Goal: Task Accomplishment & Management: Manage account settings

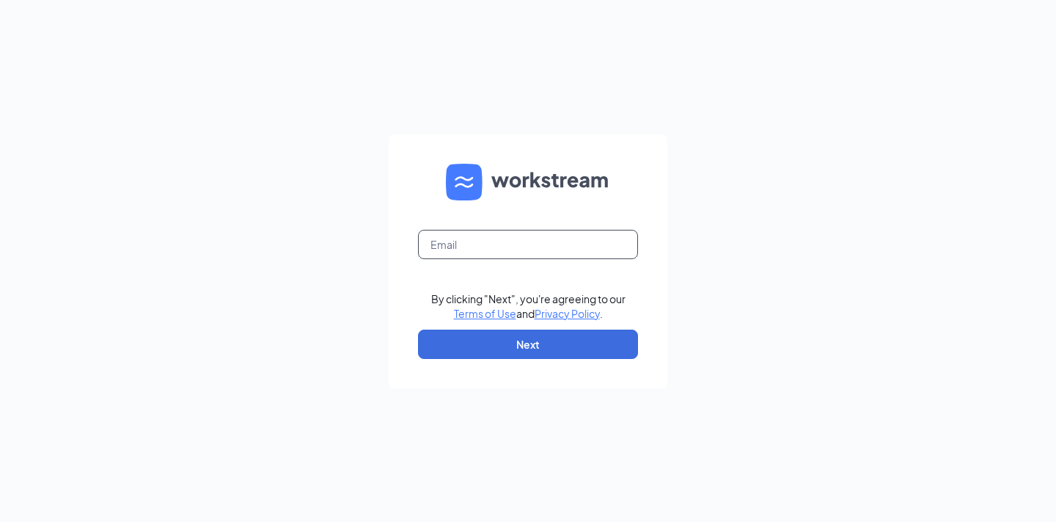
click at [521, 248] on input "text" at bounding box center [528, 244] width 220 height 29
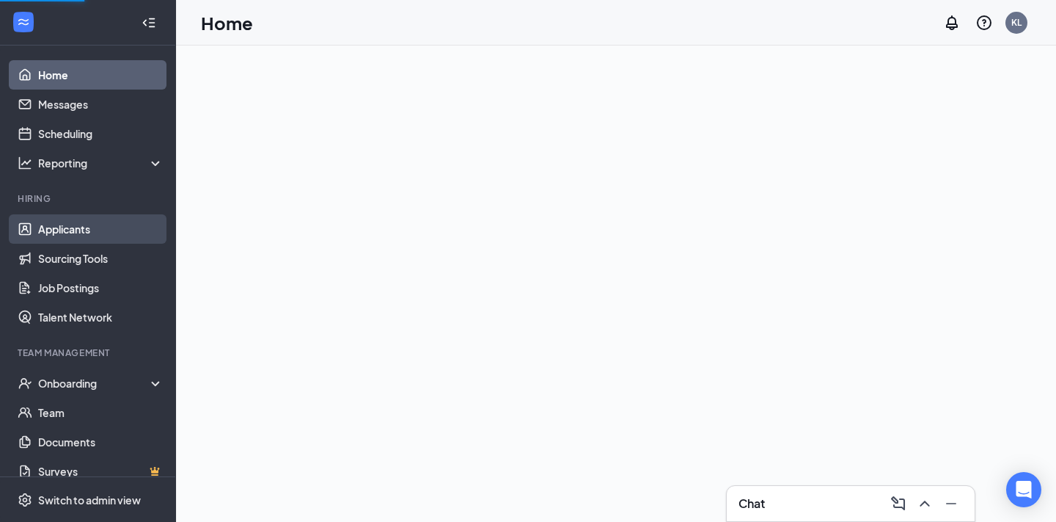
click at [76, 222] on link "Applicants" at bounding box center [100, 228] width 125 height 29
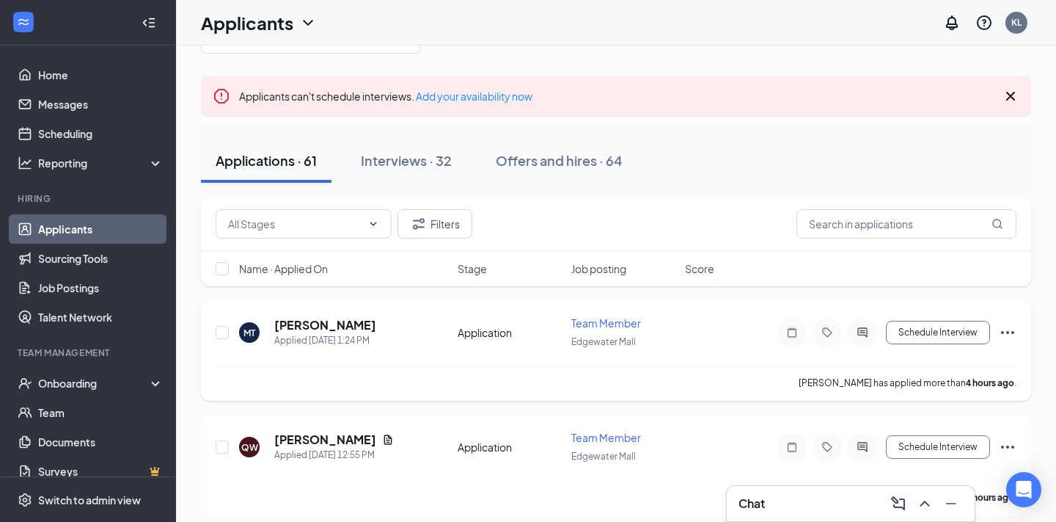
scroll to position [29, 0]
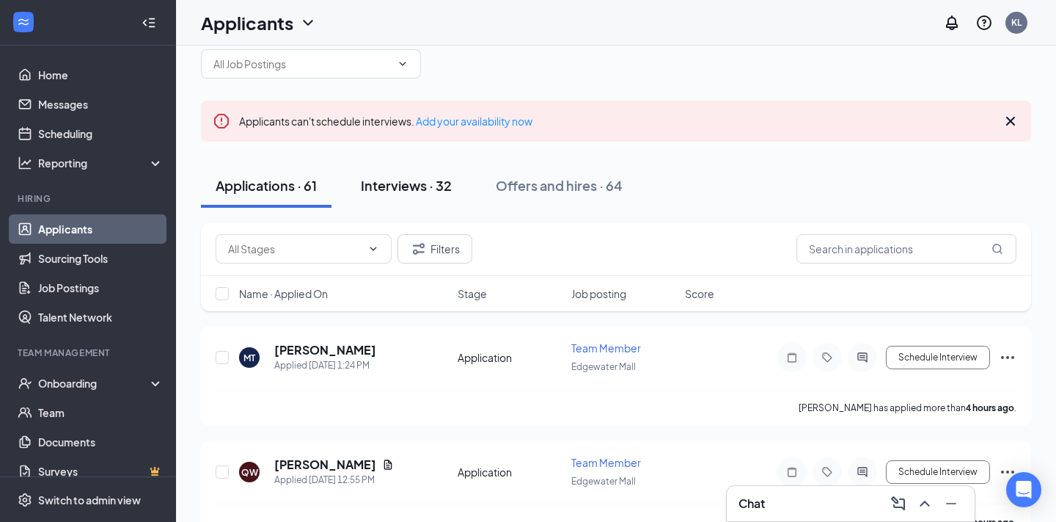
click at [431, 186] on div "Interviews · 32" at bounding box center [406, 185] width 91 height 18
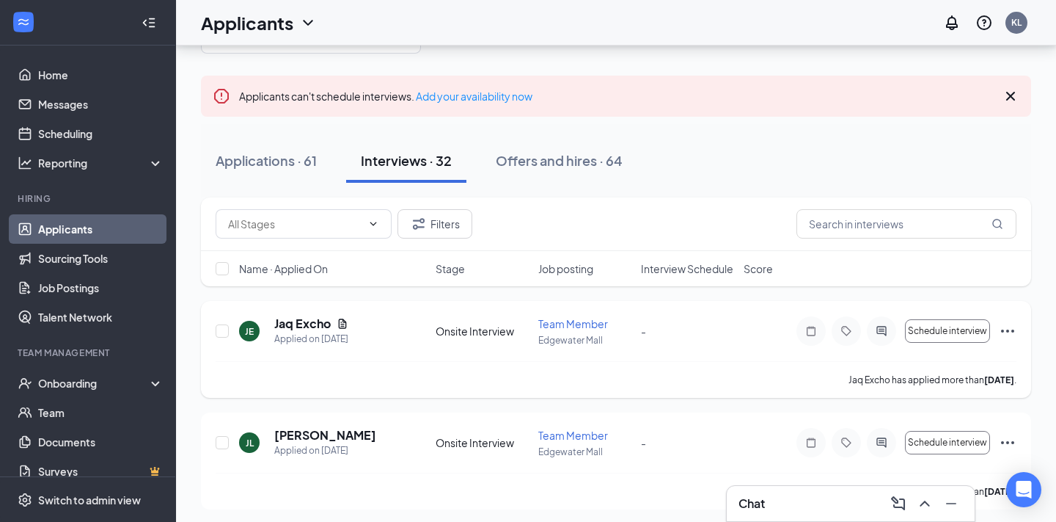
scroll to position [56, 0]
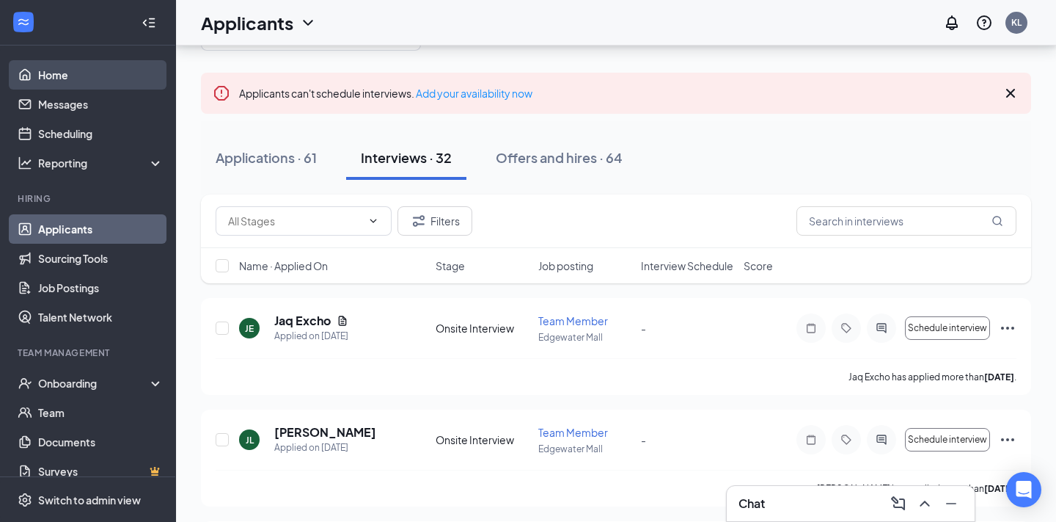
click at [67, 83] on link "Home" at bounding box center [100, 74] width 125 height 29
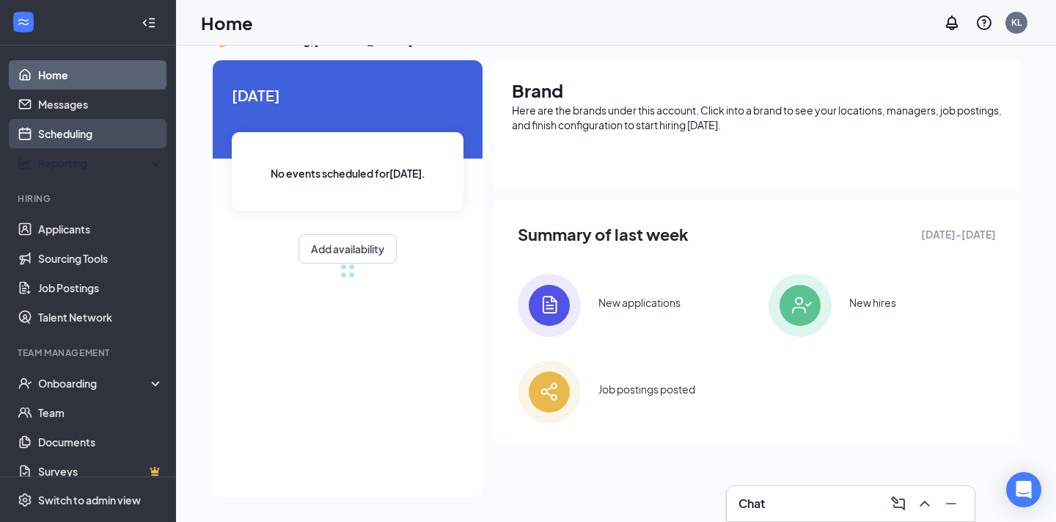
scroll to position [56, 0]
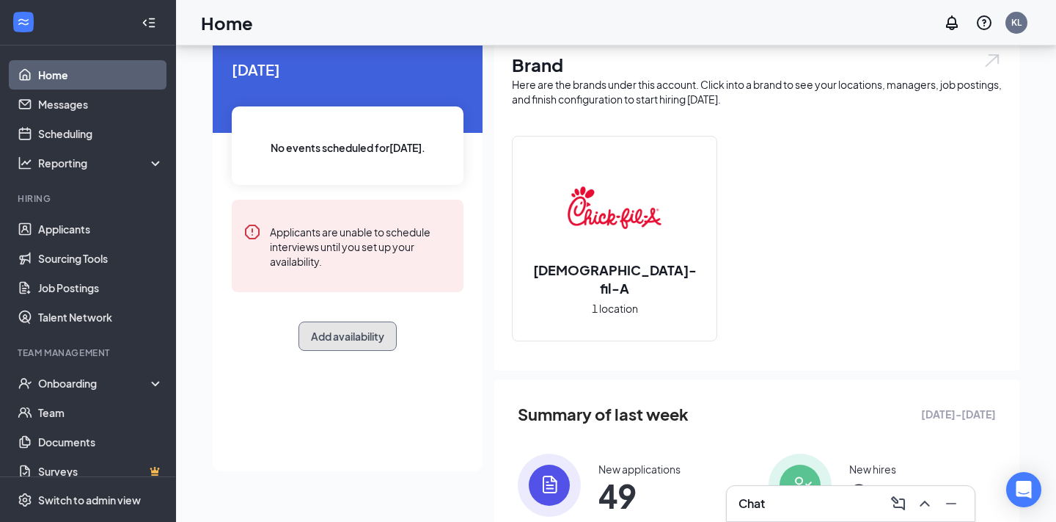
click at [379, 335] on button "Add availability" at bounding box center [348, 335] width 98 height 29
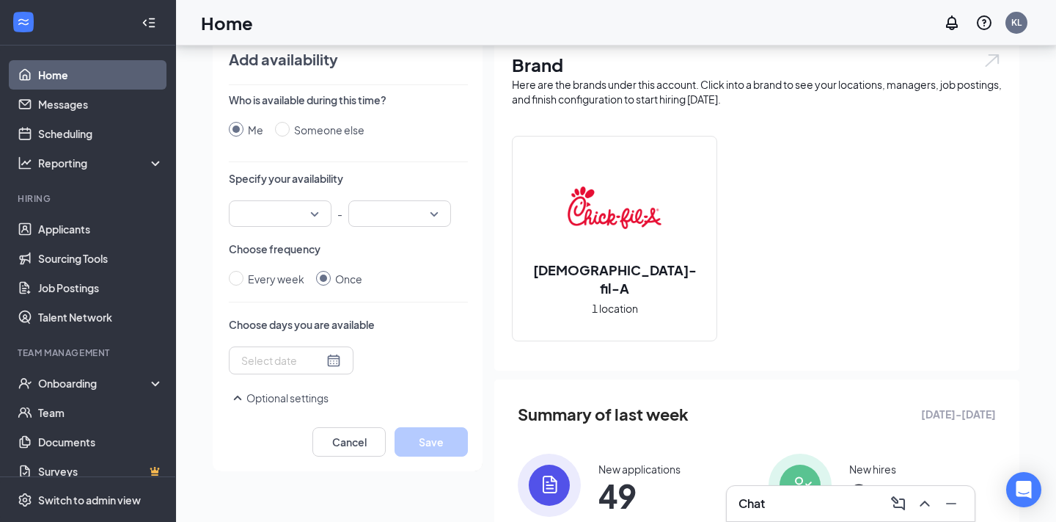
click at [295, 217] on input "search" at bounding box center [275, 213] width 75 height 25
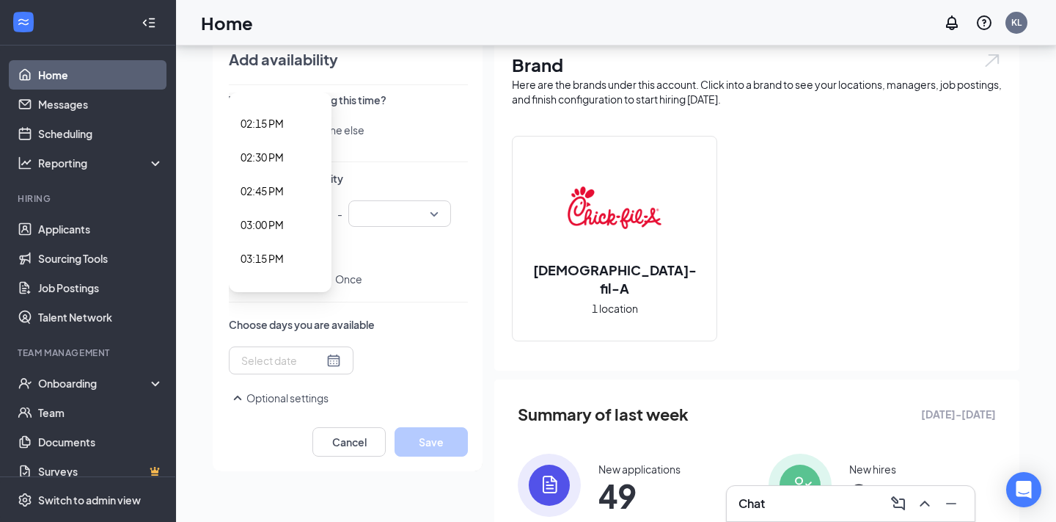
scroll to position [1914, 0]
click at [271, 233] on span "03:00 PM" at bounding box center [262, 226] width 43 height 16
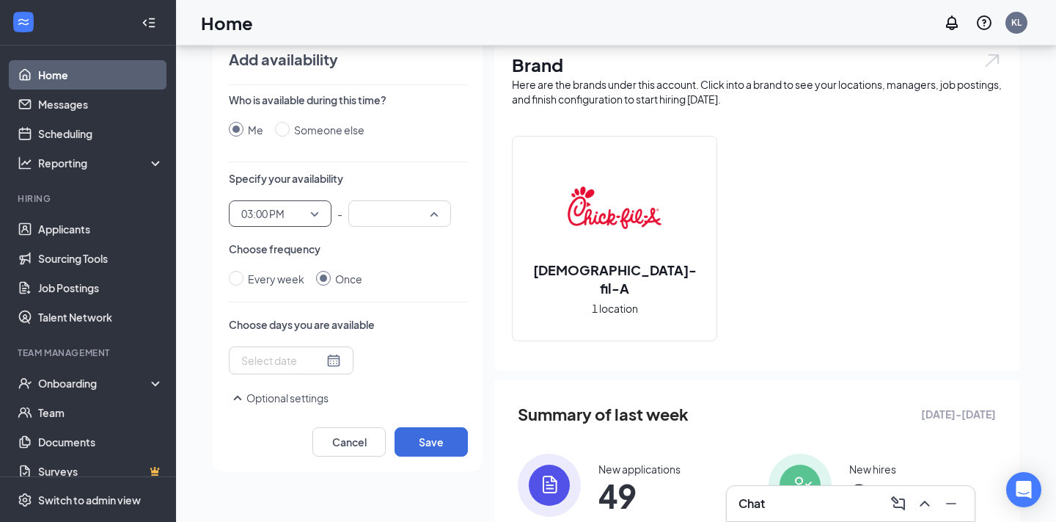
click at [386, 218] on input "search" at bounding box center [394, 213] width 75 height 25
click at [390, 159] on span "05:30 PM" at bounding box center [381, 160] width 43 height 16
click at [299, 356] on input at bounding box center [282, 360] width 82 height 16
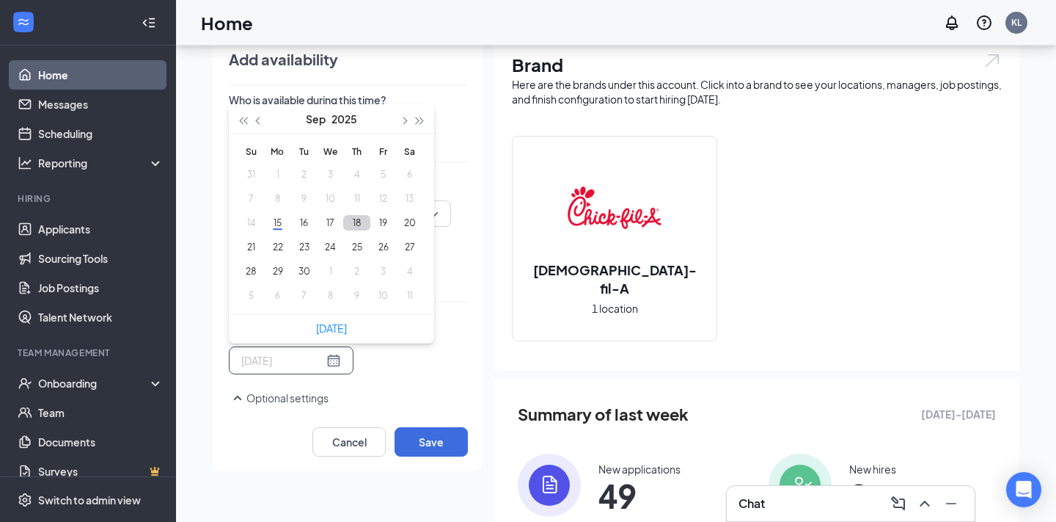
click at [362, 222] on button "18" at bounding box center [356, 222] width 27 height 15
type input "[DATE]"
click at [440, 449] on button "Save" at bounding box center [431, 441] width 73 height 29
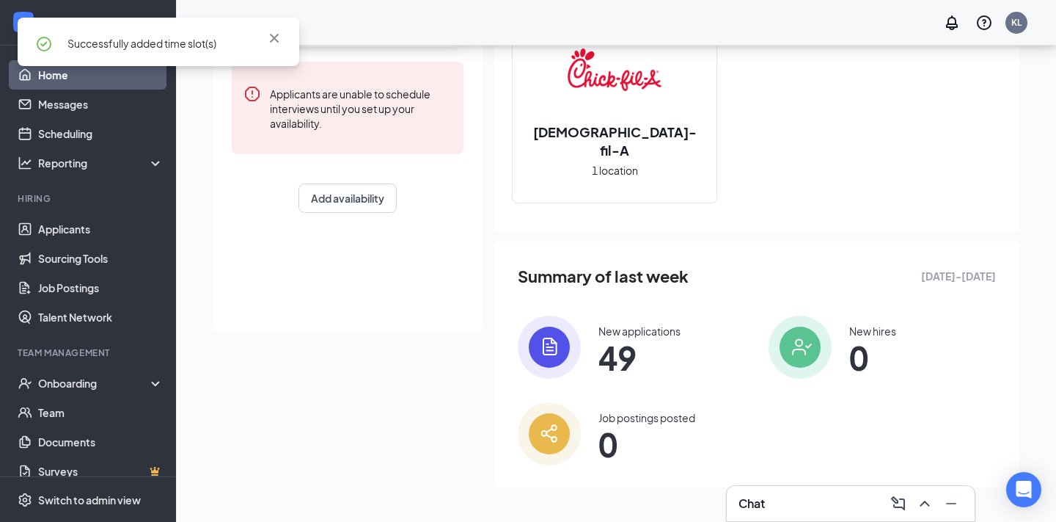
scroll to position [0, 0]
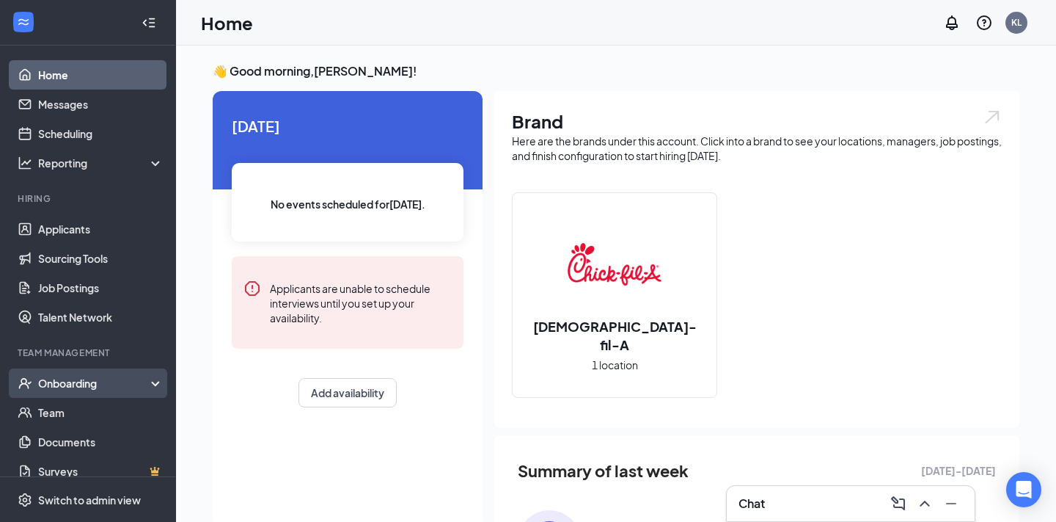
click at [88, 377] on div "Onboarding" at bounding box center [94, 383] width 113 height 15
click at [84, 409] on link "Overview" at bounding box center [100, 412] width 125 height 29
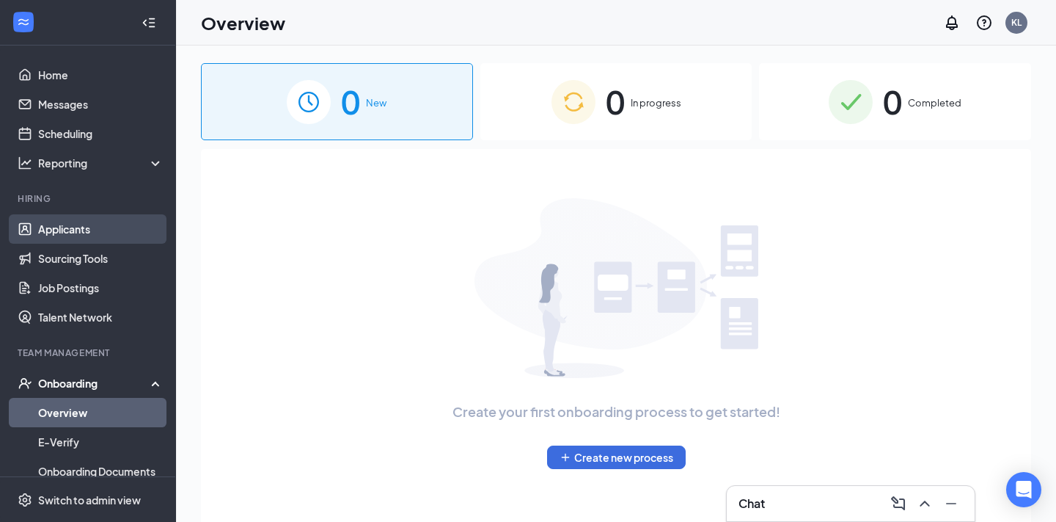
click at [76, 227] on link "Applicants" at bounding box center [100, 228] width 125 height 29
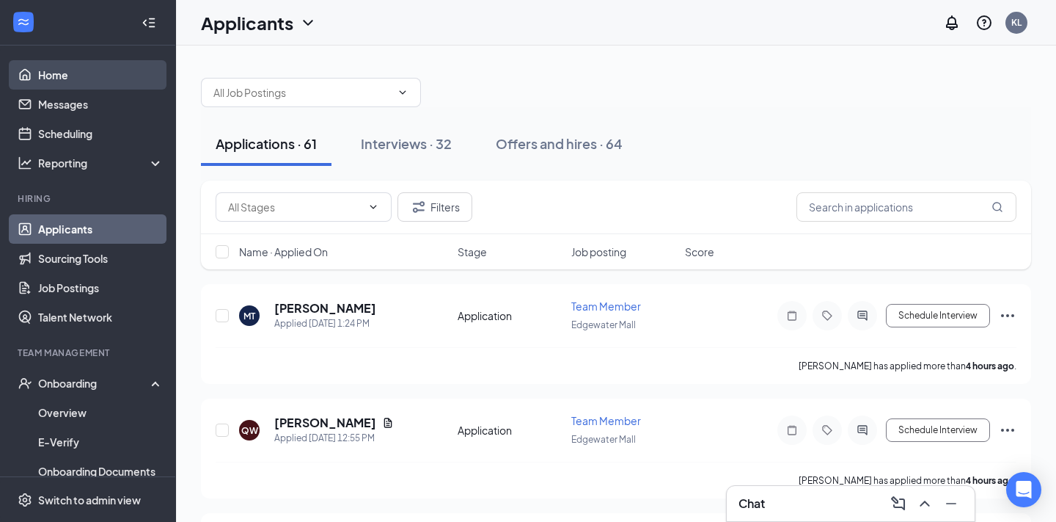
click at [68, 73] on link "Home" at bounding box center [100, 74] width 125 height 29
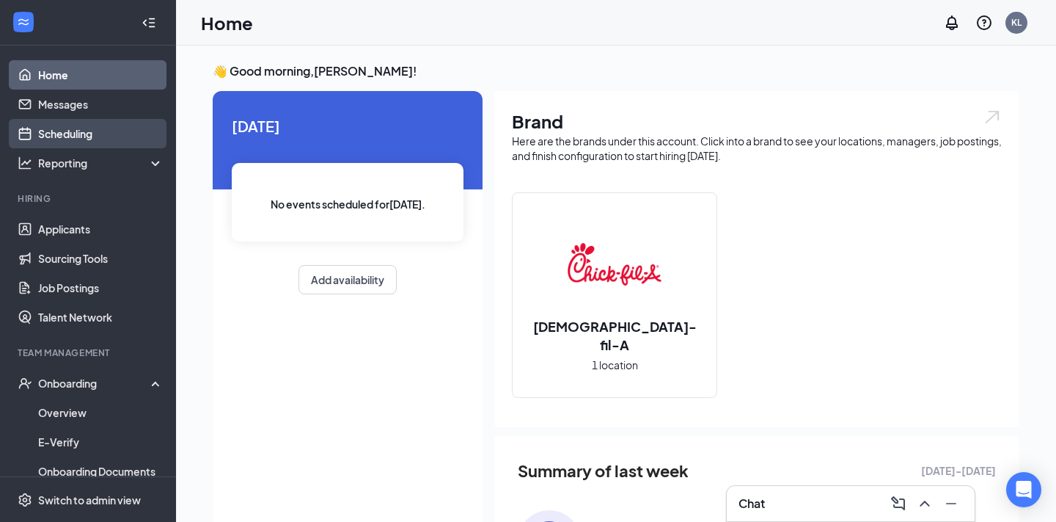
click at [85, 133] on link "Scheduling" at bounding box center [100, 133] width 125 height 29
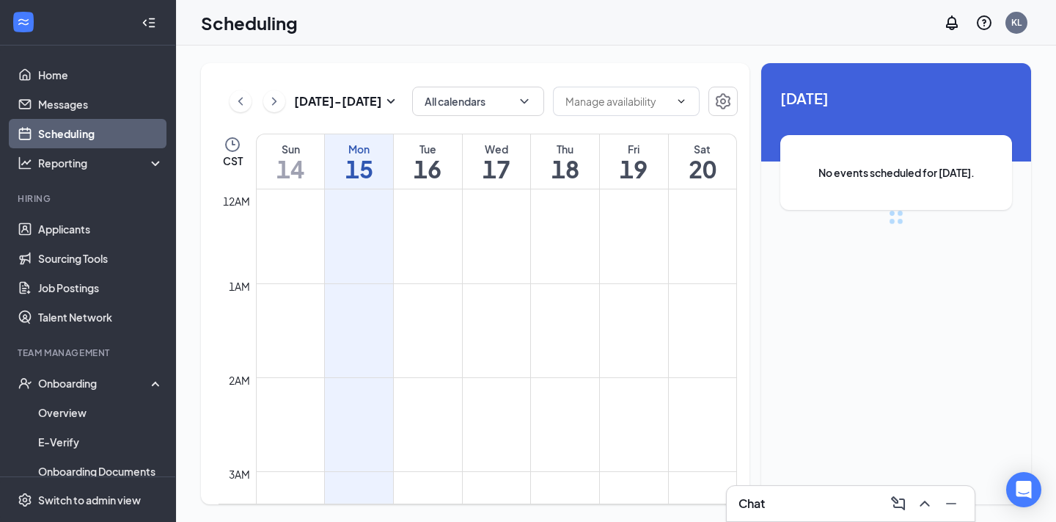
scroll to position [721, 0]
click at [571, 281] on td at bounding box center [496, 277] width 481 height 23
click at [620, 109] on input "text" at bounding box center [618, 101] width 104 height 16
click at [631, 133] on div "Delete all availability" at bounding box center [625, 129] width 96 height 16
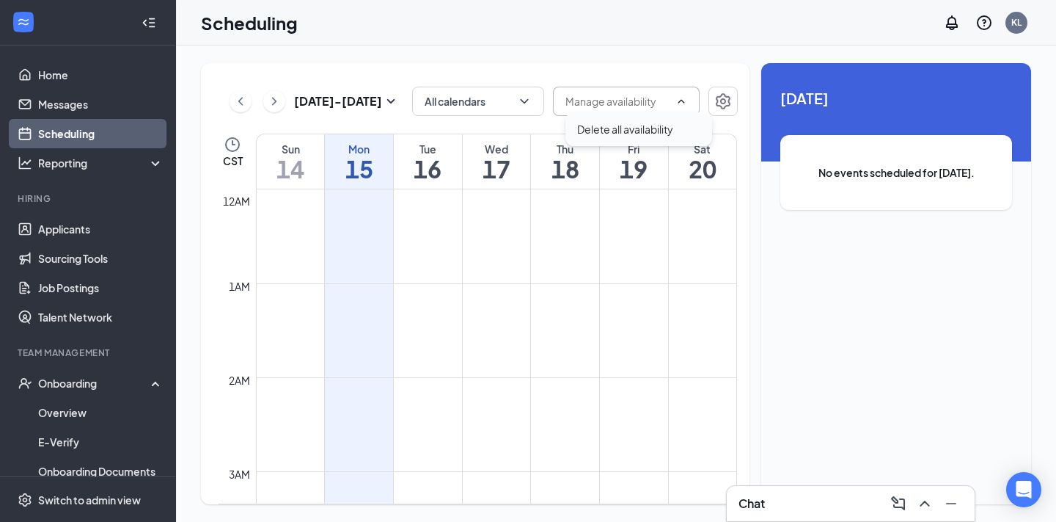
type input "Delete all availability"
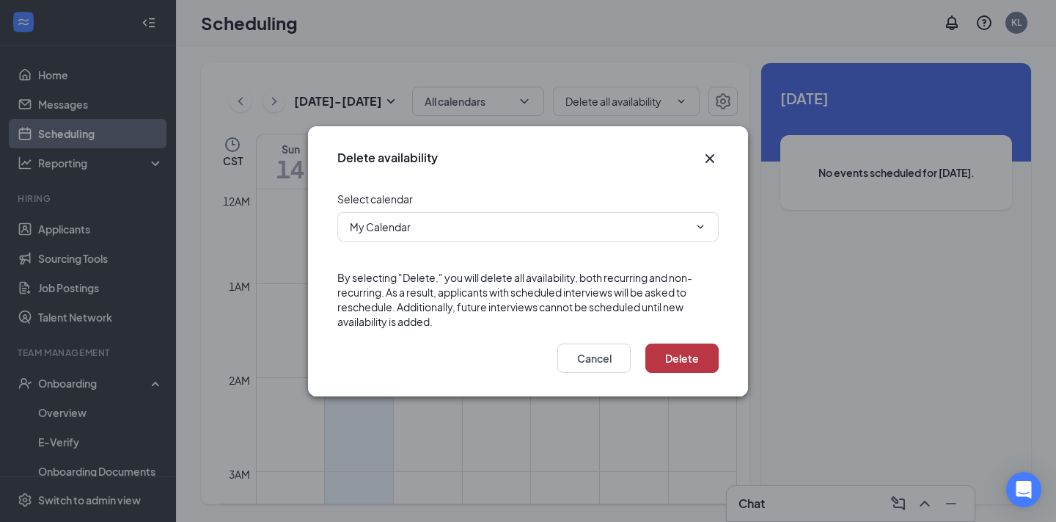
click at [687, 357] on button "Delete" at bounding box center [681, 357] width 73 height 29
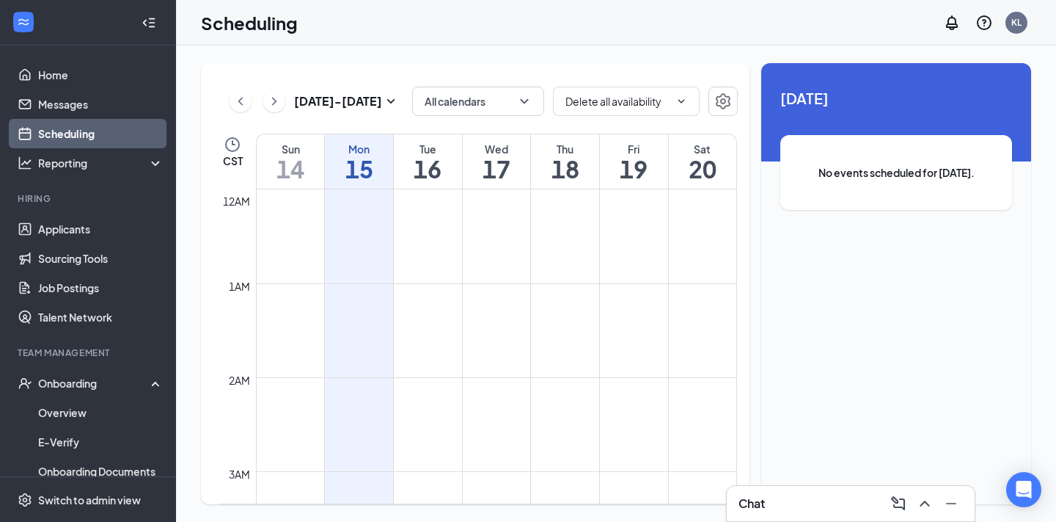
click at [63, 54] on ul "Home Messages Scheduling Reporting Hiring Applicants Sourcing Tools Job Posting…" at bounding box center [87, 326] width 175 height 563
click at [71, 81] on link "Home" at bounding box center [100, 74] width 125 height 29
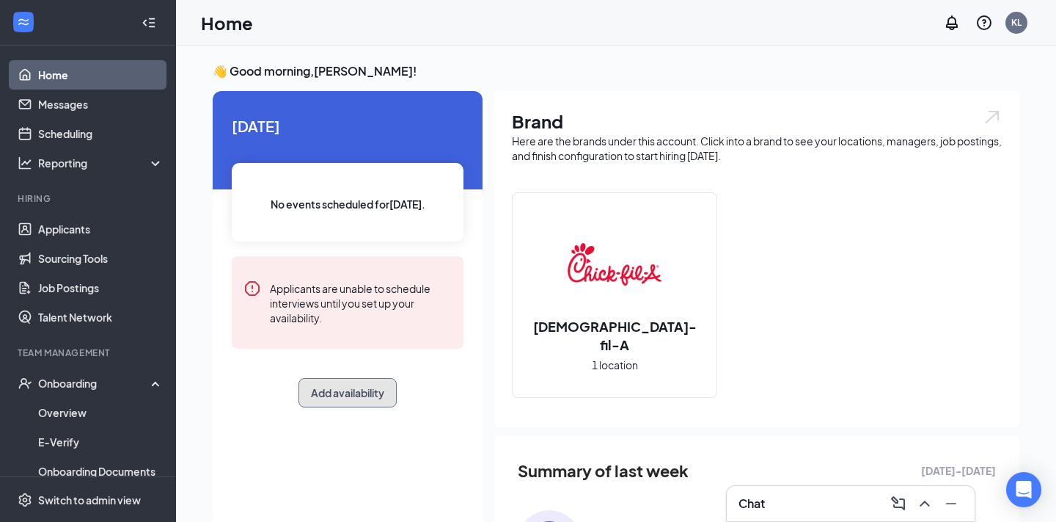
click at [376, 381] on button "Add availability" at bounding box center [348, 392] width 98 height 29
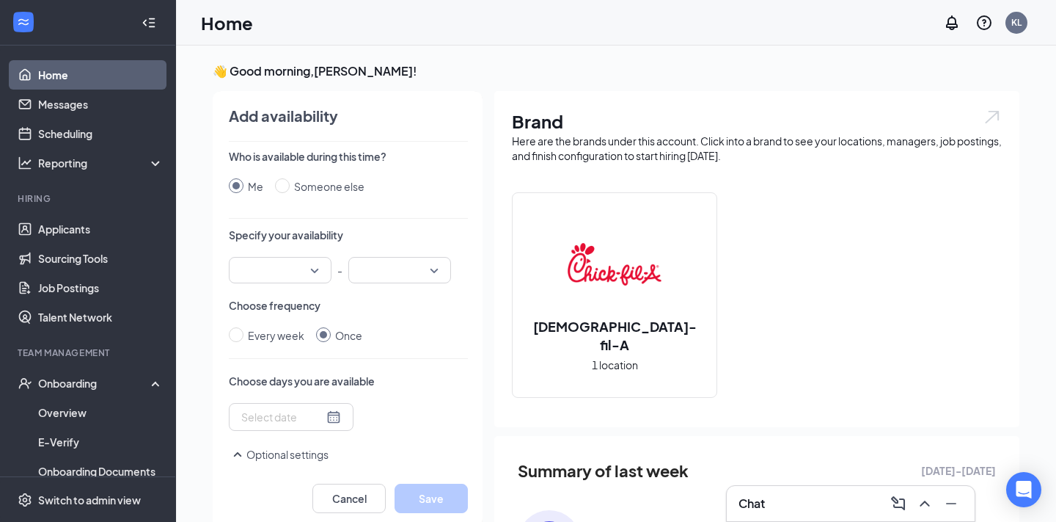
scroll to position [6, 0]
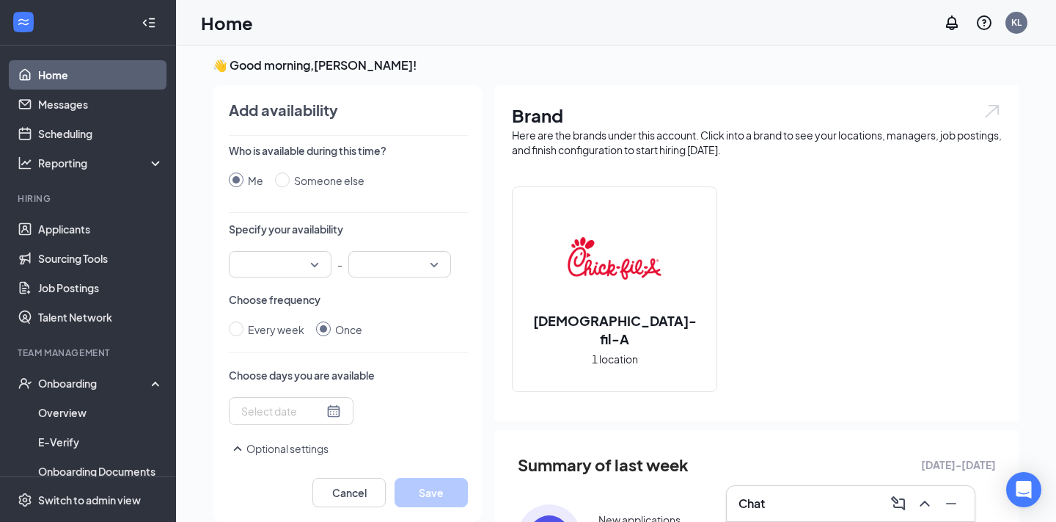
click at [300, 282] on div "Who is available during this time? Me Someone else Specify your availability - …" at bounding box center [348, 303] width 239 height 320
click at [319, 268] on div at bounding box center [280, 264] width 103 height 26
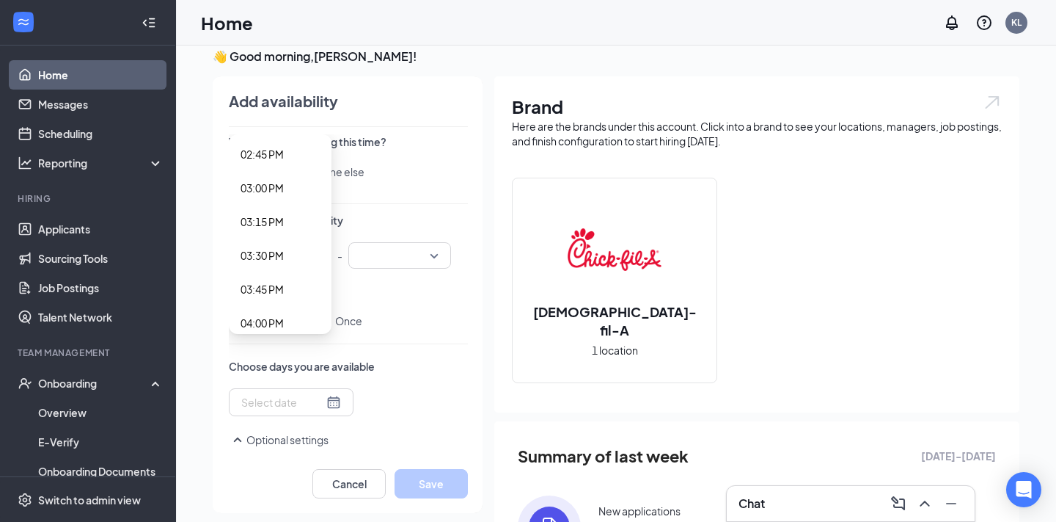
scroll to position [16, 0]
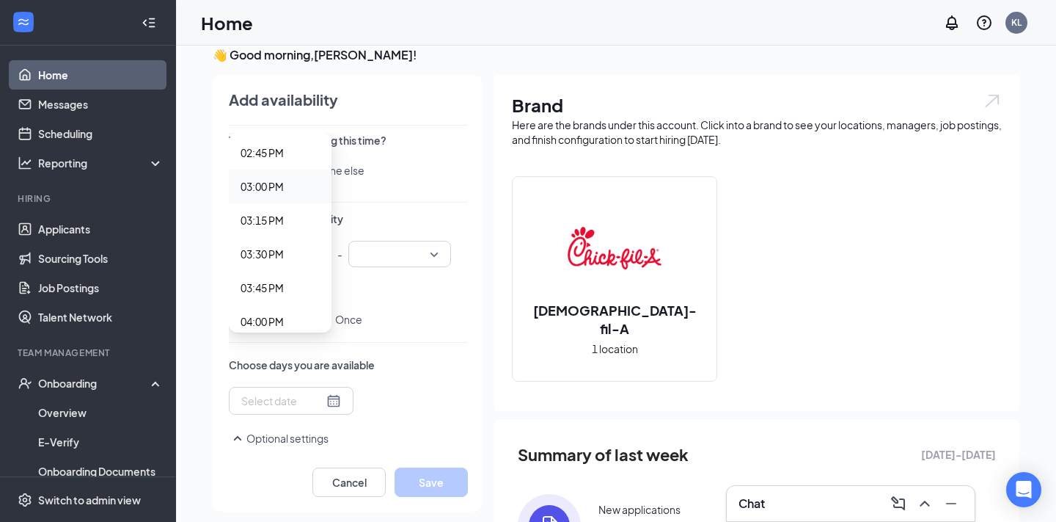
click at [279, 180] on span "03:00 PM" at bounding box center [262, 186] width 43 height 16
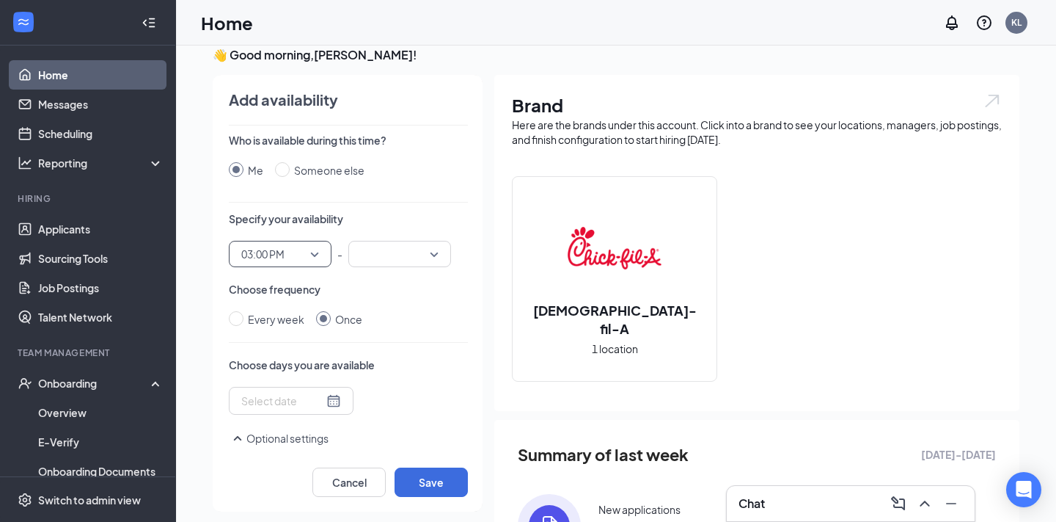
click at [400, 254] on input "search" at bounding box center [394, 253] width 75 height 25
click at [391, 214] on span "05:30 PM" at bounding box center [381, 216] width 43 height 16
click at [434, 377] on div "Choose days you are available" at bounding box center [348, 385] width 239 height 57
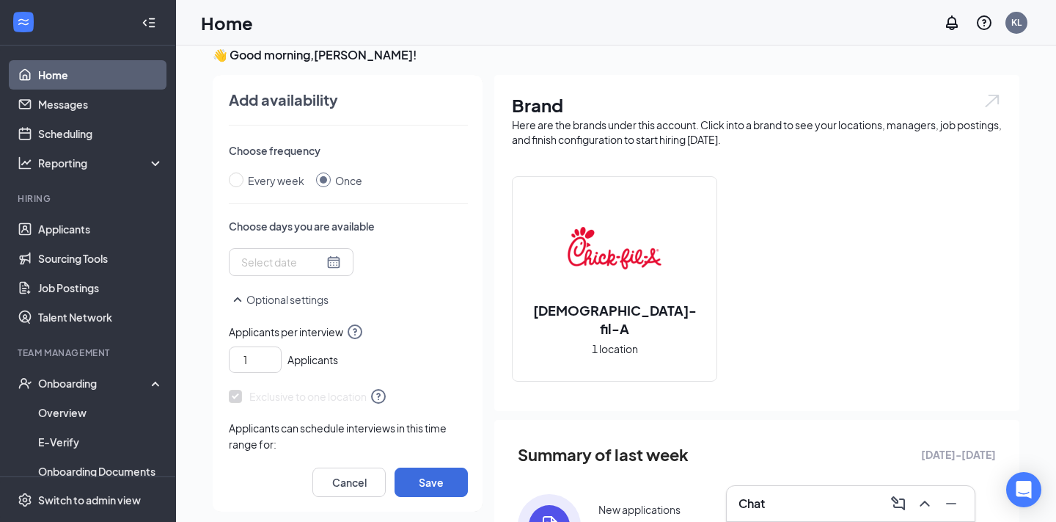
scroll to position [139, 0]
click at [293, 260] on input at bounding box center [282, 261] width 82 height 16
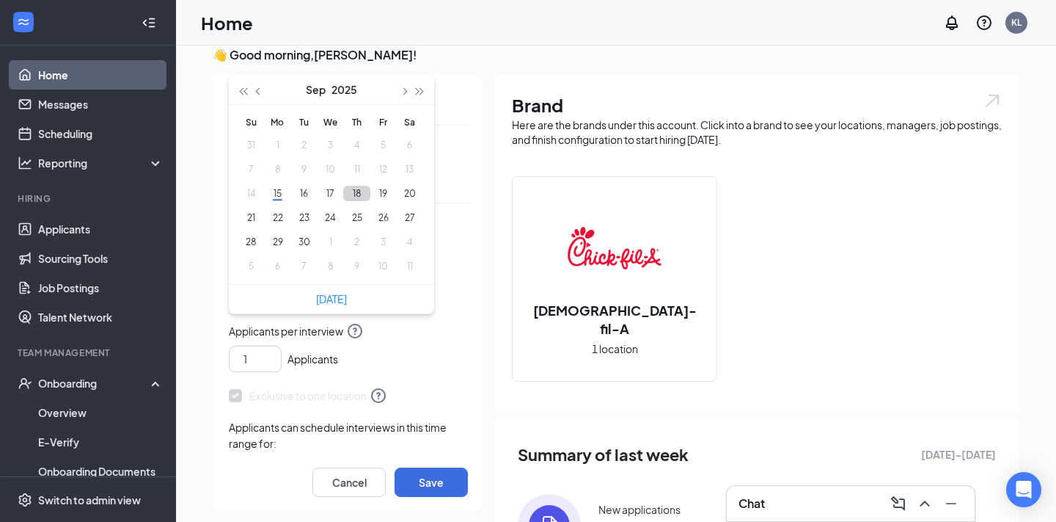
click at [356, 191] on button "18" at bounding box center [356, 193] width 27 height 15
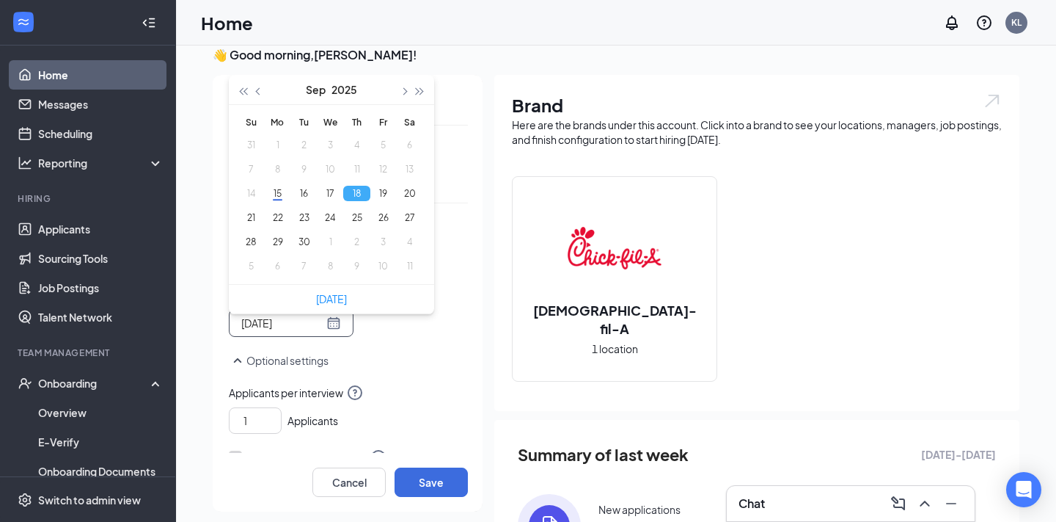
type input "[DATE]"
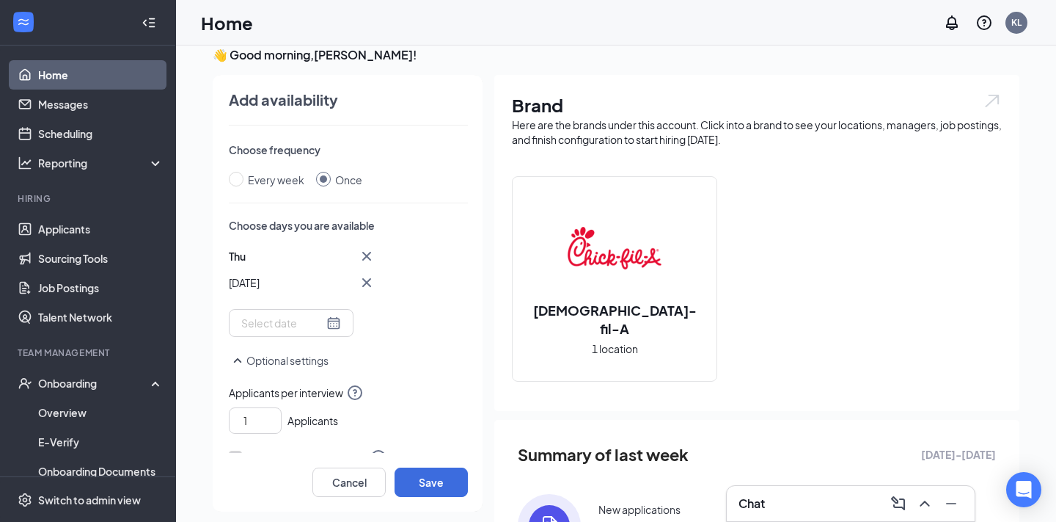
click at [463, 354] on p "Optional settings" at bounding box center [348, 360] width 239 height 18
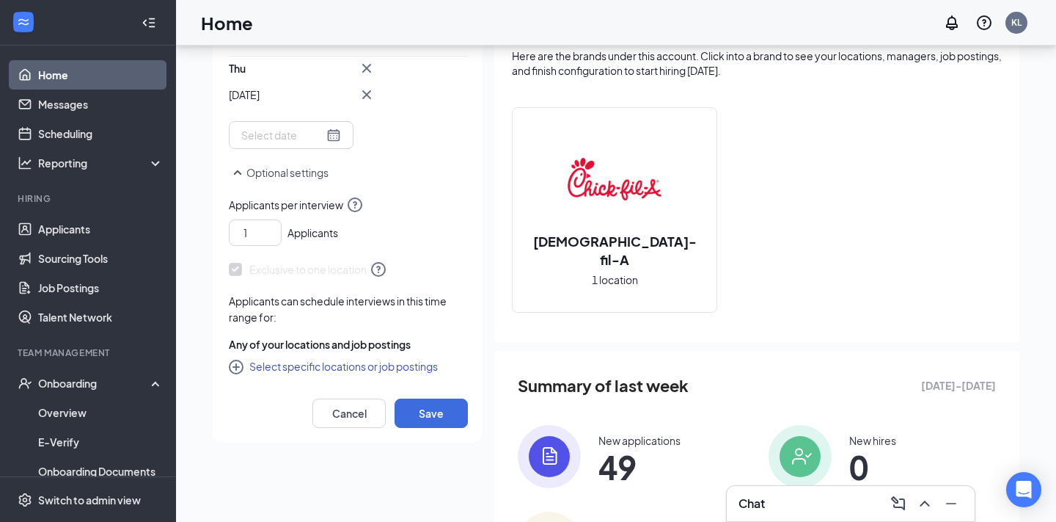
scroll to position [86, 0]
click at [384, 372] on button "Select specific locations or job postings" at bounding box center [333, 365] width 209 height 18
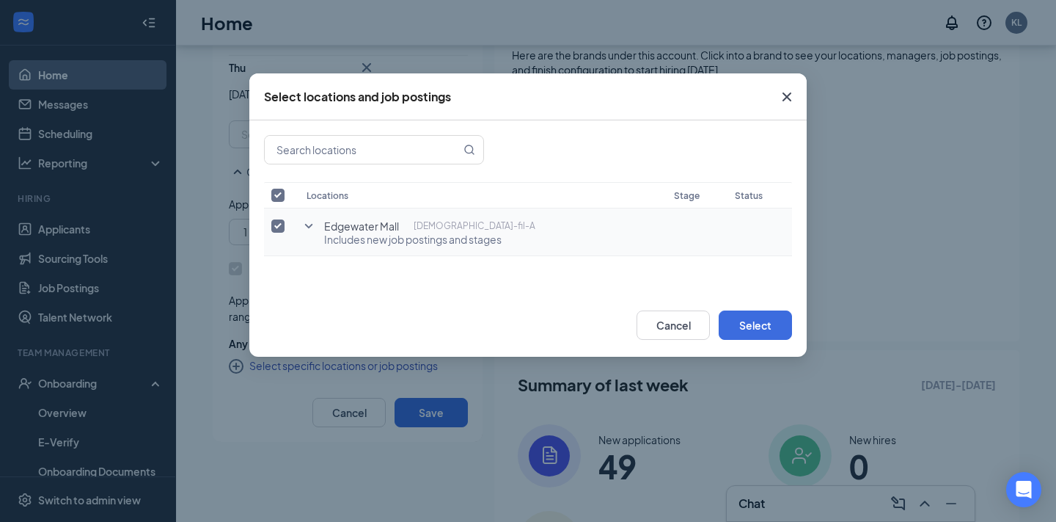
click at [306, 228] on icon "SmallChevronDown" at bounding box center [309, 226] width 18 height 18
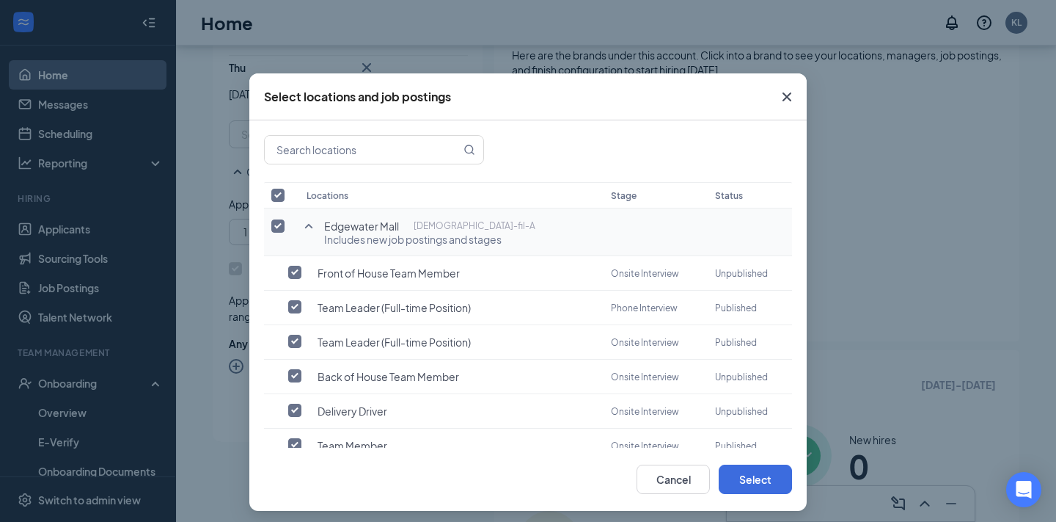
click at [277, 230] on input "checkbox" at bounding box center [277, 225] width 13 height 13
checkbox input "false"
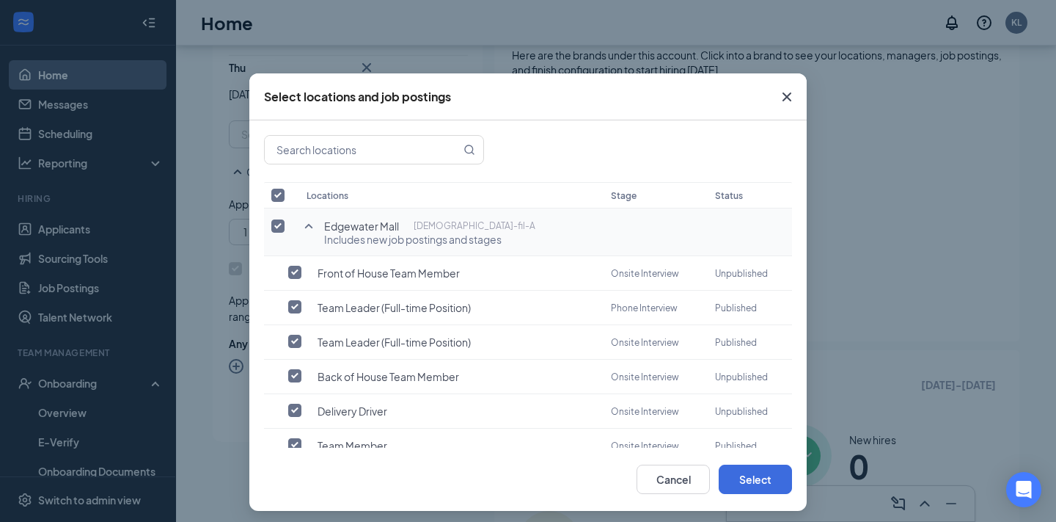
checkbox input "false"
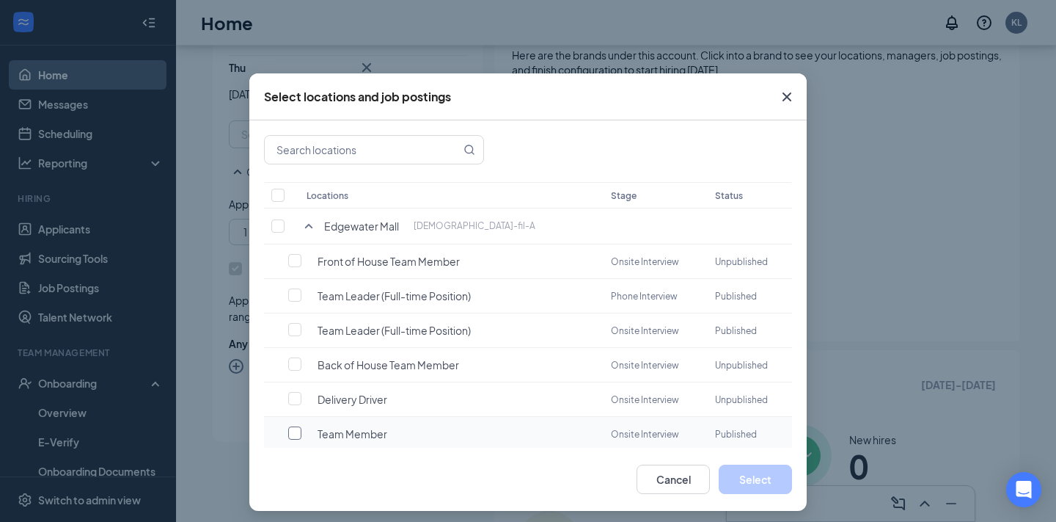
click at [294, 433] on input "checkbox" at bounding box center [294, 432] width 13 height 13
checkbox input "false"
checkbox input "true"
click at [775, 483] on button "Select" at bounding box center [755, 478] width 73 height 29
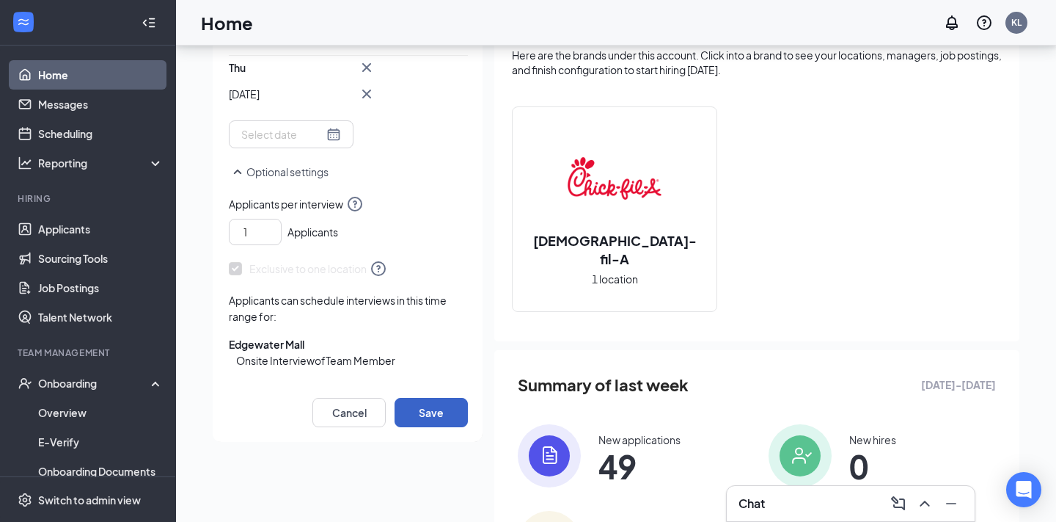
click at [447, 411] on button "Save" at bounding box center [431, 412] width 73 height 29
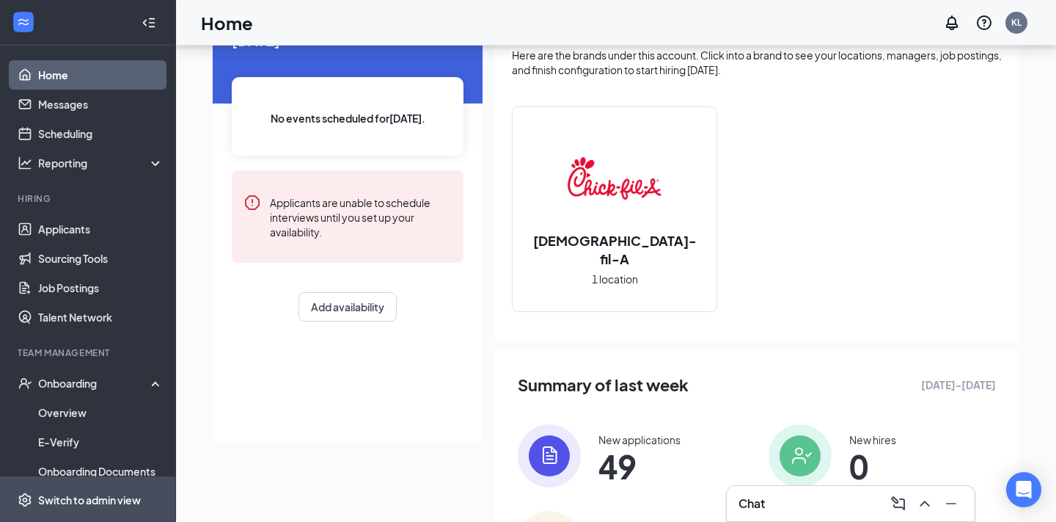
click at [108, 491] on span "Switch to admin view" at bounding box center [100, 499] width 125 height 45
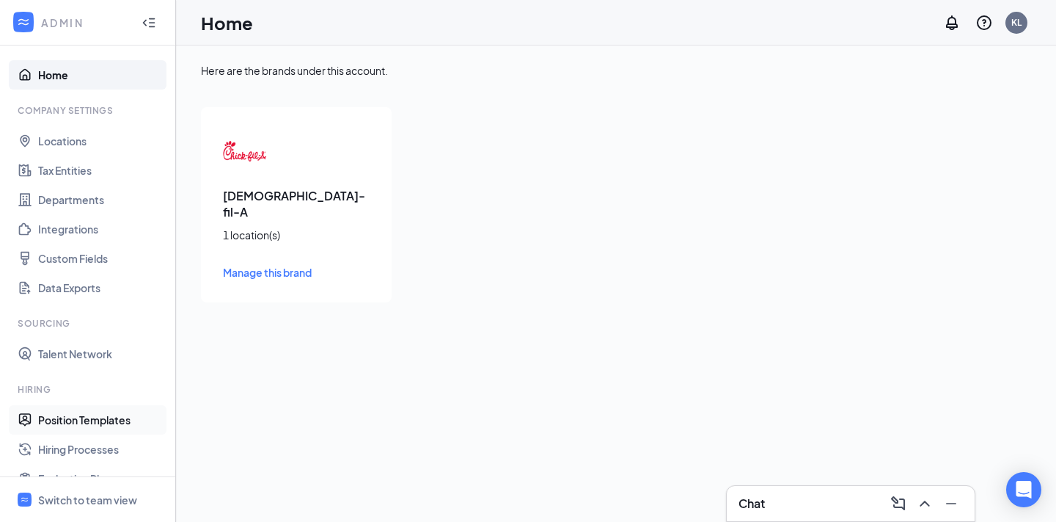
click at [116, 418] on link "Position Templates" at bounding box center [100, 419] width 125 height 29
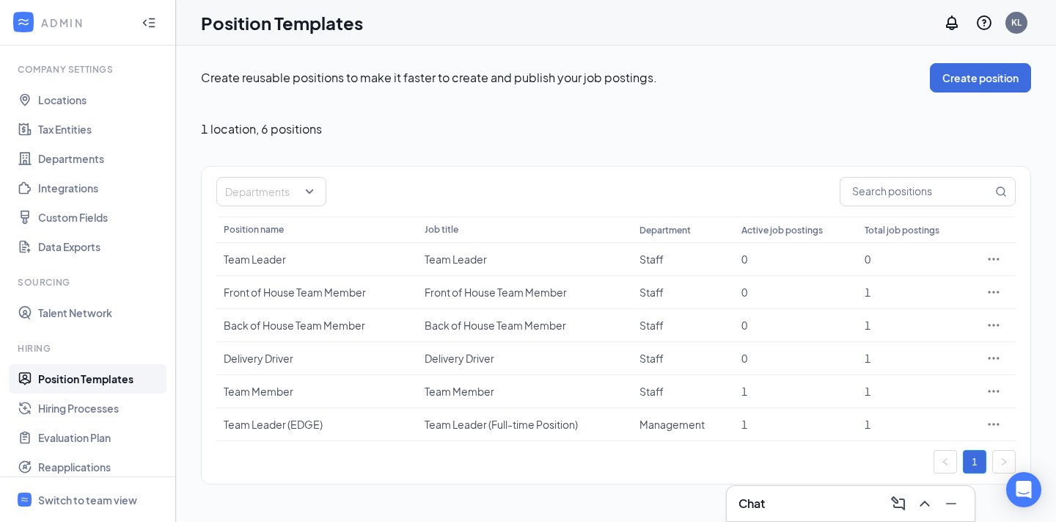
scroll to position [43, 0]
click at [273, 390] on div "Team Member" at bounding box center [317, 391] width 186 height 15
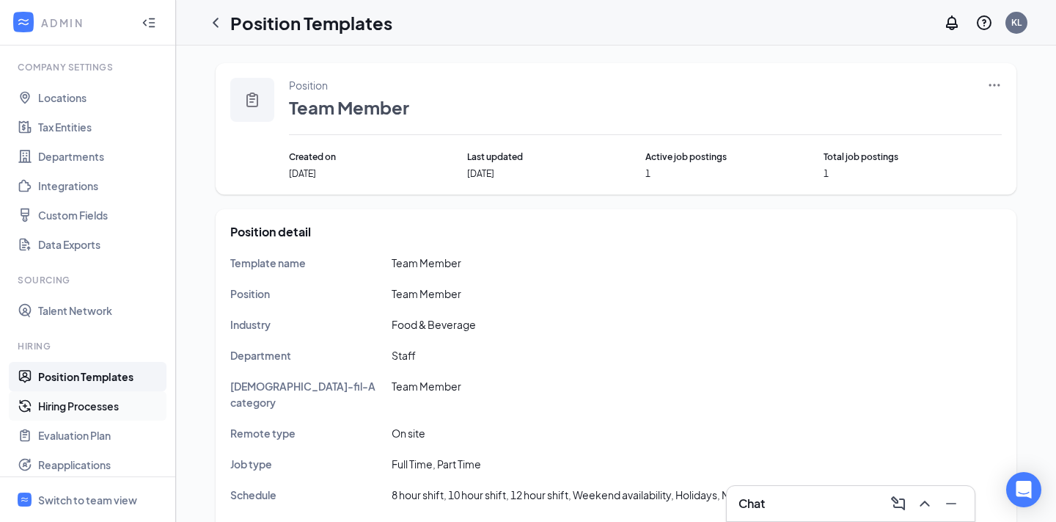
click at [102, 401] on link "Hiring Processes" at bounding box center [100, 405] width 125 height 29
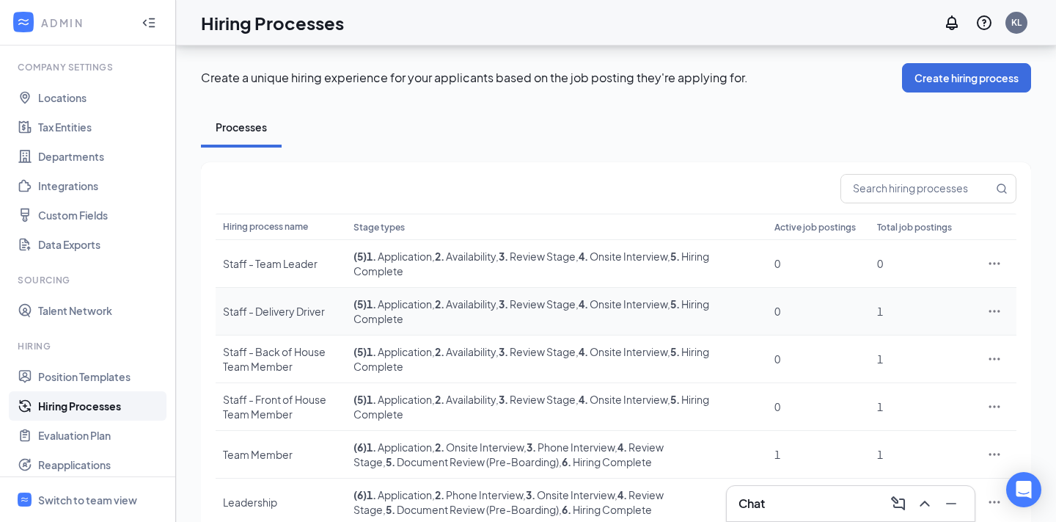
scroll to position [66, 0]
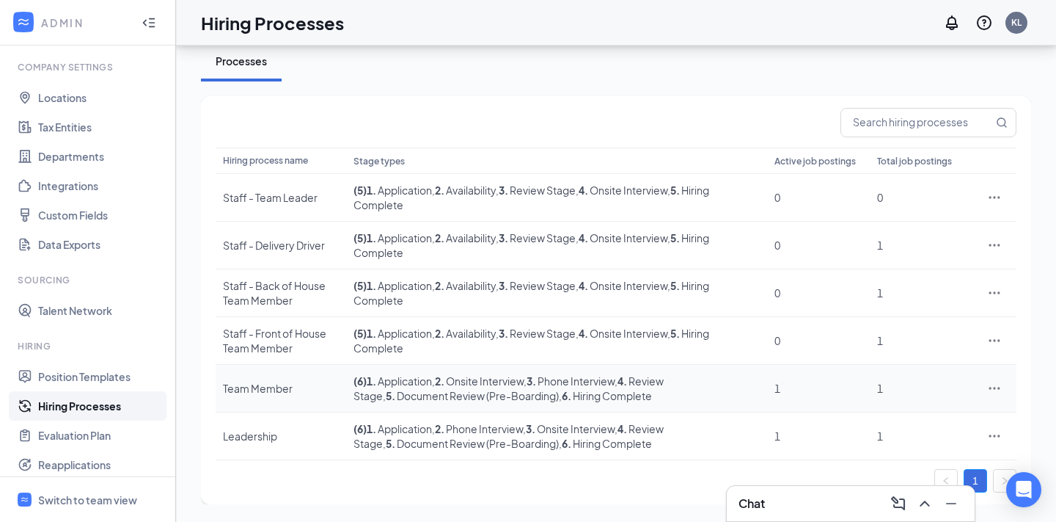
click at [987, 390] on icon "Ellipses" at bounding box center [994, 388] width 15 height 15
click at [890, 259] on span "Edit" at bounding box center [927, 257] width 126 height 16
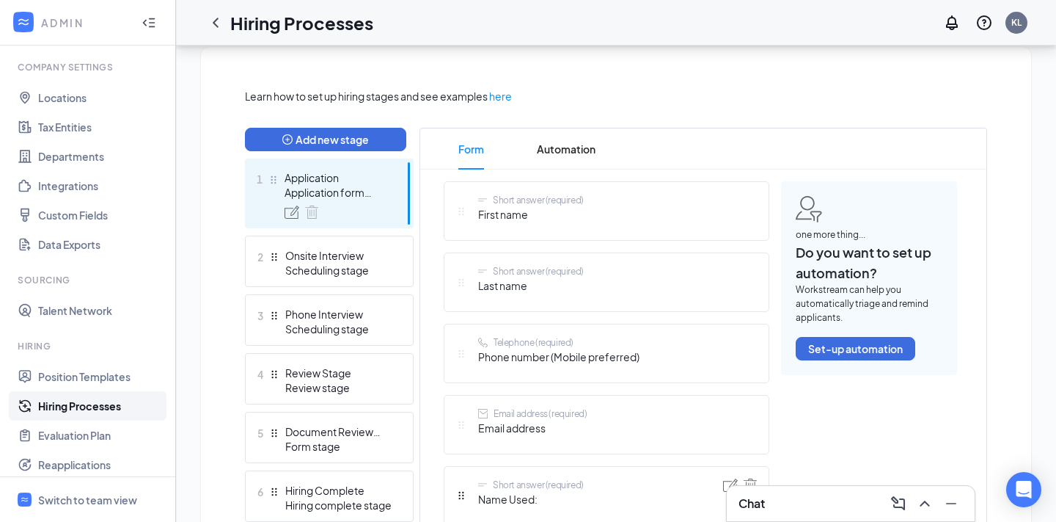
scroll to position [391, 0]
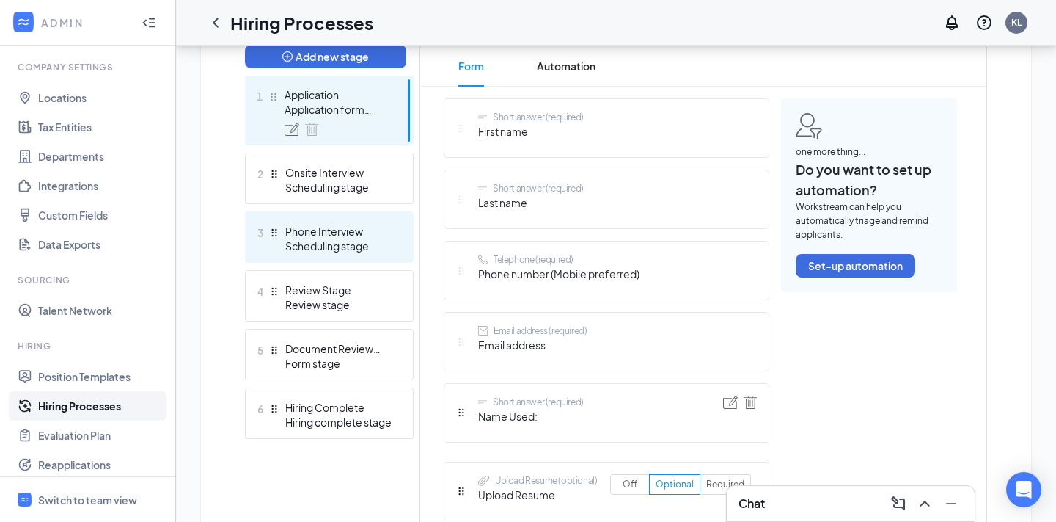
click at [351, 222] on div "3 Phone Interview Scheduling stage" at bounding box center [329, 236] width 169 height 51
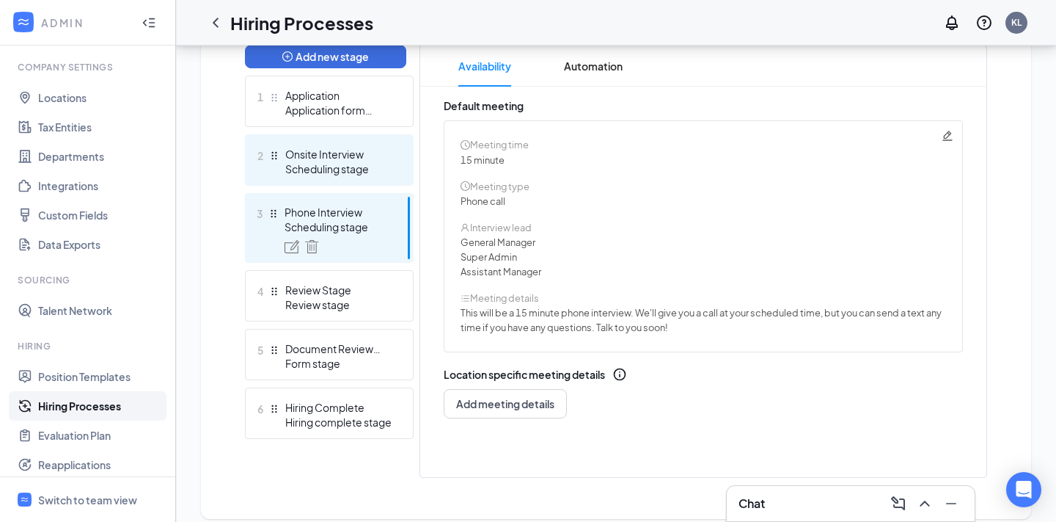
click at [356, 172] on div "Scheduling stage" at bounding box center [338, 168] width 107 height 15
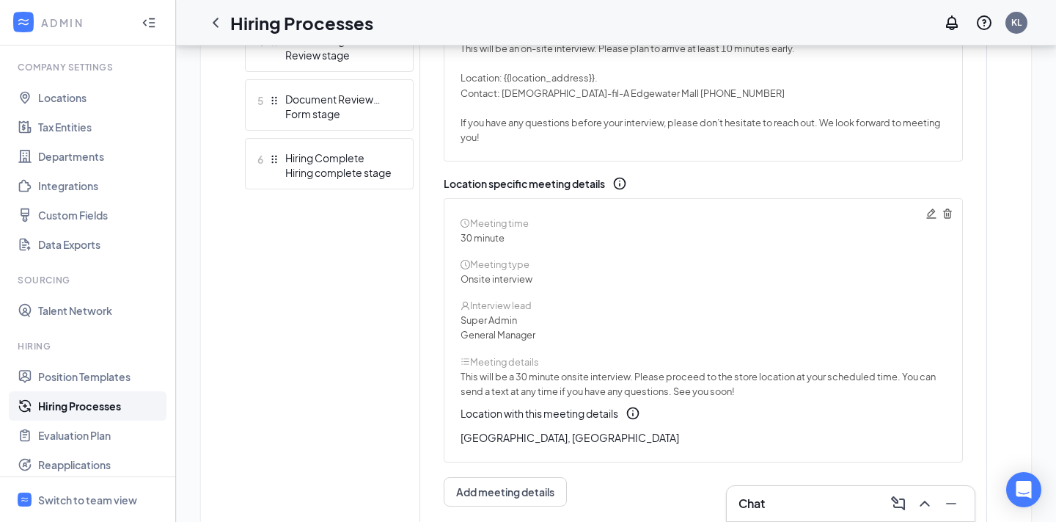
scroll to position [643, 0]
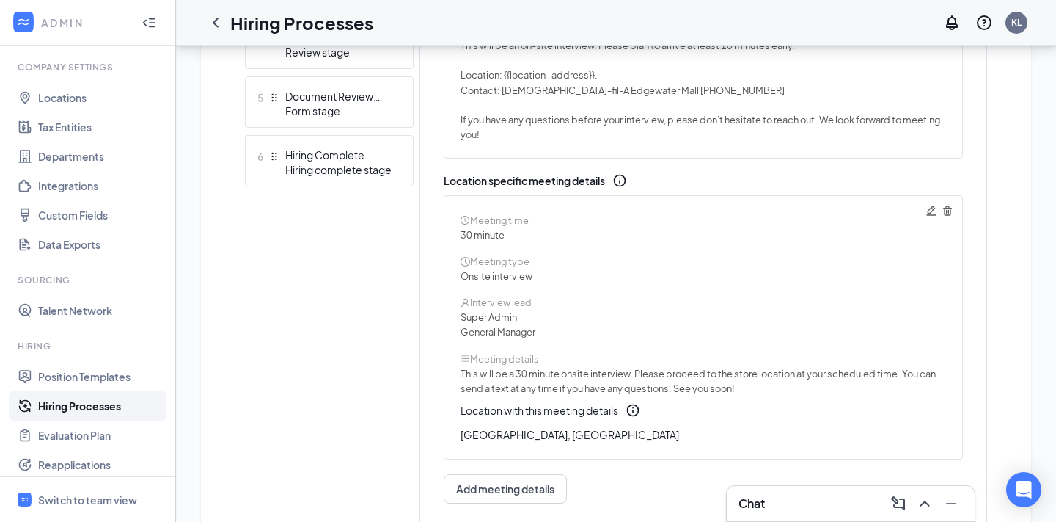
click at [933, 213] on icon "Pencil" at bounding box center [932, 211] width 12 height 12
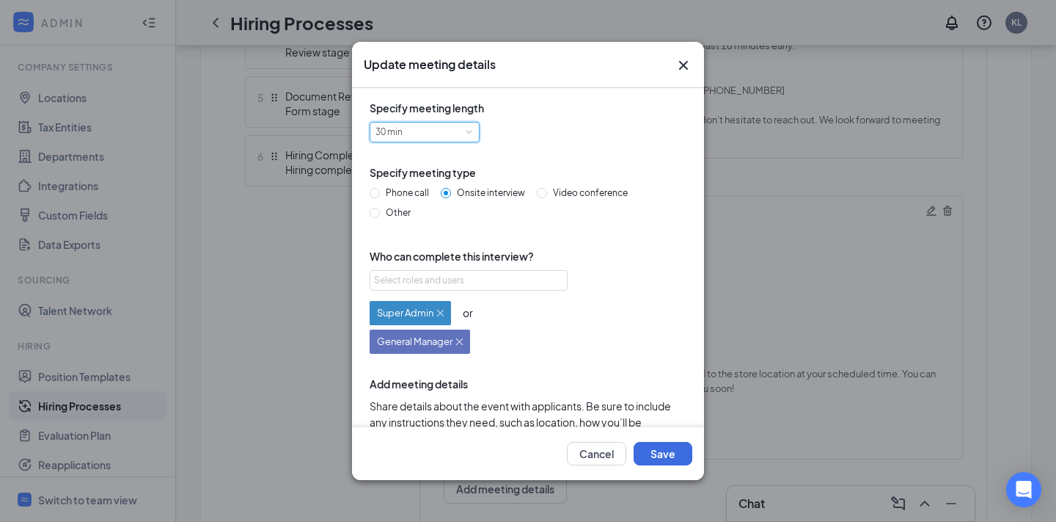
click at [418, 133] on div "30 min" at bounding box center [425, 131] width 98 height 19
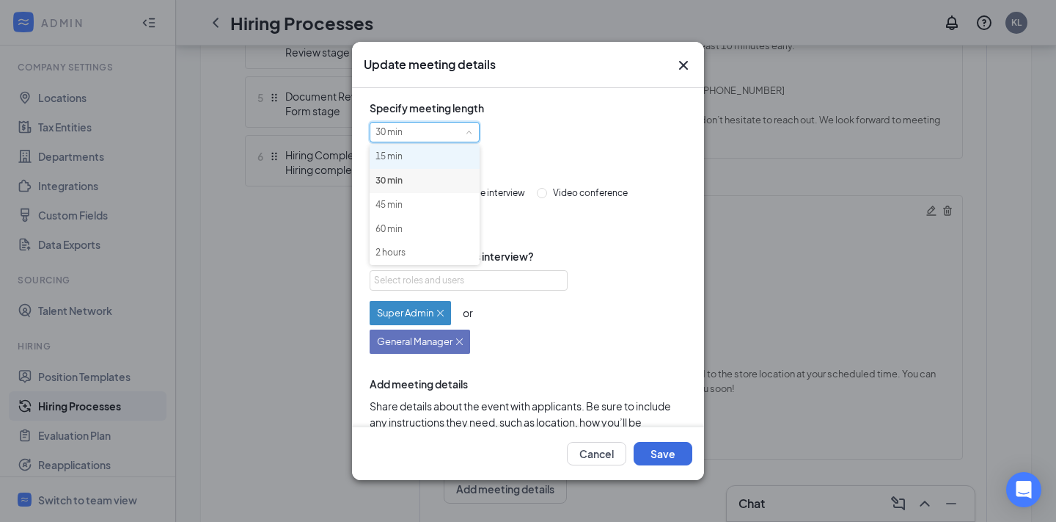
click at [401, 158] on li "15 min" at bounding box center [425, 157] width 110 height 24
type textarea "This will be a 15 minute onsite interview. Please proceed to the store location…"
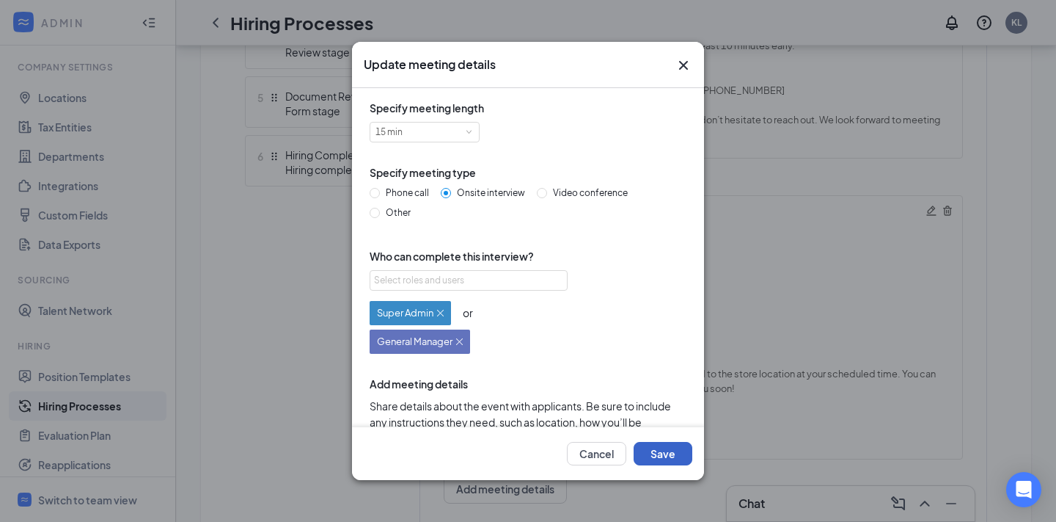
click at [678, 446] on button "Save" at bounding box center [663, 453] width 59 height 23
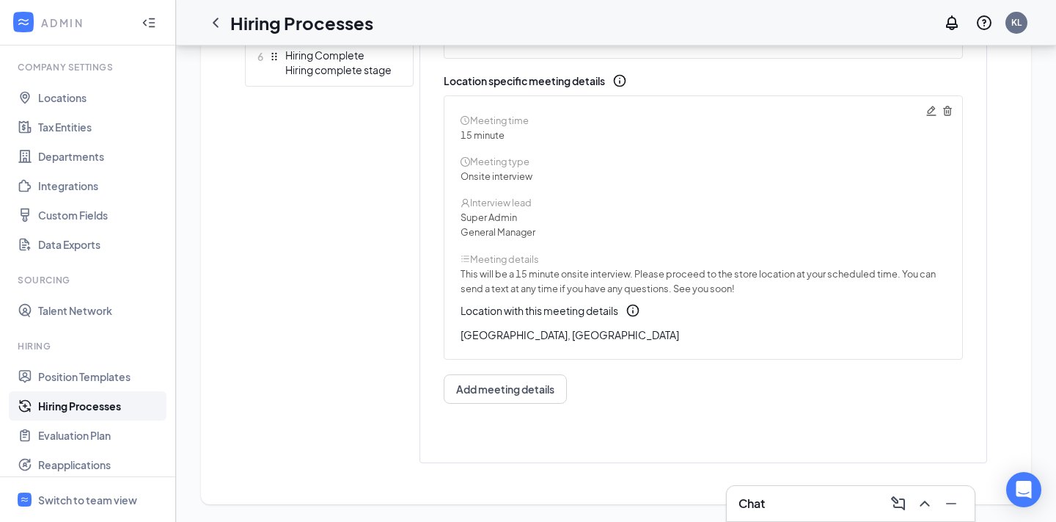
scroll to position [0, 0]
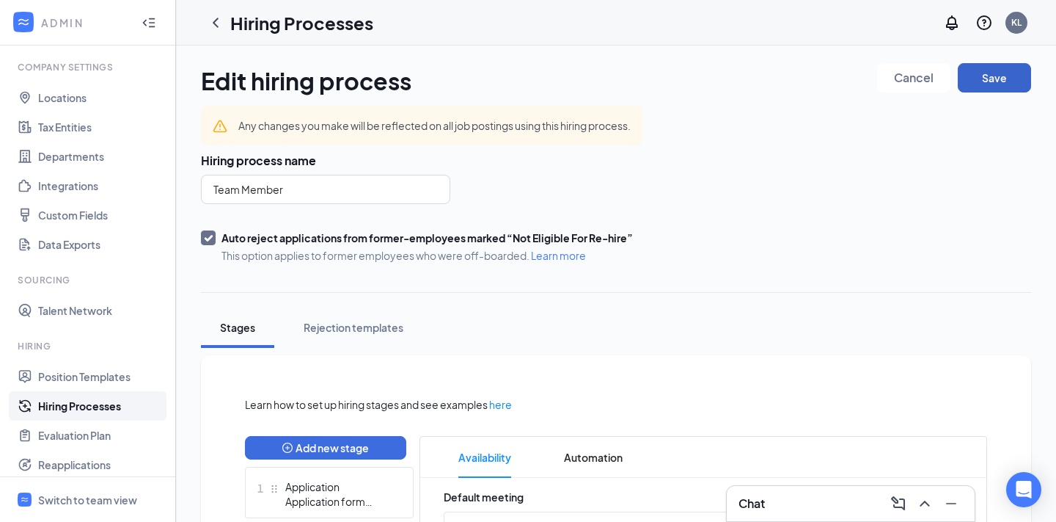
click at [1003, 78] on button "Save" at bounding box center [994, 77] width 73 height 29
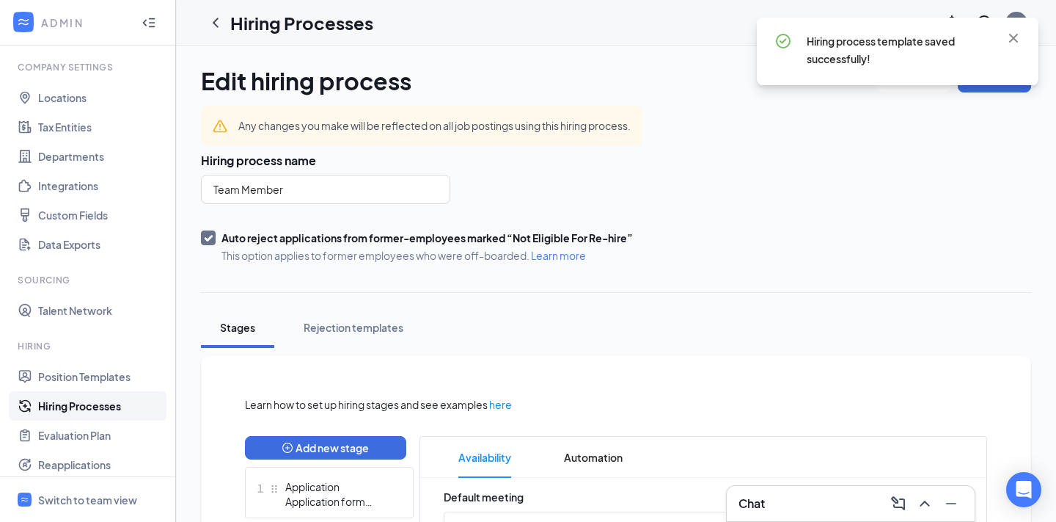
click at [623, 255] on span "This option applies to former employees who were off-boarded. Learn more" at bounding box center [428, 255] width 412 height 15
click at [211, 241] on input "Auto reject applications from former-employees marked “Not Eligible For Re-hire…" at bounding box center [206, 235] width 10 height 10
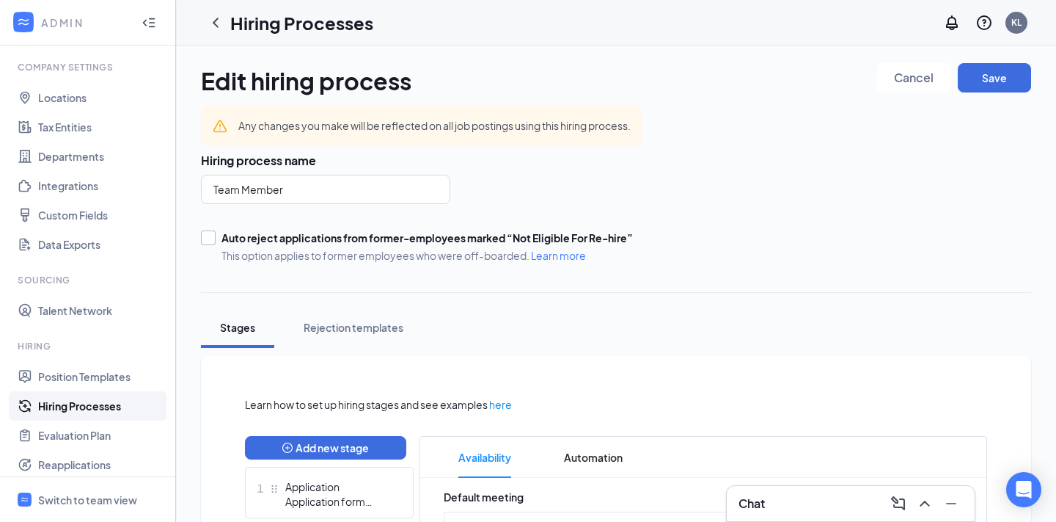
click at [271, 238] on div "Auto reject applications from former-employees marked “Not Eligible For Re-hire”" at bounding box center [428, 237] width 412 height 15
click at [211, 238] on input "Auto reject applications from former-employees marked “Not Eligible For Re-hire…" at bounding box center [206, 235] width 10 height 10
checkbox input "true"
click at [78, 499] on div "Switch to team view" at bounding box center [87, 499] width 99 height 15
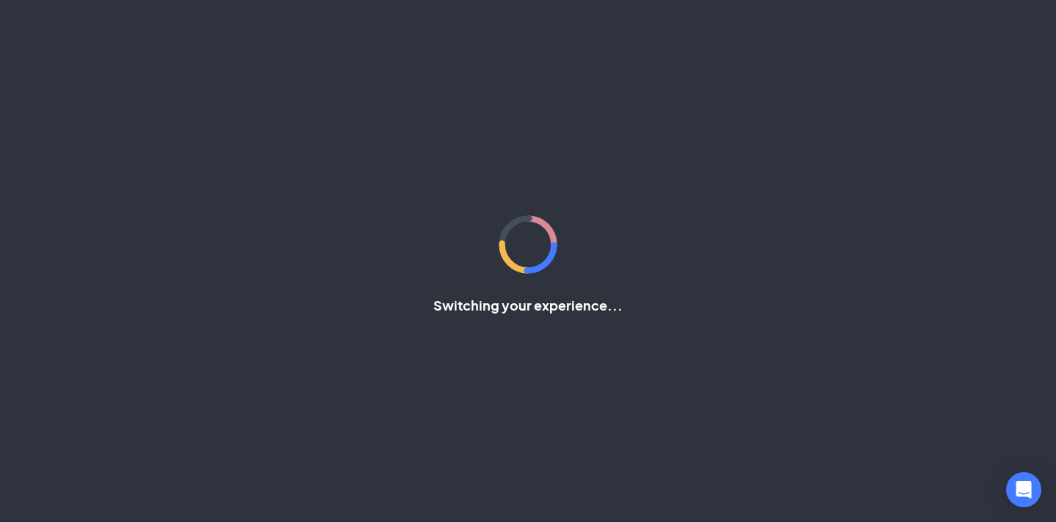
scroll to position [43, 0]
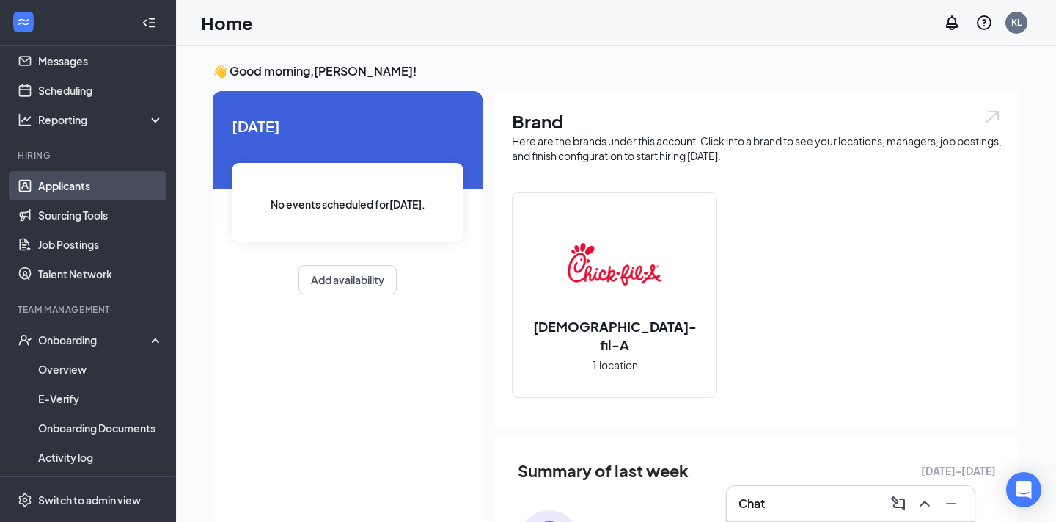
click at [74, 191] on link "Applicants" at bounding box center [100, 185] width 125 height 29
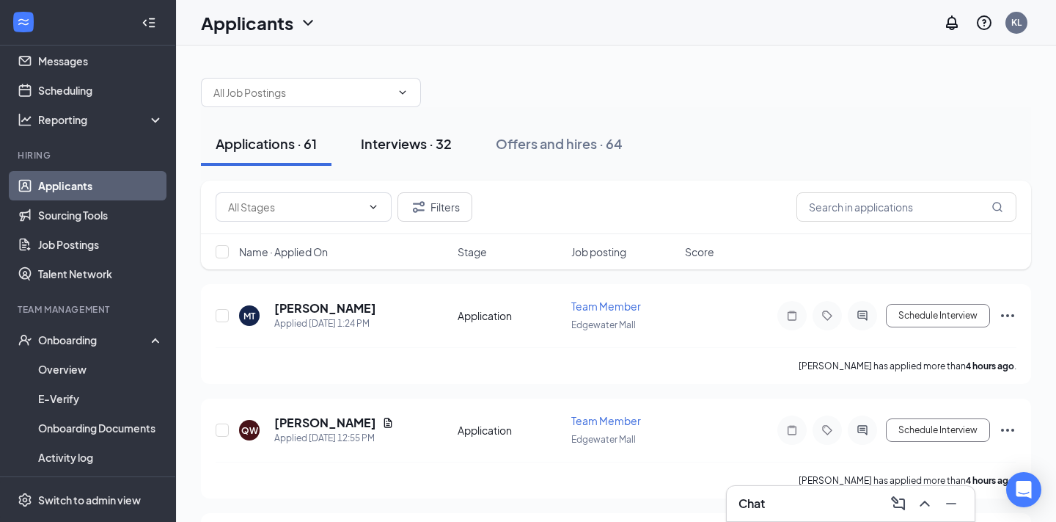
click at [402, 139] on div "Interviews · 32" at bounding box center [406, 143] width 91 height 18
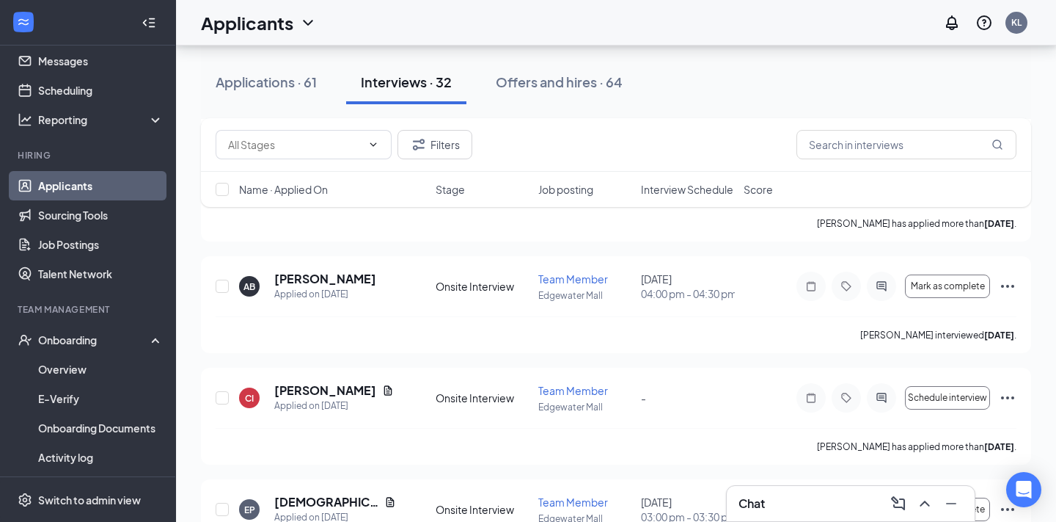
scroll to position [450, 0]
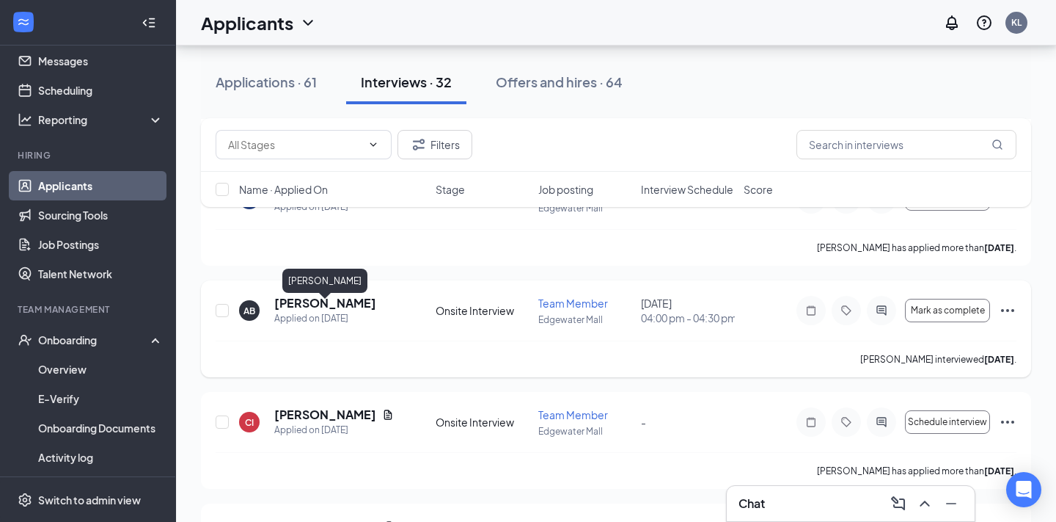
click at [356, 311] on h5 "[PERSON_NAME]" at bounding box center [325, 303] width 102 height 16
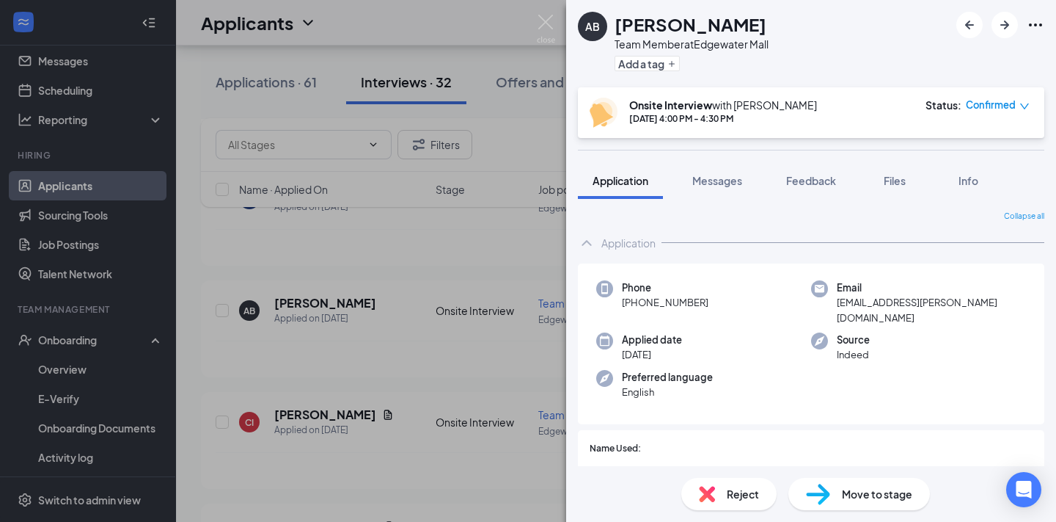
click at [1001, 91] on div "Onsite Interview with [PERSON_NAME] [DATE] 4:00 PM - 4:30 PM Status : Confirmed" at bounding box center [811, 112] width 467 height 51
click at [1001, 106] on span "Confirmed" at bounding box center [991, 105] width 50 height 15
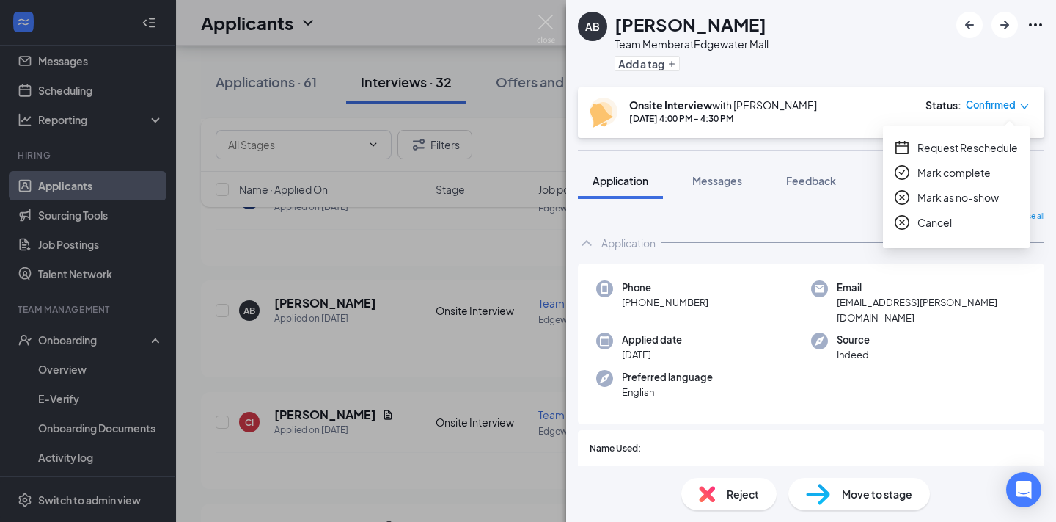
click at [984, 143] on span "Request Reschedule" at bounding box center [968, 147] width 100 height 16
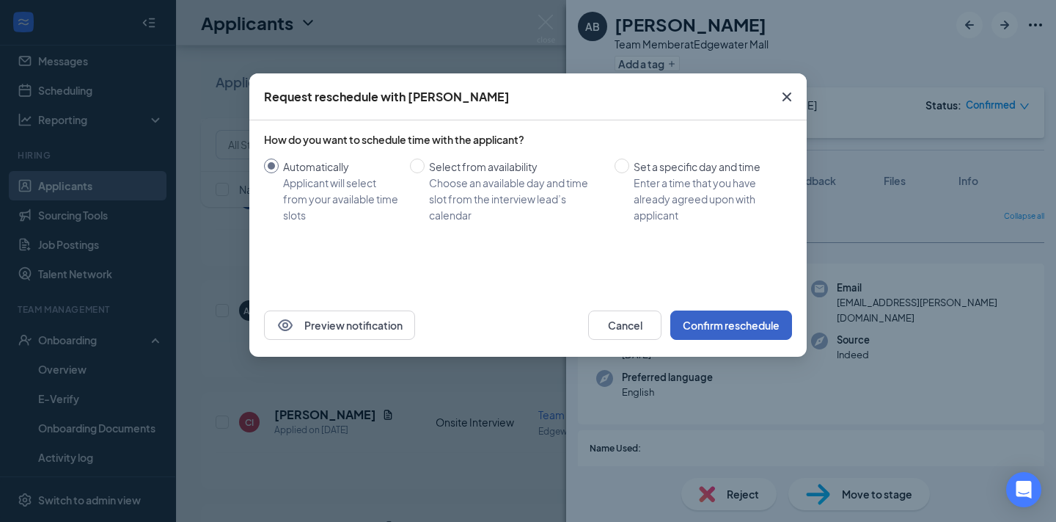
click at [756, 335] on button "Confirm reschedule" at bounding box center [731, 324] width 122 height 29
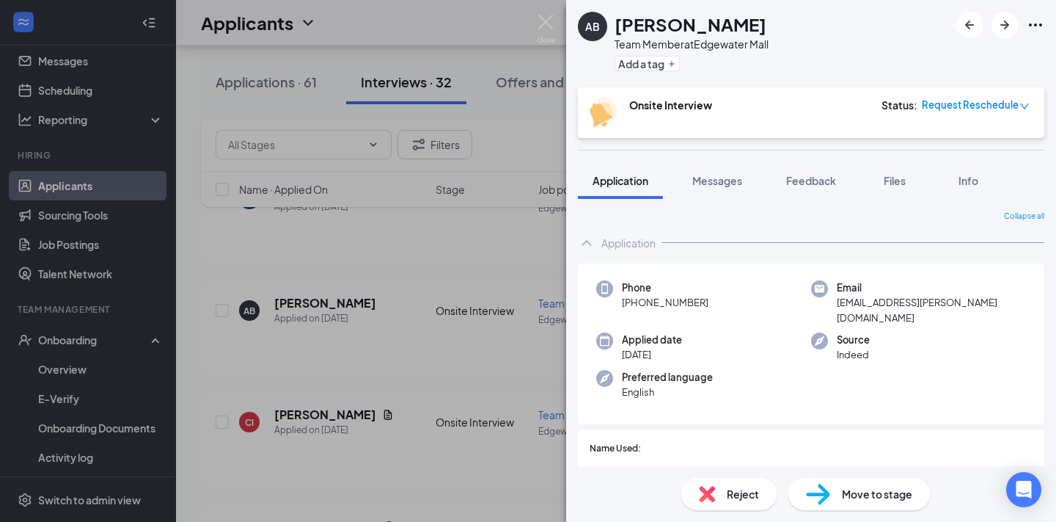
click at [455, 376] on div "AB [PERSON_NAME] Team Member at [GEOGRAPHIC_DATA] Add a tag Onsite Interview St…" at bounding box center [528, 261] width 1056 height 522
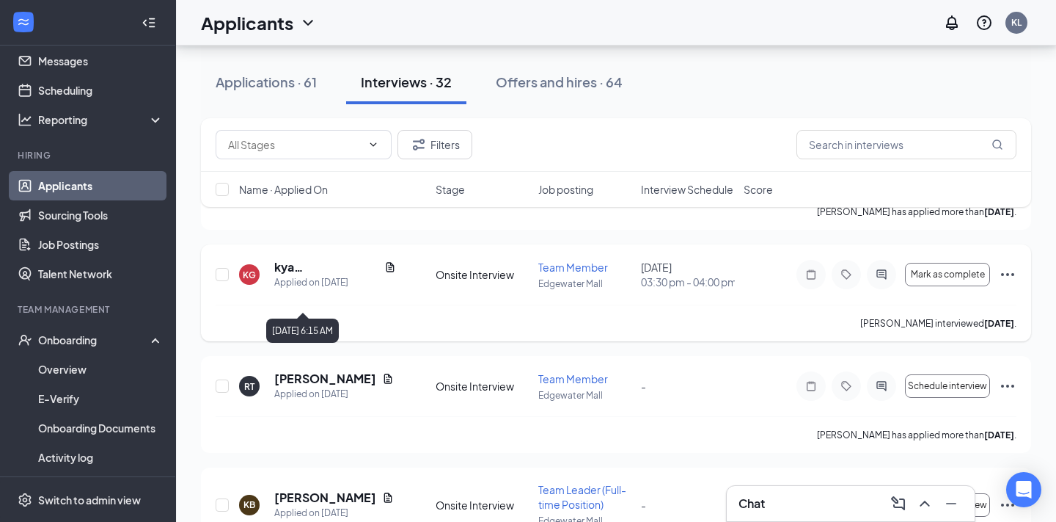
scroll to position [1617, 0]
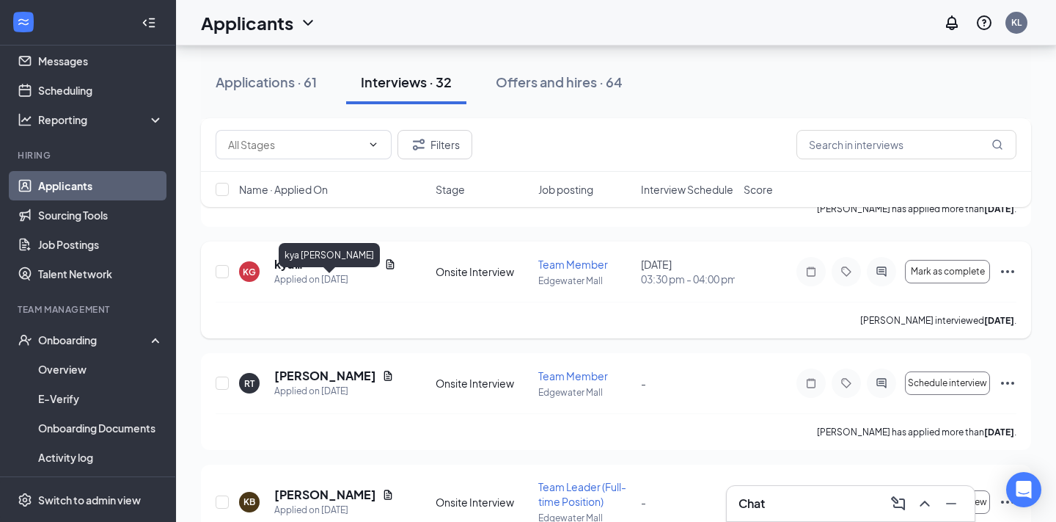
click at [332, 272] on h5 "kya [PERSON_NAME]" at bounding box center [326, 264] width 104 height 16
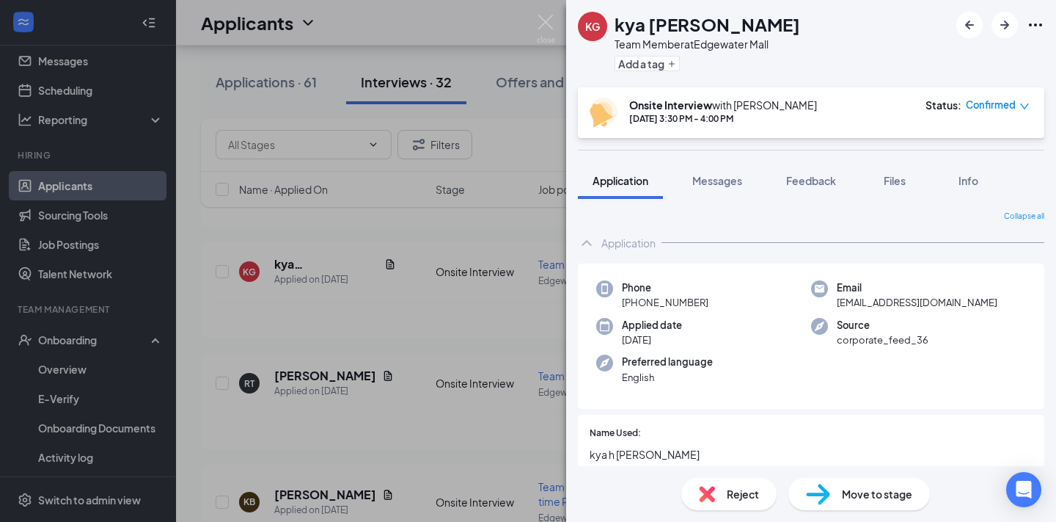
click at [316, 193] on div "KG kya [PERSON_NAME] Team Member at [GEOGRAPHIC_DATA] Add a tag Onsite Intervie…" at bounding box center [528, 261] width 1056 height 522
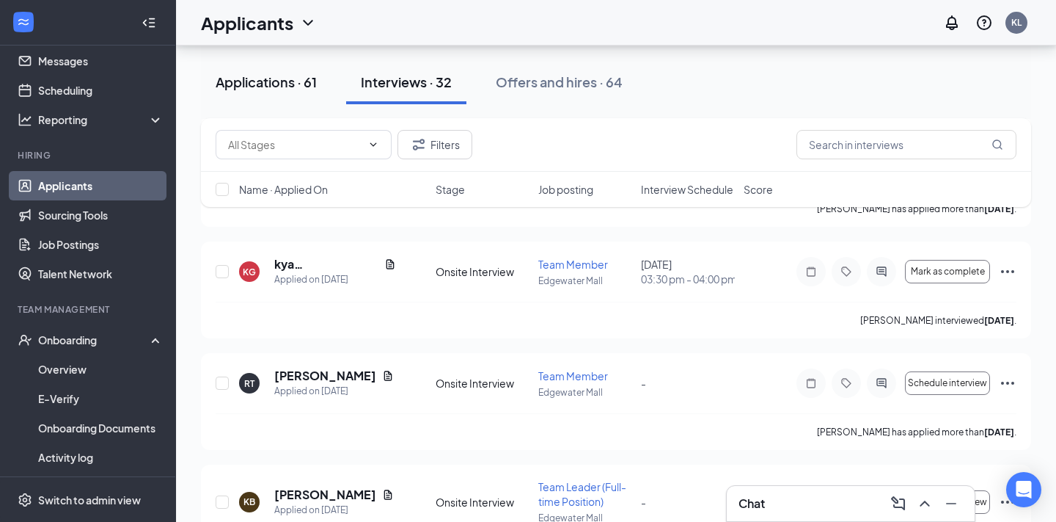
click at [288, 90] on div "Applications · 61" at bounding box center [266, 82] width 101 height 18
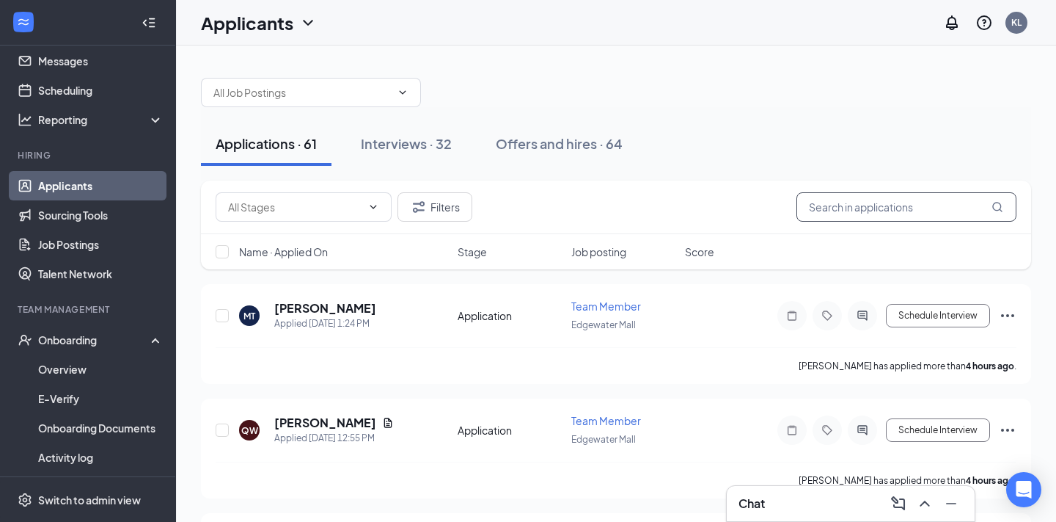
click at [845, 211] on input "text" at bounding box center [907, 206] width 220 height 29
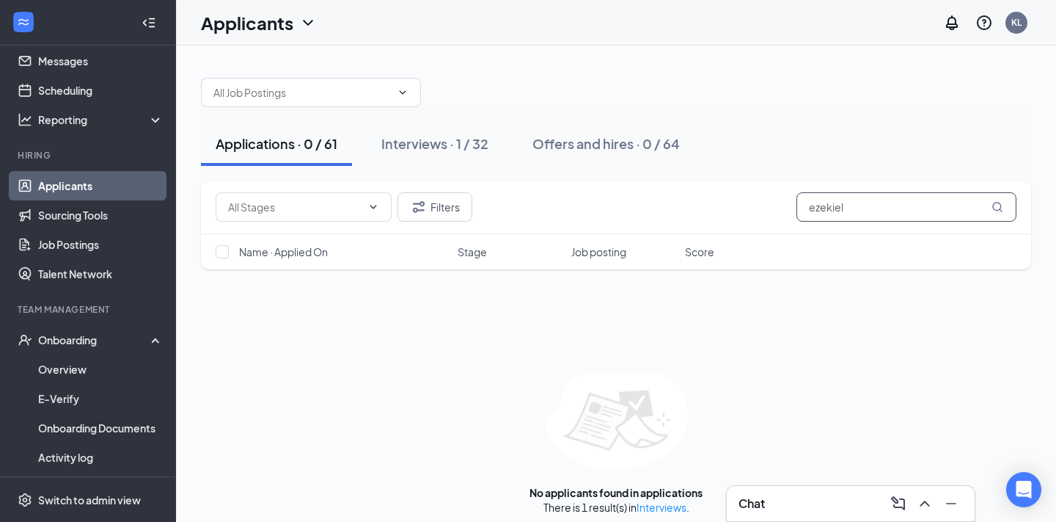
type input "ezekiel"
click at [463, 131] on button "Interviews · 1 / 32" at bounding box center [435, 144] width 136 height 44
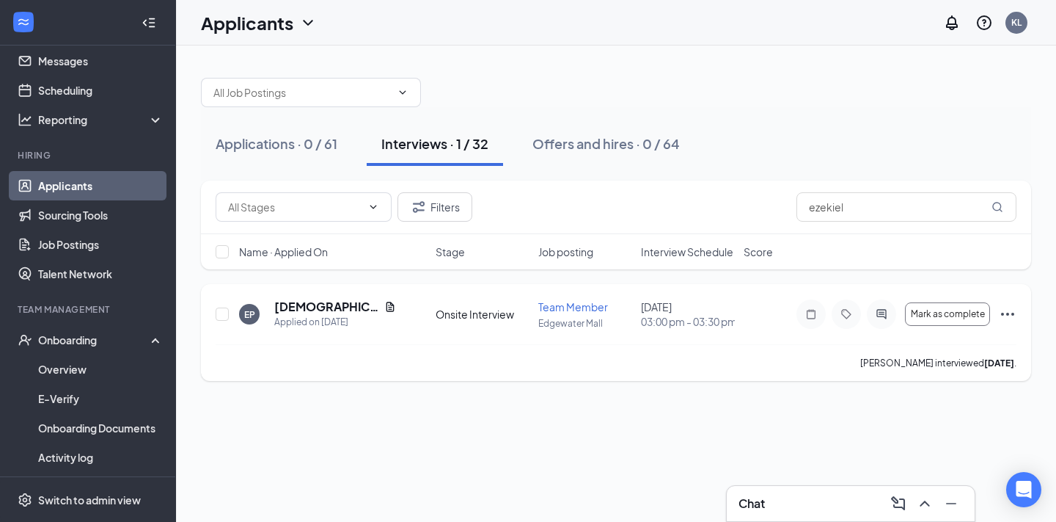
click at [1008, 315] on icon "Ellipses" at bounding box center [1007, 313] width 13 height 3
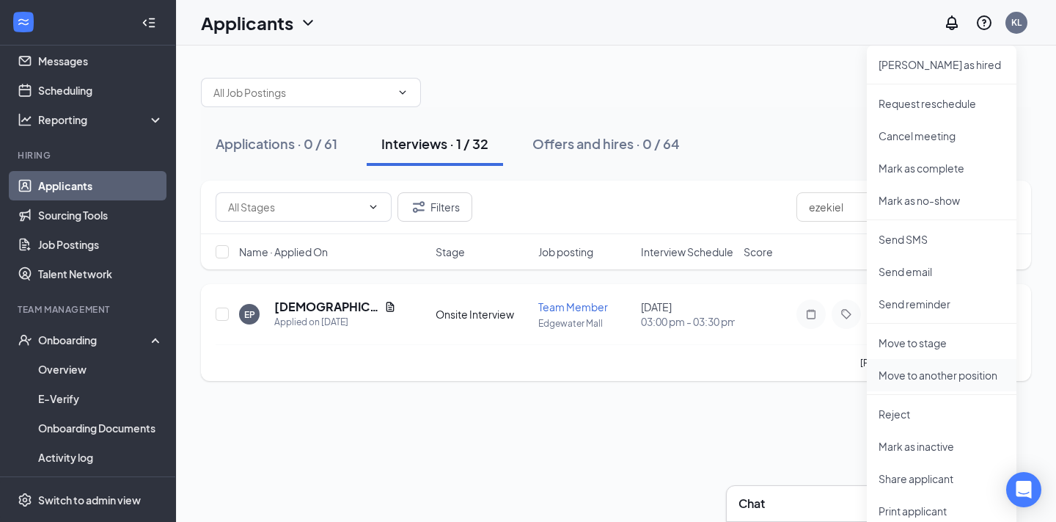
scroll to position [51, 0]
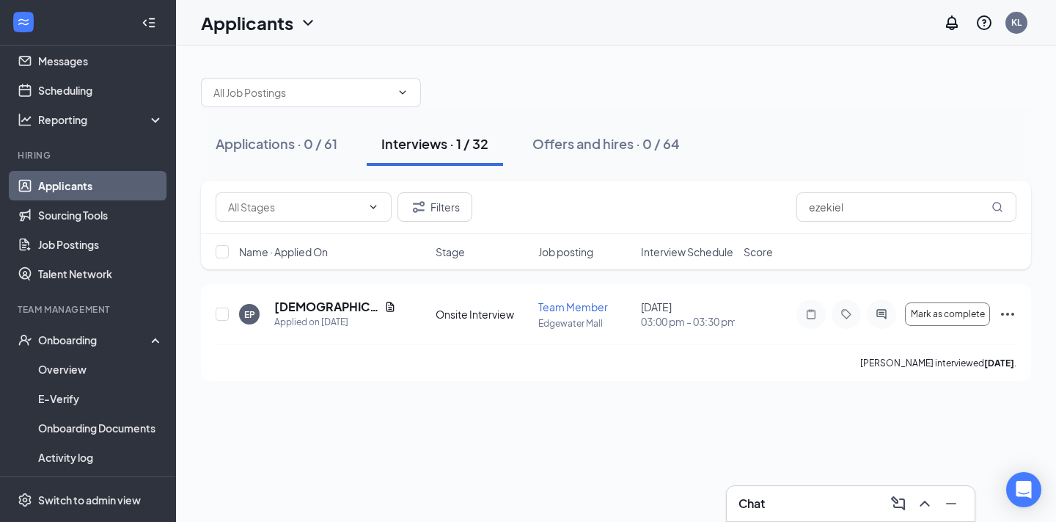
click at [775, 397] on div "Applications · 0 / 61 Interviews · 1 / 32 Offers and hires · 0 / 64 Filters eze…" at bounding box center [616, 283] width 880 height 476
click at [930, 319] on span "Mark as complete" at bounding box center [948, 314] width 74 height 10
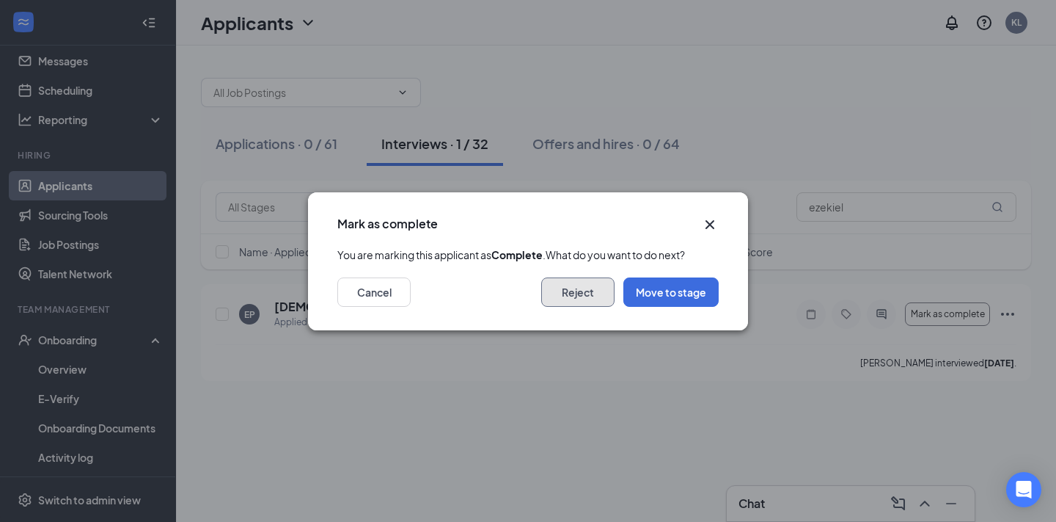
click at [602, 307] on button "Reject" at bounding box center [577, 291] width 73 height 29
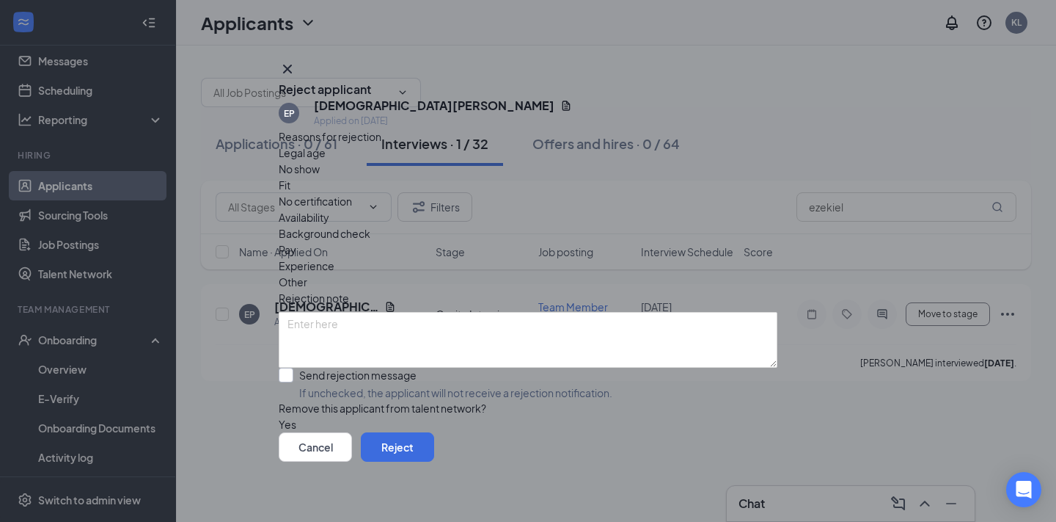
click at [383, 367] on input "Send rejection message If unchecked, the applicant will not receive a rejection…" at bounding box center [446, 383] width 334 height 32
checkbox input "true"
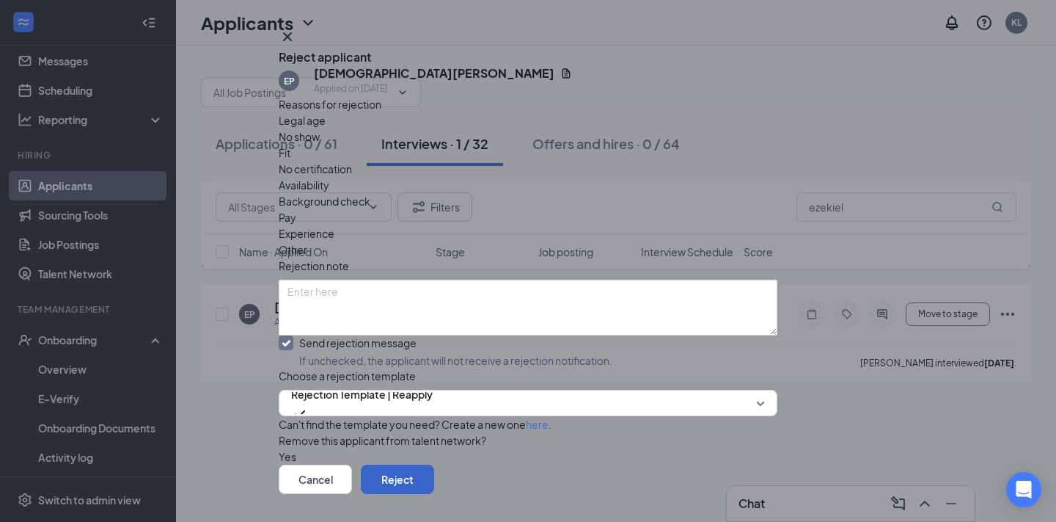
click at [434, 464] on button "Reject" at bounding box center [397, 478] width 73 height 29
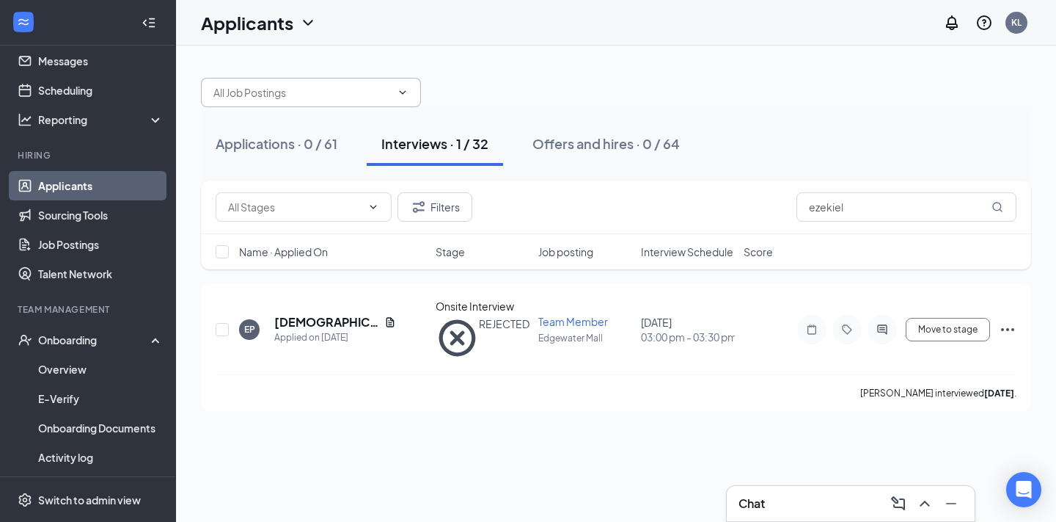
click at [292, 92] on input "text" at bounding box center [302, 92] width 178 height 16
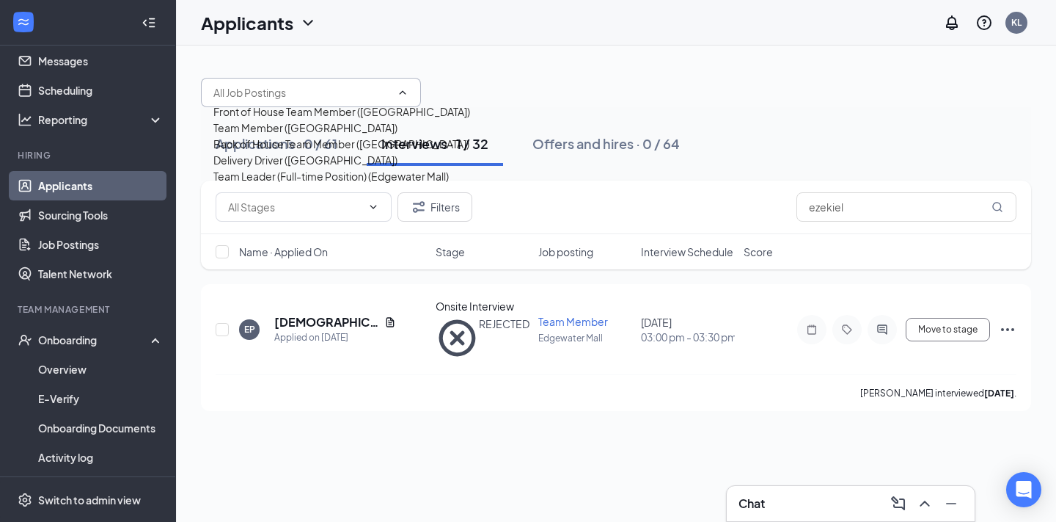
click at [106, 191] on link "Applicants" at bounding box center [100, 185] width 125 height 29
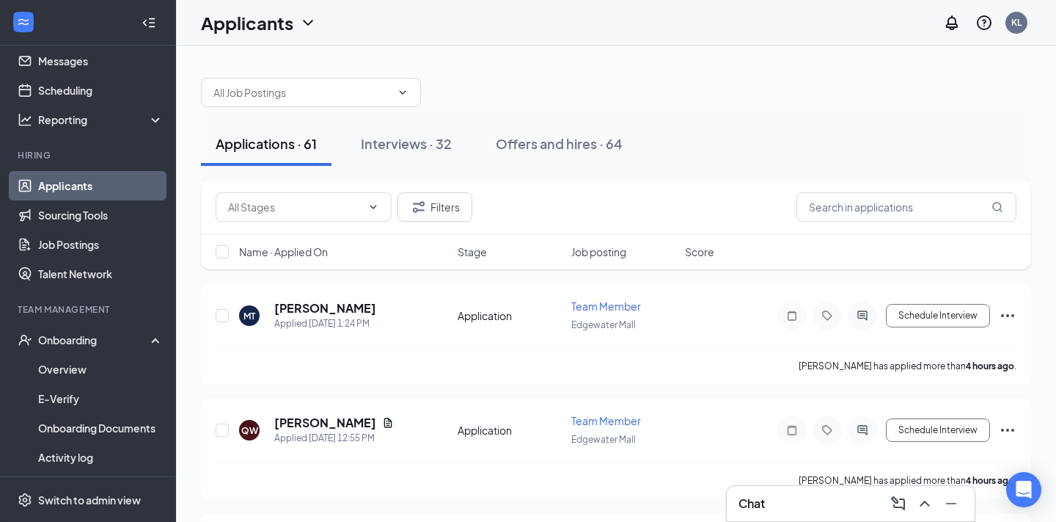
click at [875, 188] on div "Filters" at bounding box center [616, 207] width 830 height 54
click at [868, 213] on input "text" at bounding box center [907, 206] width 220 height 29
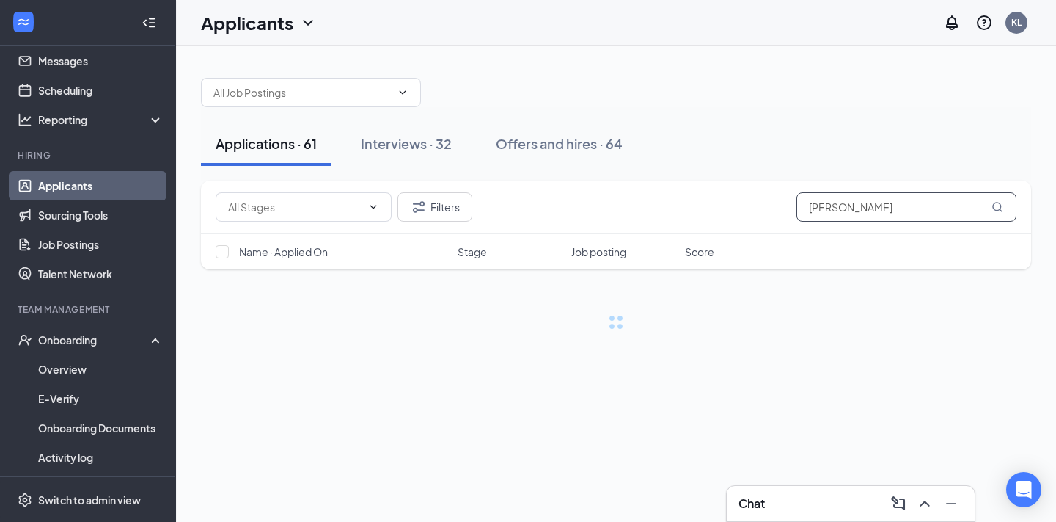
type input "[PERSON_NAME]"
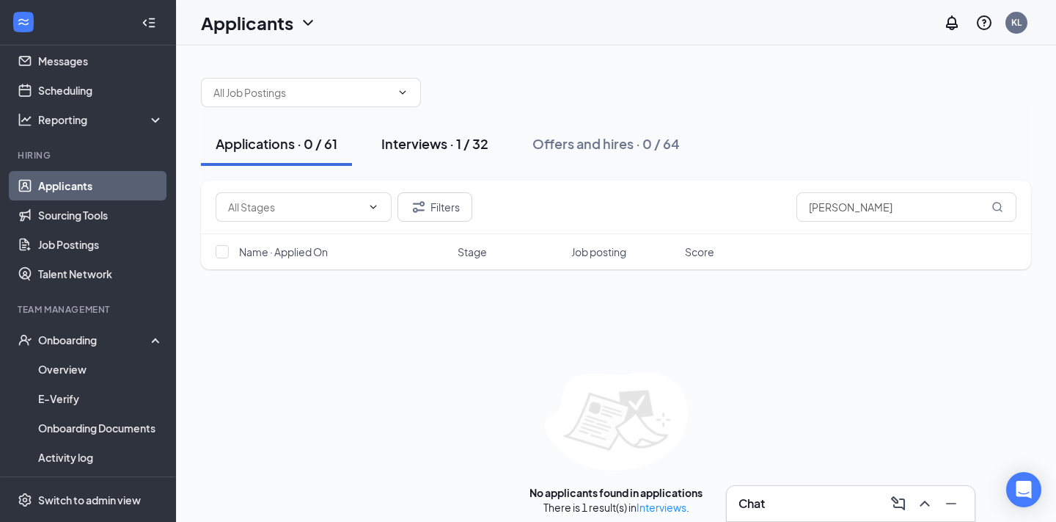
click at [453, 150] on div "Interviews · 1 / 32" at bounding box center [434, 143] width 107 height 18
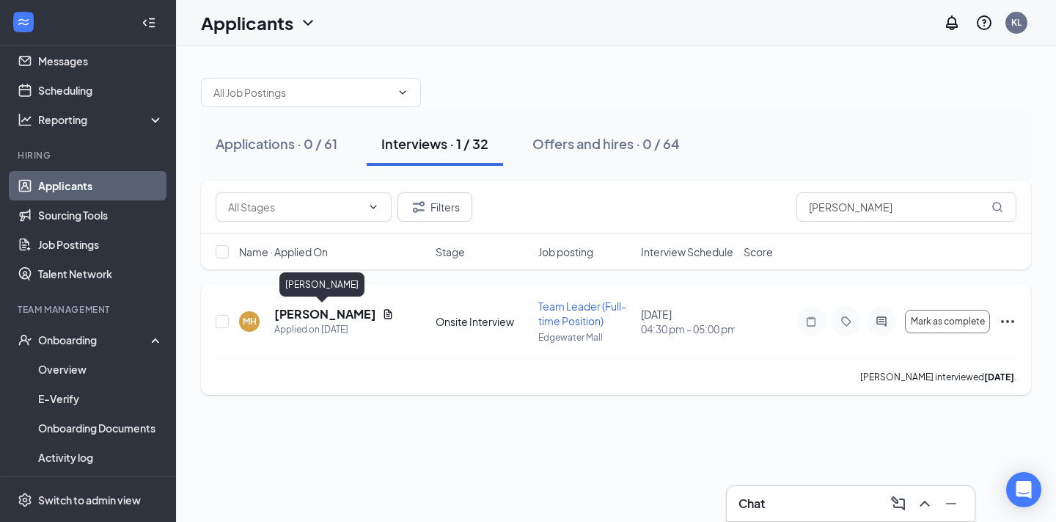
click at [326, 315] on h5 "[PERSON_NAME]" at bounding box center [325, 314] width 102 height 16
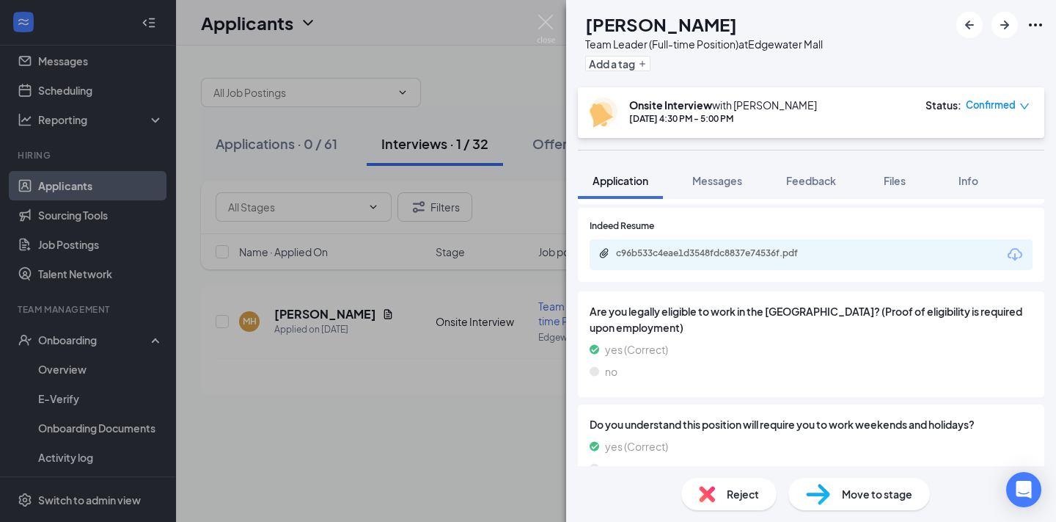
scroll to position [2004, 0]
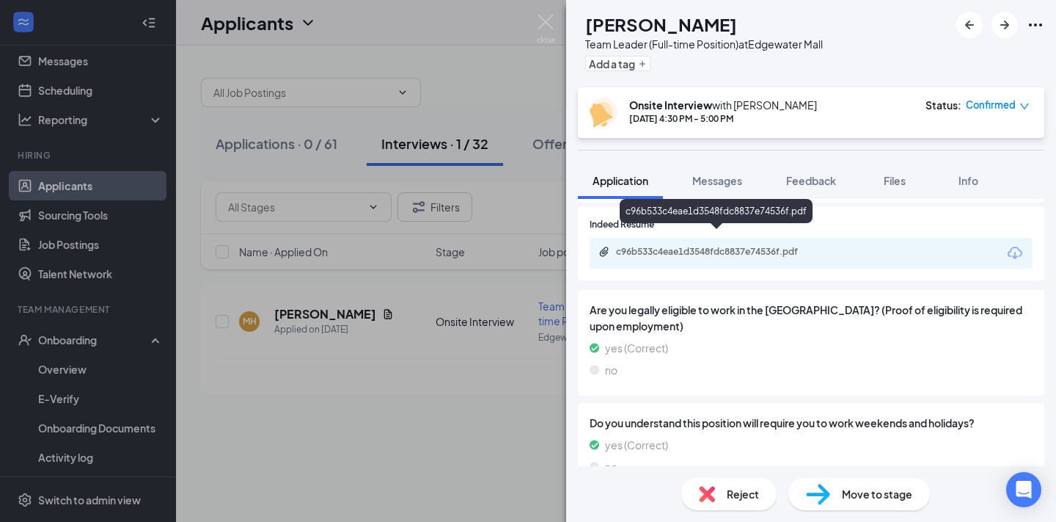
click at [753, 246] on div "c96b533c4eae1d3548fdc8837e74536f.pdf" at bounding box center [718, 252] width 205 height 12
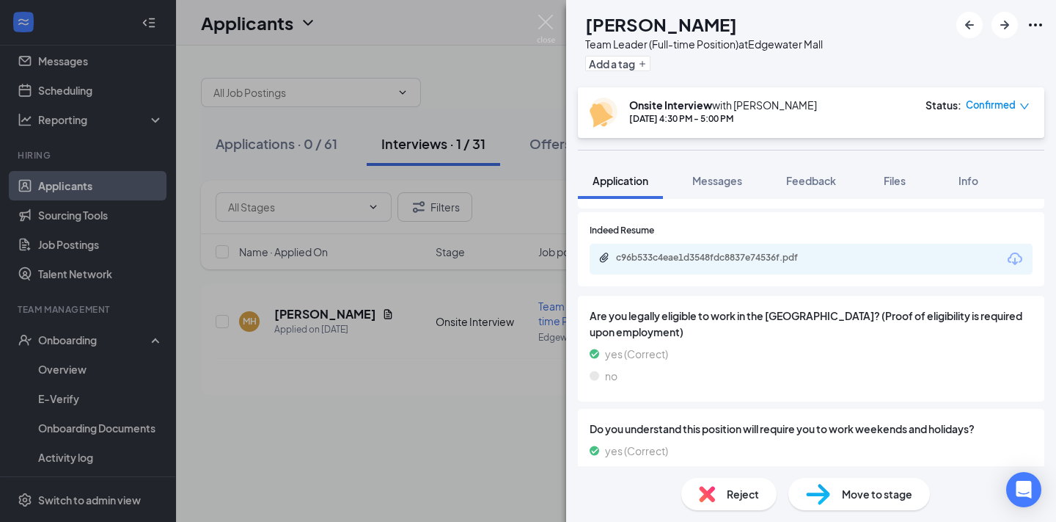
click at [736, 500] on span "Reject" at bounding box center [743, 494] width 32 height 16
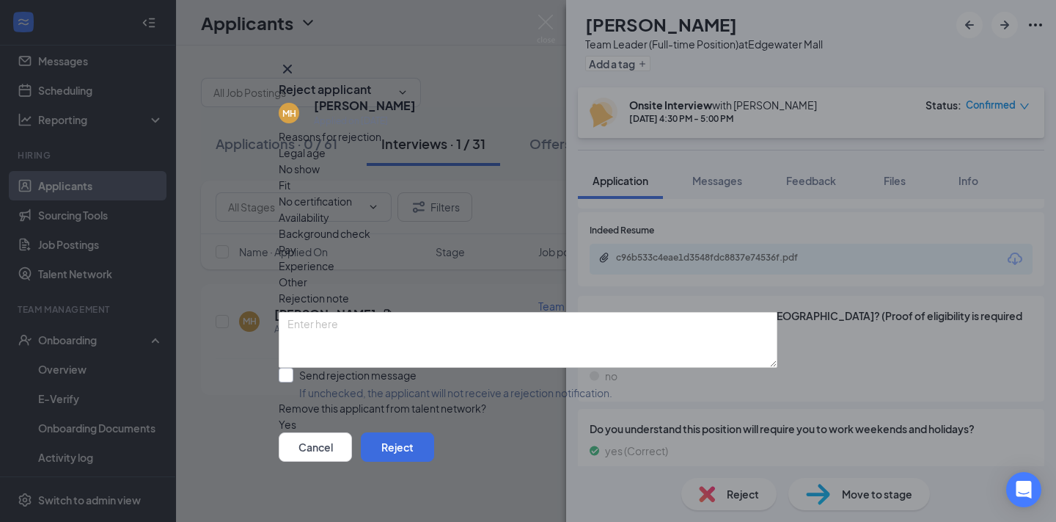
click at [353, 367] on input "Send rejection message If unchecked, the applicant will not receive a rejection…" at bounding box center [446, 383] width 334 height 32
checkbox input "true"
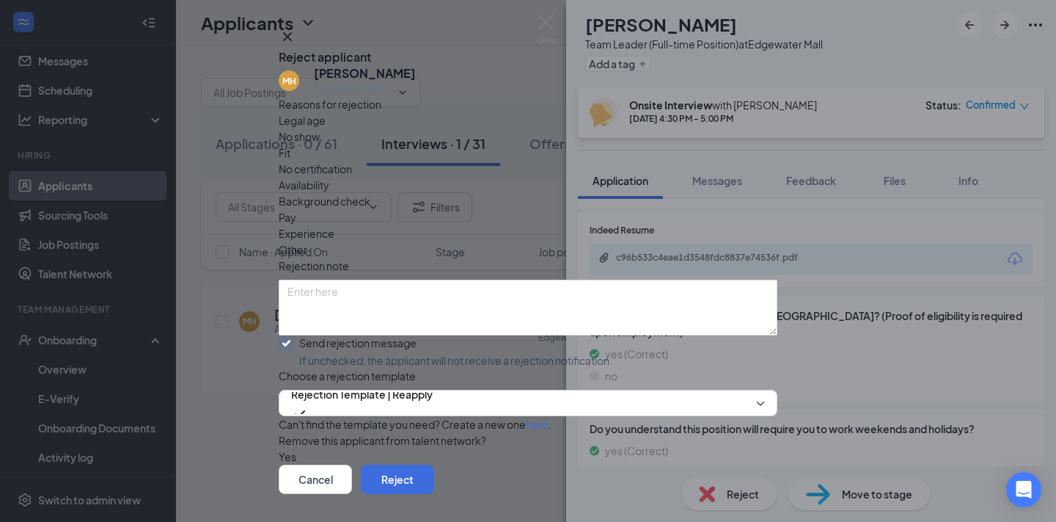
scroll to position [94, 0]
click at [434, 464] on button "Reject" at bounding box center [397, 478] width 73 height 29
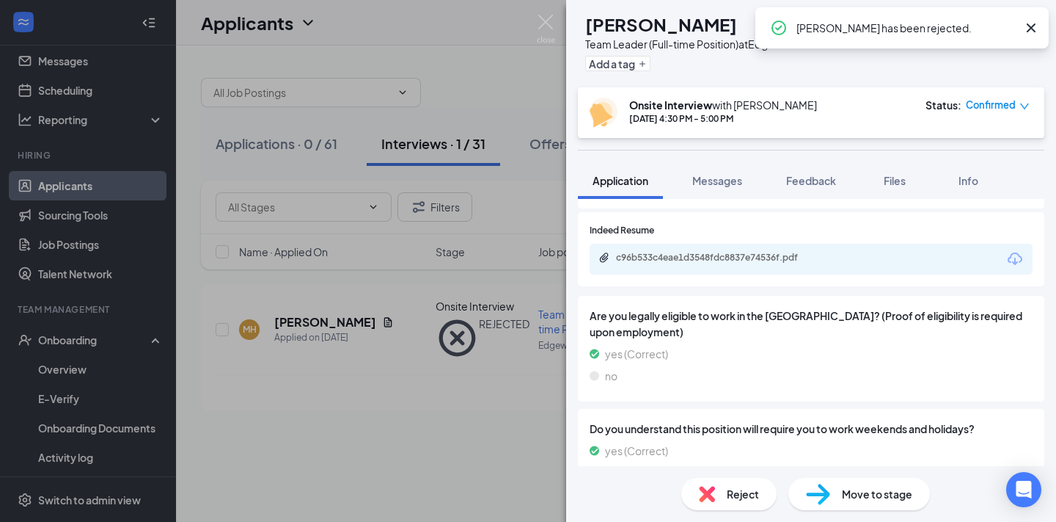
click at [493, 354] on div "MH [PERSON_NAME] Team Leader (Full-time Position) at [GEOGRAPHIC_DATA] Add a ta…" at bounding box center [528, 261] width 1056 height 522
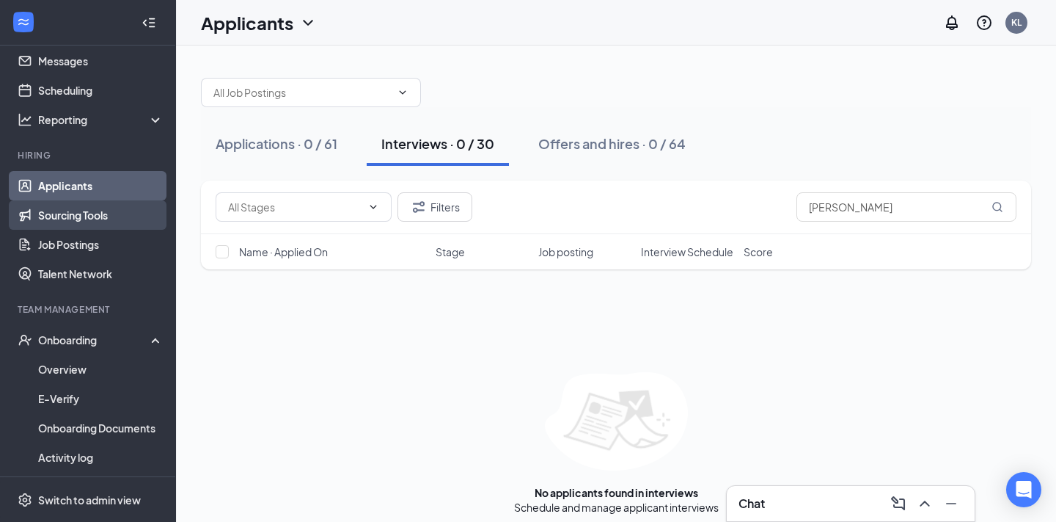
click at [103, 219] on link "Sourcing Tools" at bounding box center [100, 214] width 125 height 29
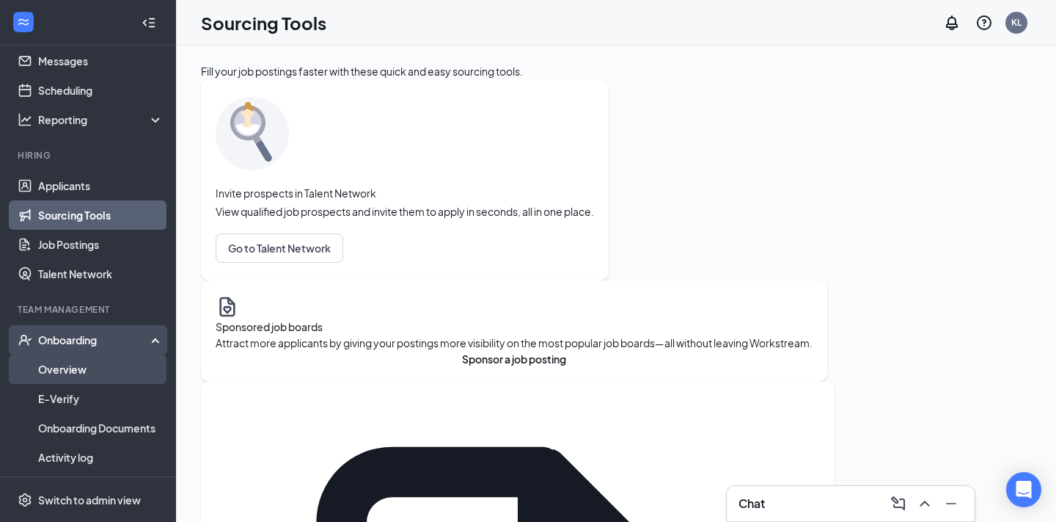
click at [77, 373] on link "Overview" at bounding box center [100, 368] width 125 height 29
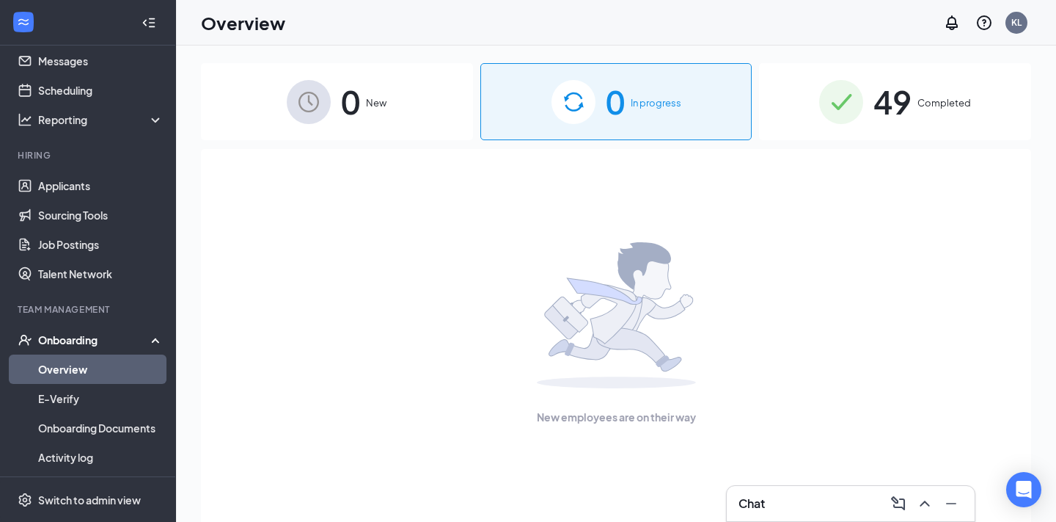
click at [904, 111] on span "49" at bounding box center [893, 101] width 38 height 51
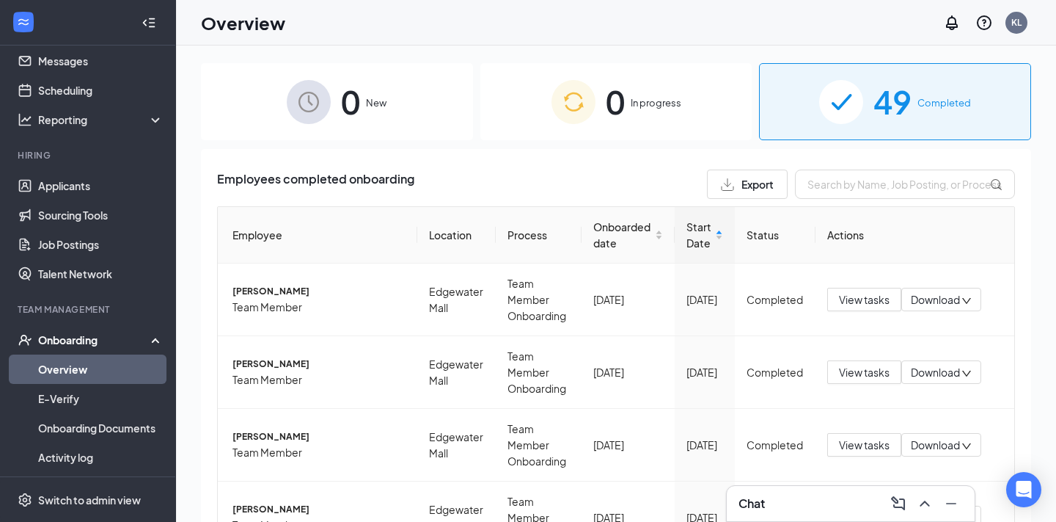
click at [337, 108] on div "0 New" at bounding box center [337, 101] width 272 height 77
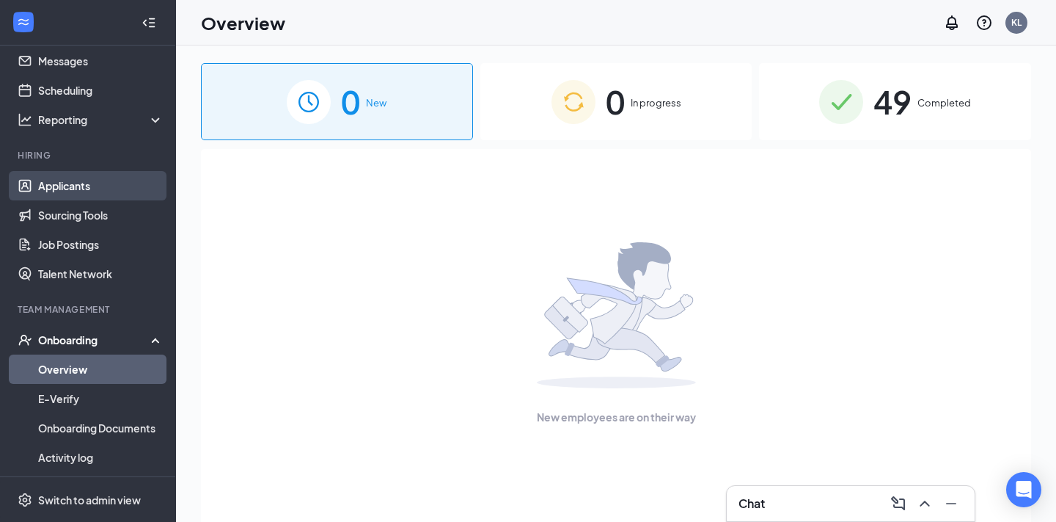
click at [76, 184] on link "Applicants" at bounding box center [100, 185] width 125 height 29
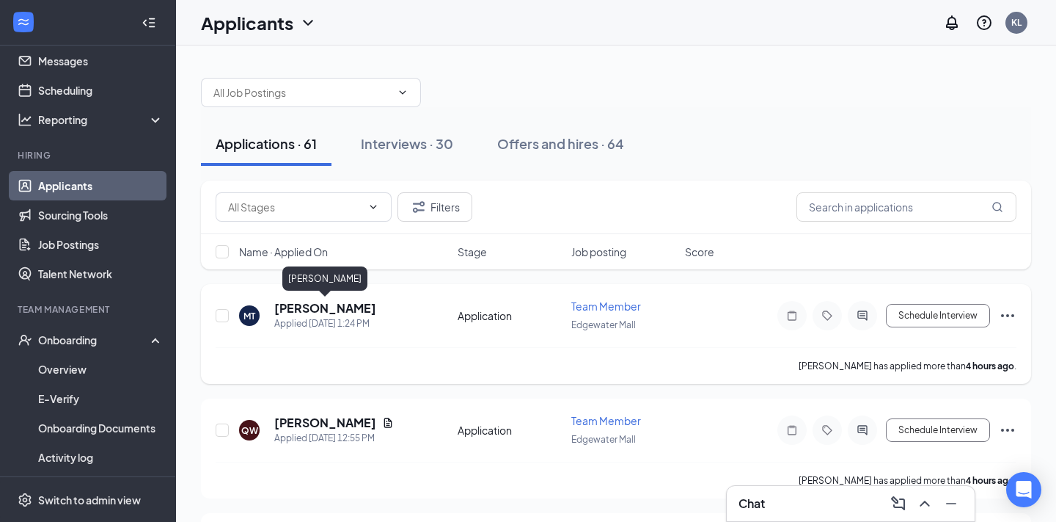
click at [337, 312] on h5 "[PERSON_NAME]" at bounding box center [325, 308] width 102 height 16
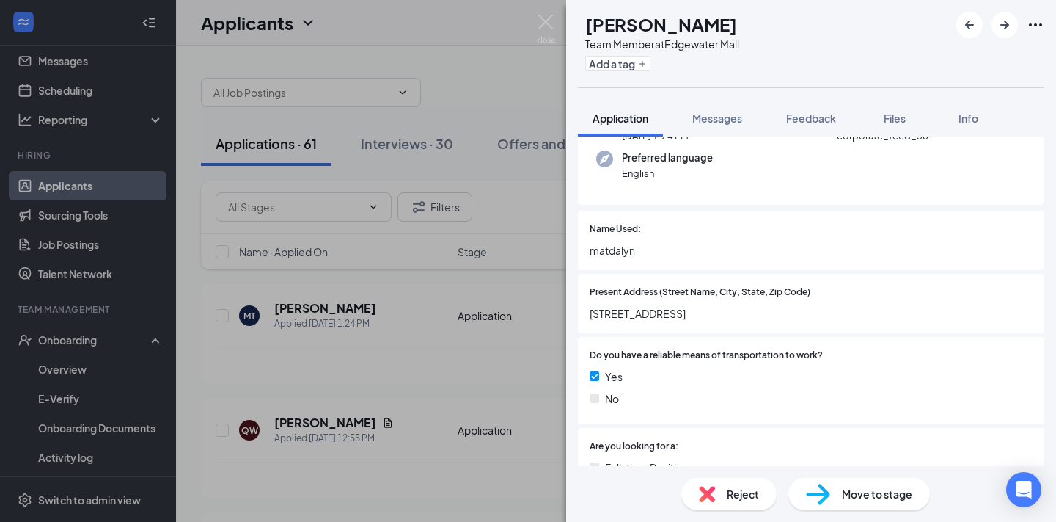
scroll to position [144, 0]
click at [738, 498] on span "Reject" at bounding box center [743, 494] width 32 height 16
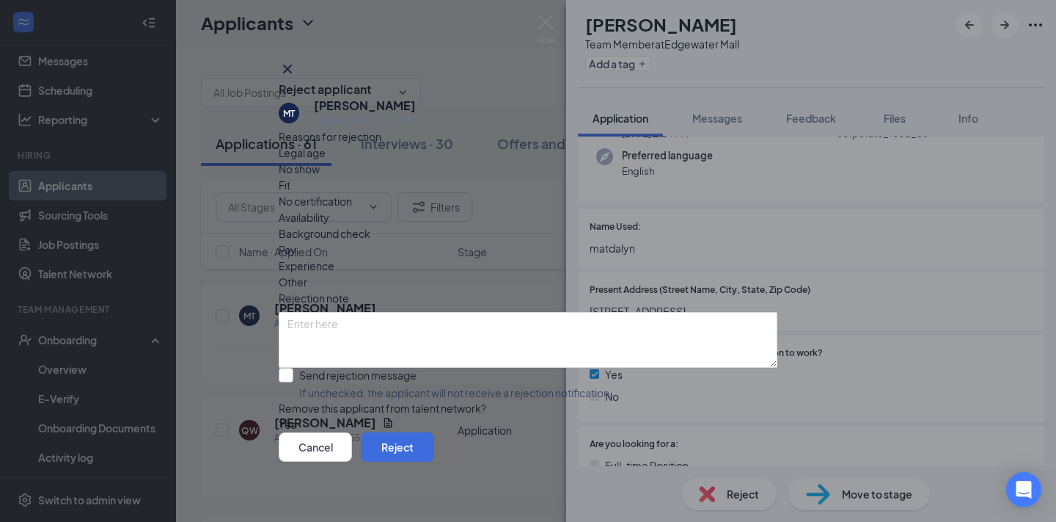
click at [382, 367] on input "Send rejection message If unchecked, the applicant will not receive a rejection…" at bounding box center [446, 383] width 334 height 32
checkbox input "true"
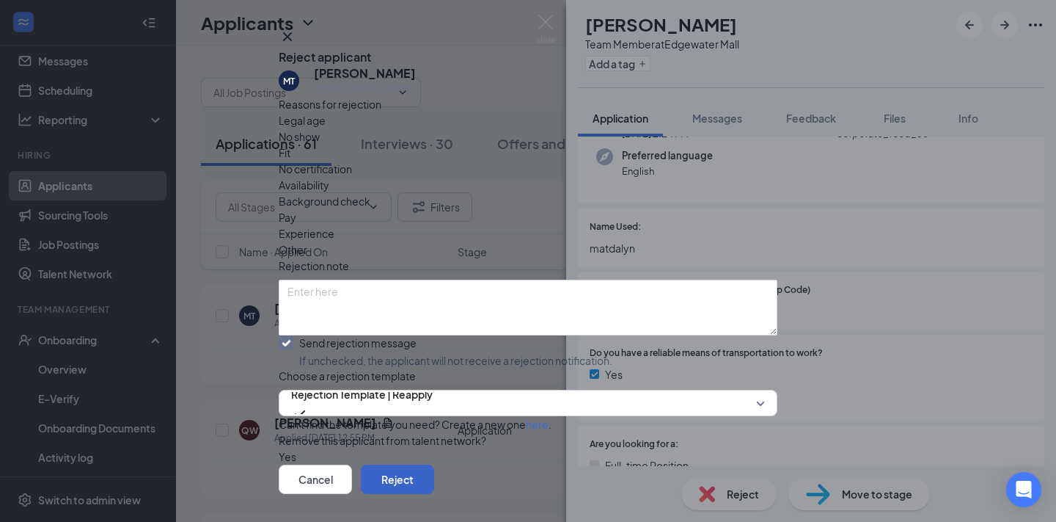
click at [434, 464] on button "Reject" at bounding box center [397, 478] width 73 height 29
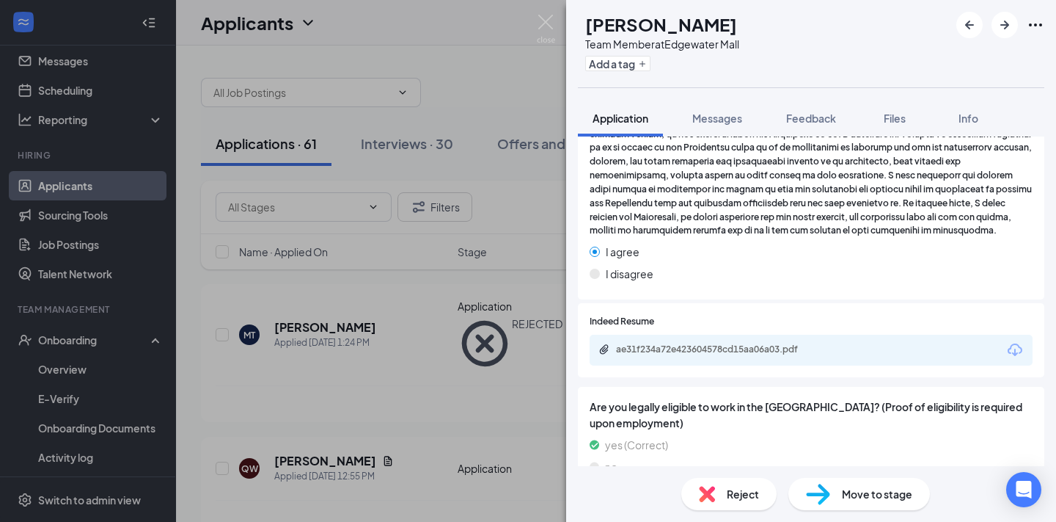
scroll to position [1898, 0]
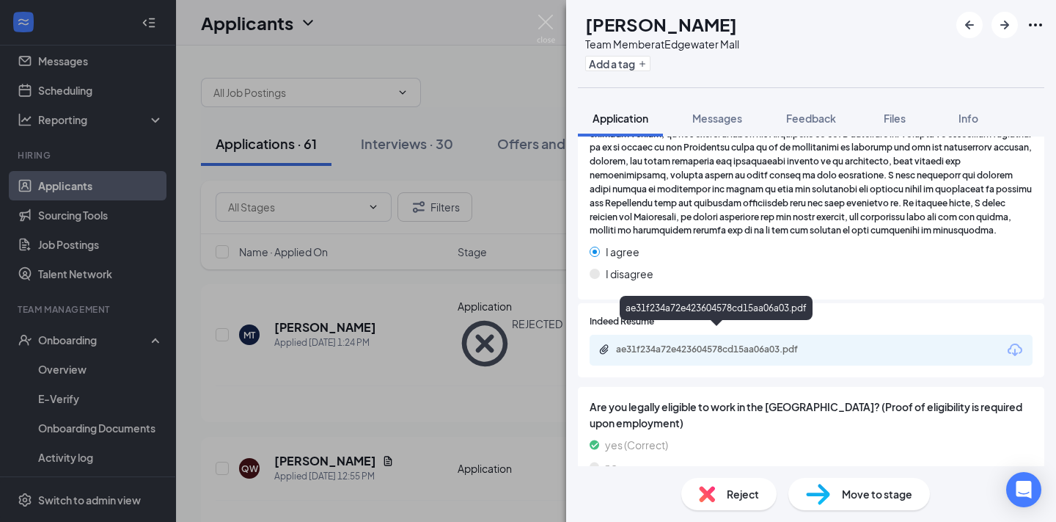
click at [765, 343] on div "ae31f234a72e423604578cd15aa06a03.pdf" at bounding box center [718, 350] width 238 height 14
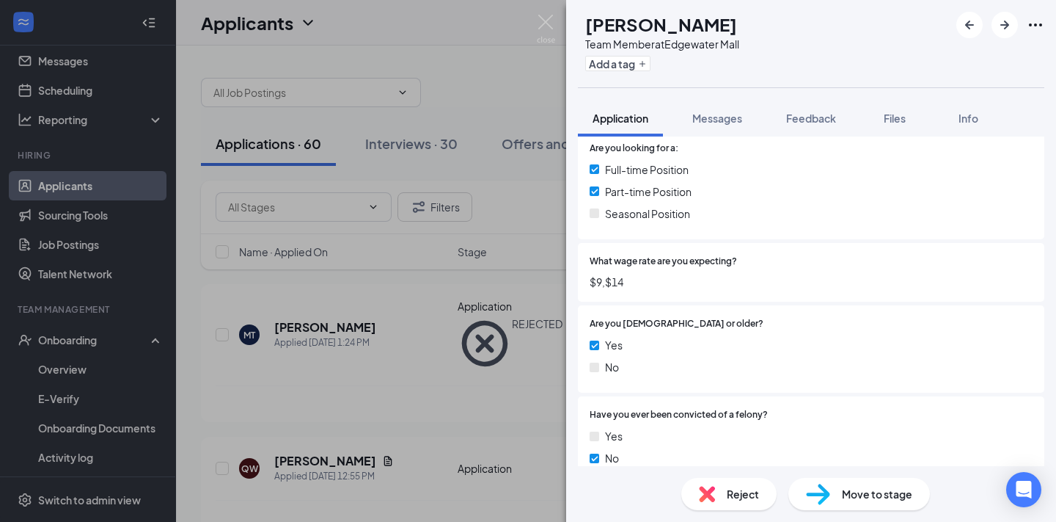
scroll to position [446, 0]
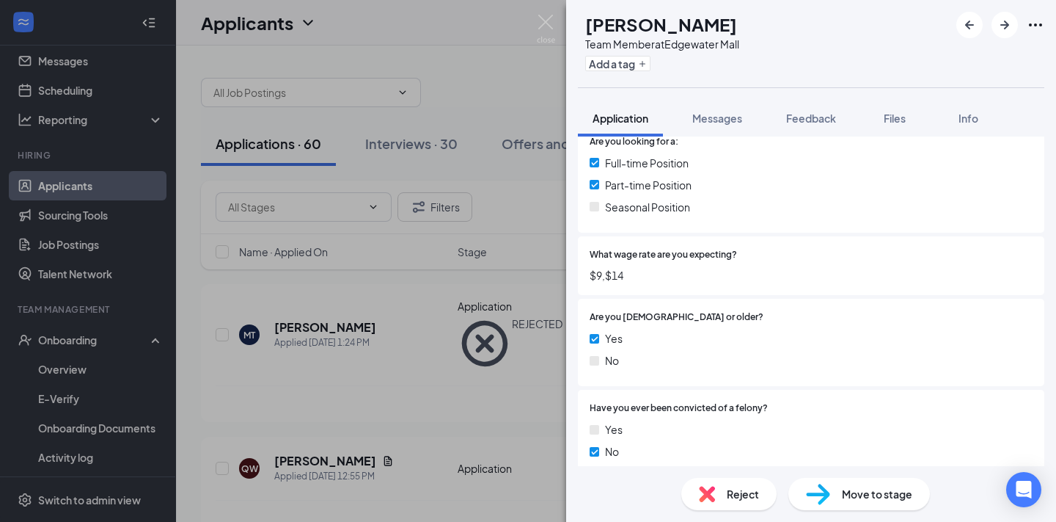
click at [873, 491] on span "Move to stage" at bounding box center [877, 494] width 70 height 16
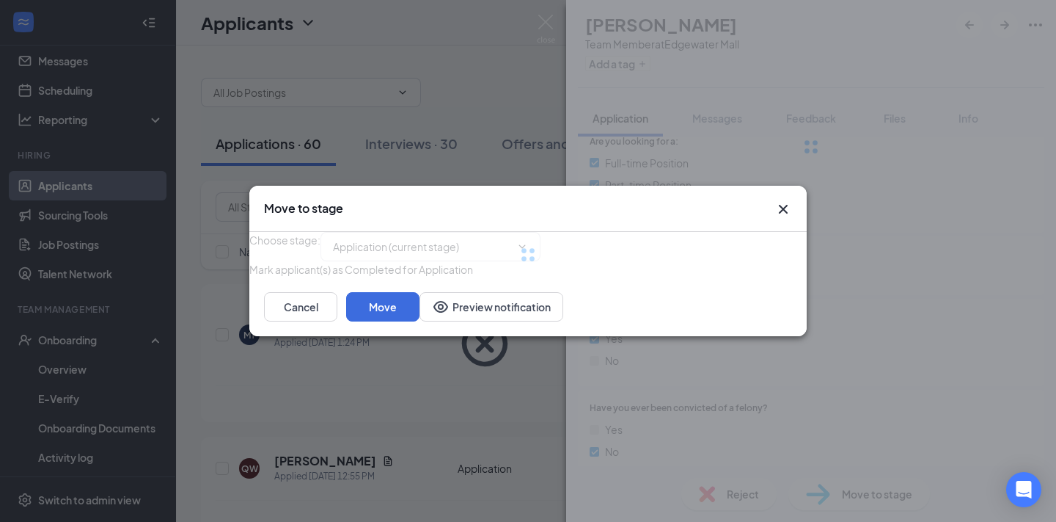
type input "Onsite Interview (next stage)"
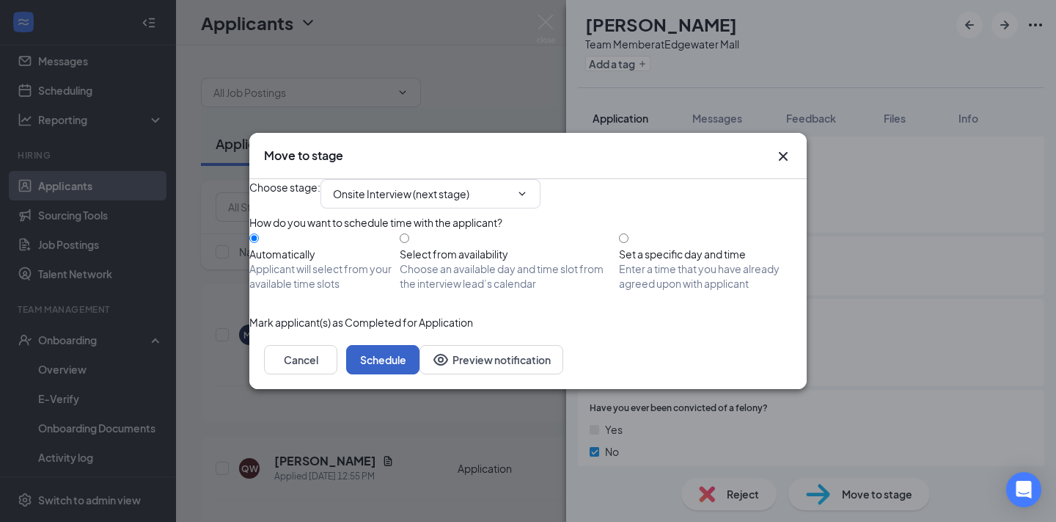
click at [420, 374] on button "Schedule" at bounding box center [382, 359] width 73 height 29
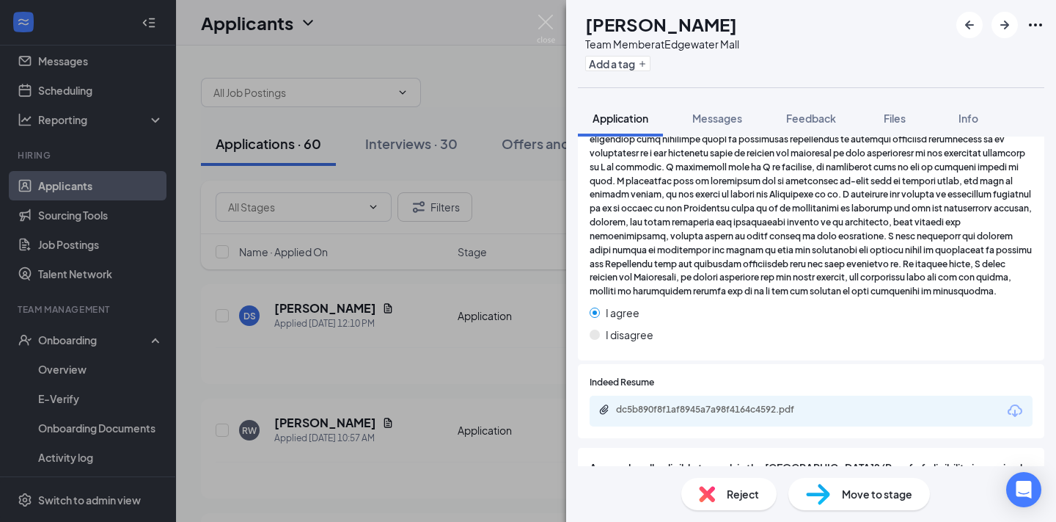
scroll to position [1879, 0]
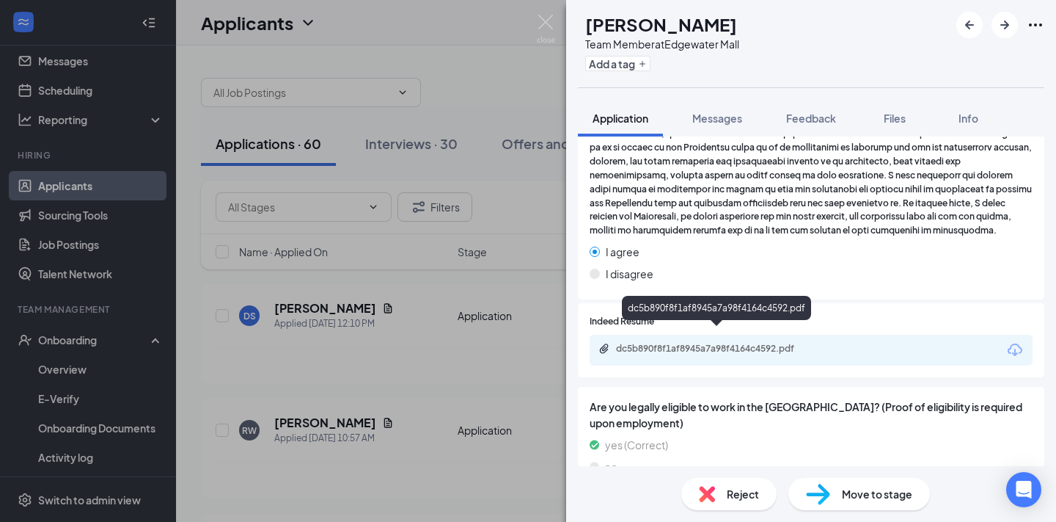
click at [771, 343] on div "dc5b890f8f1af8945a7a98f4164c4592.pdf" at bounding box center [718, 349] width 205 height 12
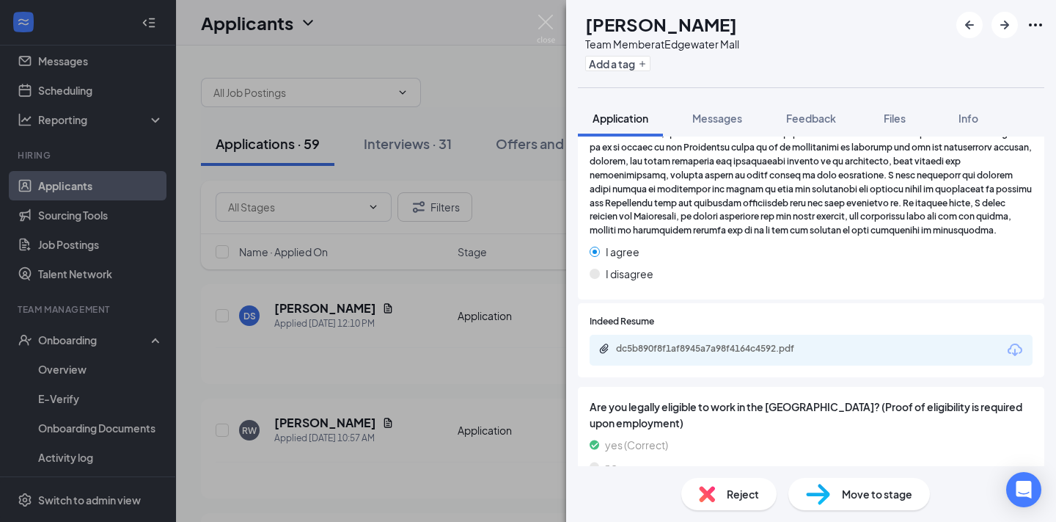
scroll to position [1873, 0]
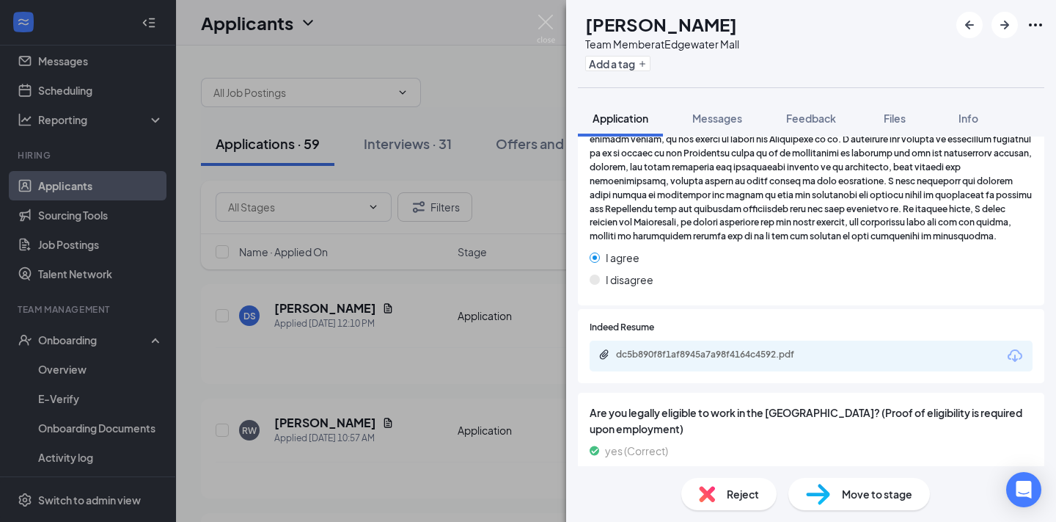
click at [896, 494] on span "Move to stage" at bounding box center [877, 494] width 70 height 16
type input "Onsite Interview (next stage)"
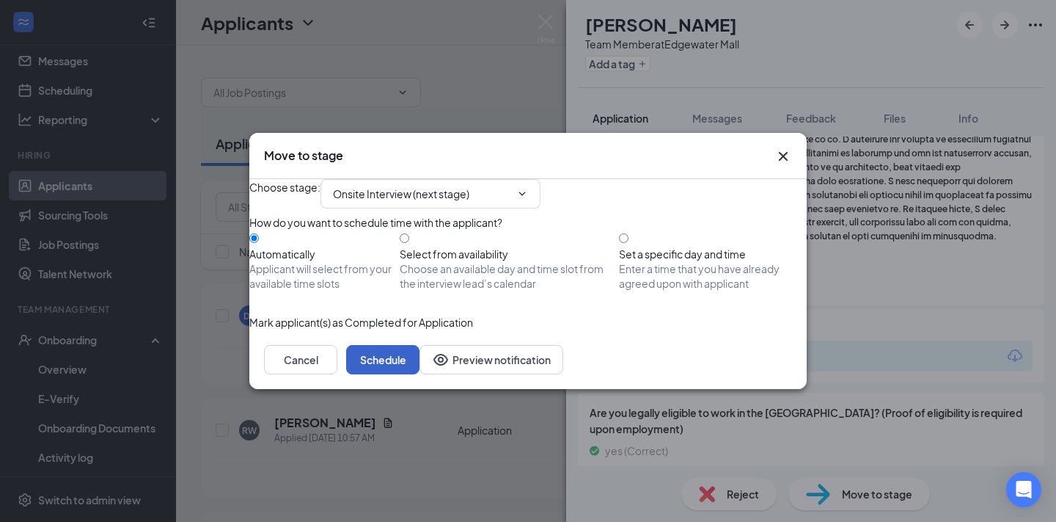
click at [420, 374] on button "Schedule" at bounding box center [382, 359] width 73 height 29
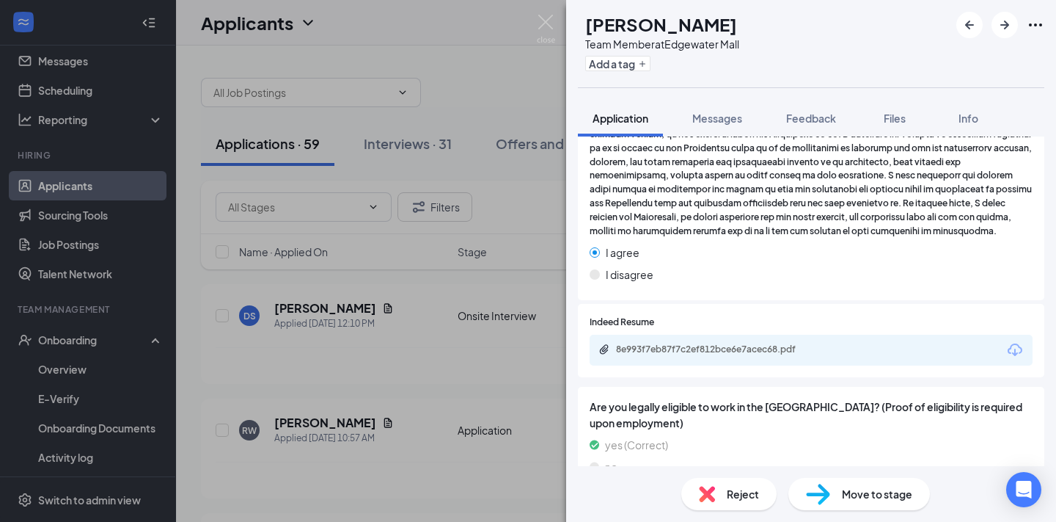
scroll to position [1788, 0]
click at [762, 343] on div "8e993f7eb87f7c2ef812bce6e7acec68.pdf" at bounding box center [718, 349] width 205 height 12
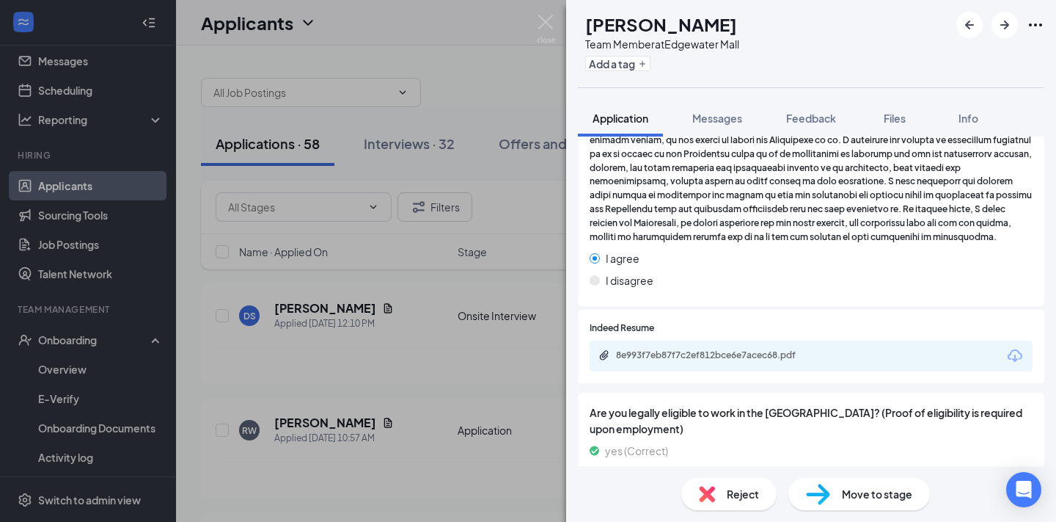
click at [734, 500] on span "Reject" at bounding box center [743, 494] width 32 height 16
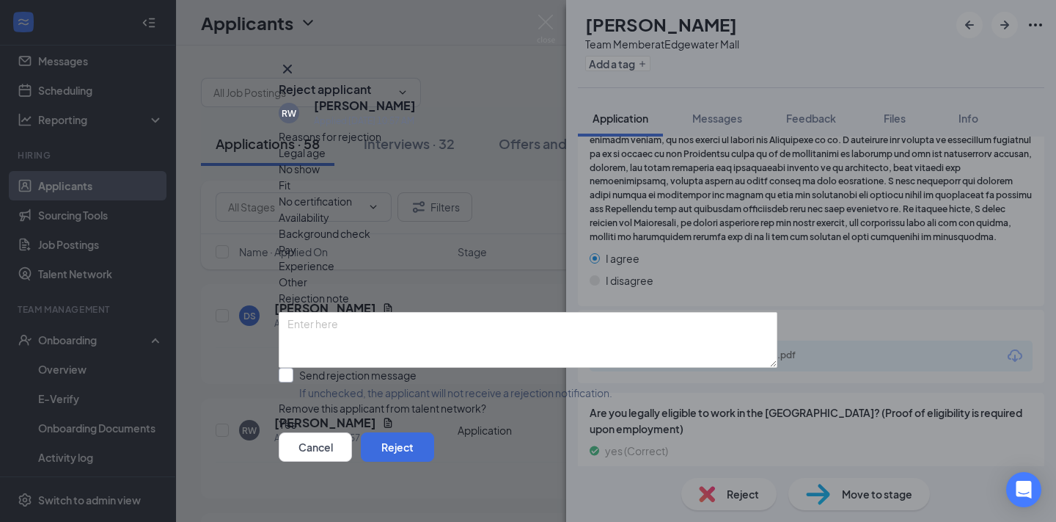
click at [354, 367] on input "Send rejection message If unchecked, the applicant will not receive a rejection…" at bounding box center [446, 383] width 334 height 32
checkbox input "true"
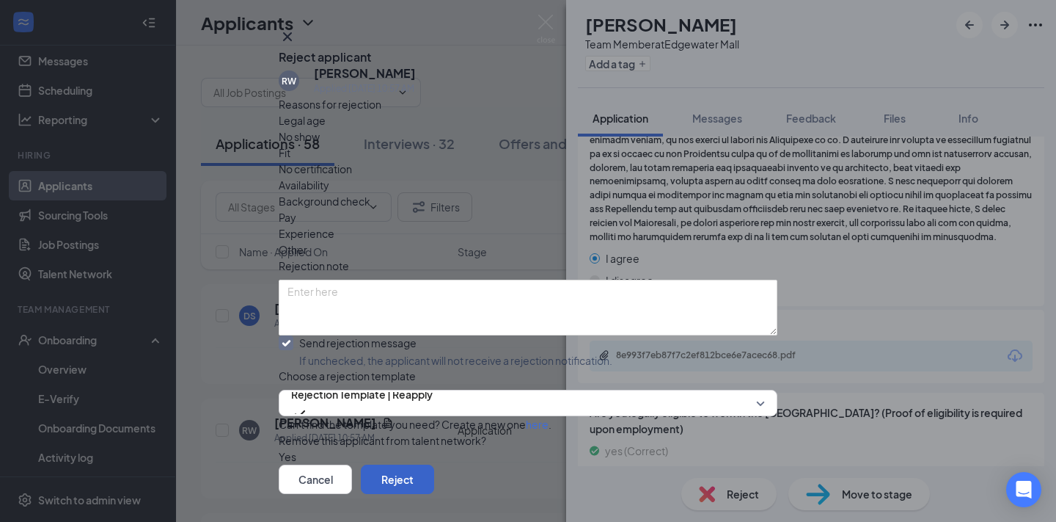
click at [434, 464] on button "Reject" at bounding box center [397, 478] width 73 height 29
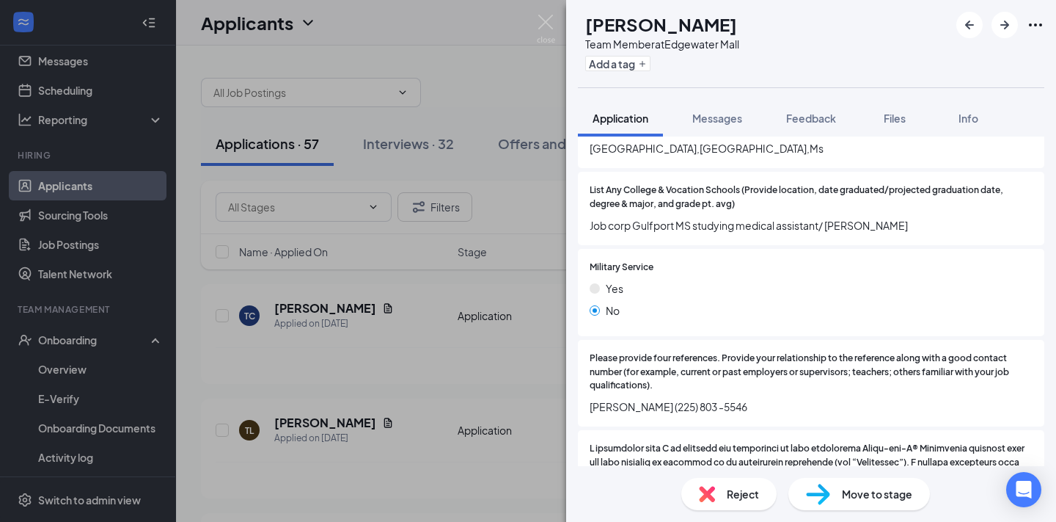
scroll to position [1581, 0]
click at [736, 496] on span "Reject" at bounding box center [743, 494] width 32 height 16
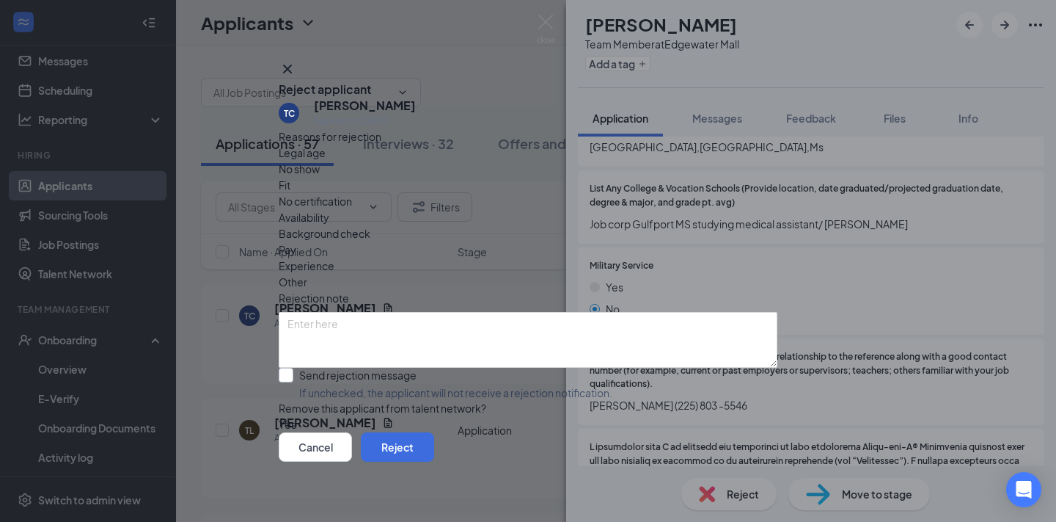
click at [410, 367] on input "Send rejection message If unchecked, the applicant will not receive a rejection…" at bounding box center [446, 383] width 334 height 32
checkbox input "true"
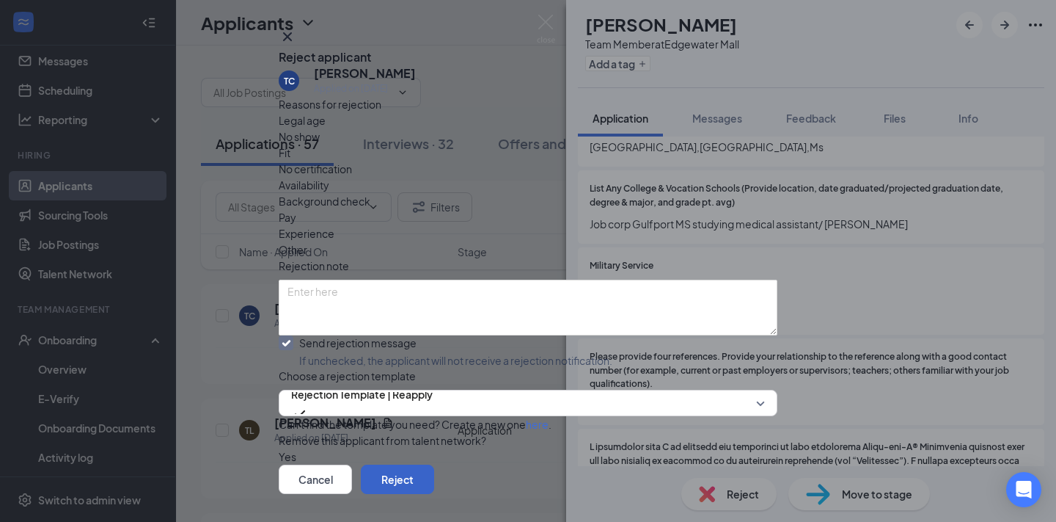
click at [434, 464] on button "Reject" at bounding box center [397, 478] width 73 height 29
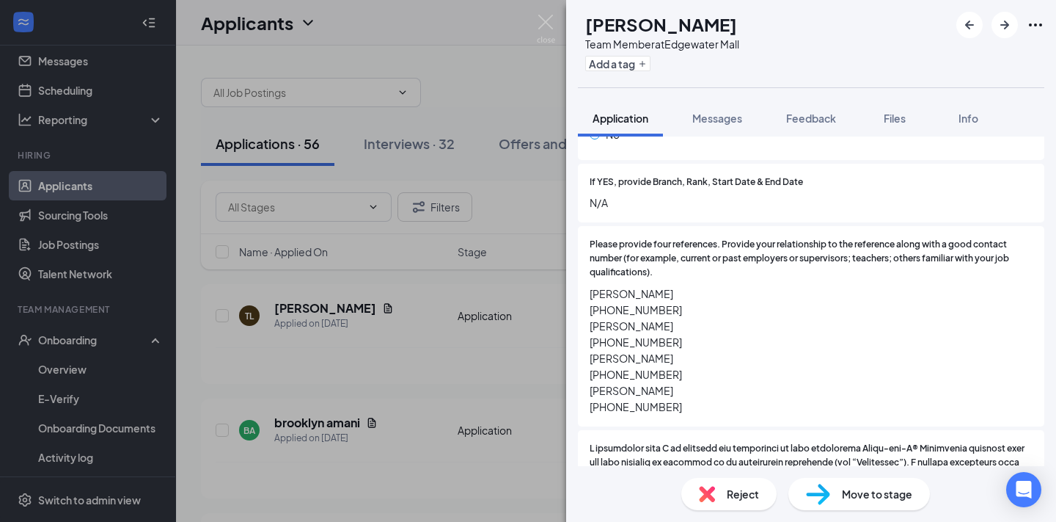
scroll to position [1930, 0]
click at [720, 491] on div "Reject" at bounding box center [728, 494] width 95 height 32
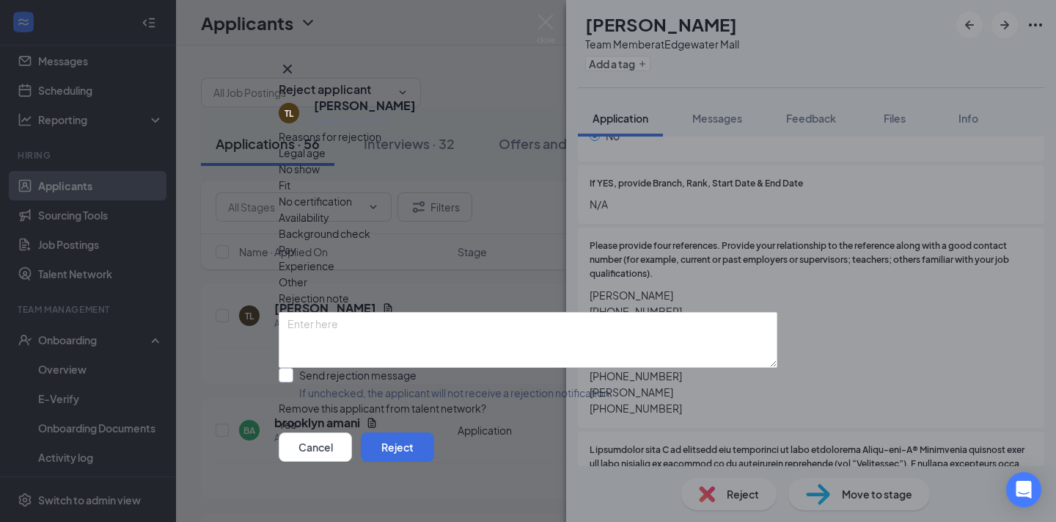
click at [356, 367] on input "Send rejection message If unchecked, the applicant will not receive a rejection…" at bounding box center [446, 383] width 334 height 32
checkbox input "true"
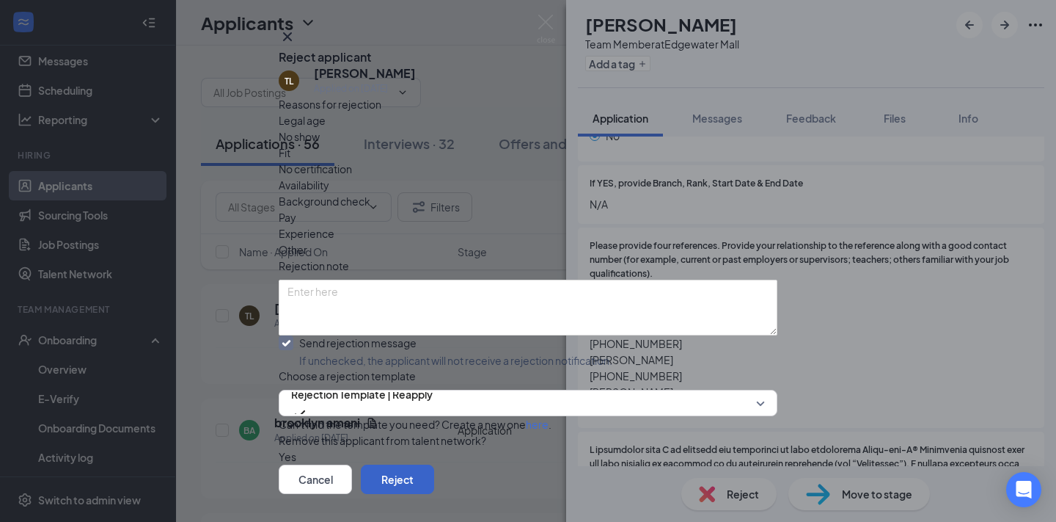
click at [434, 464] on button "Reject" at bounding box center [397, 478] width 73 height 29
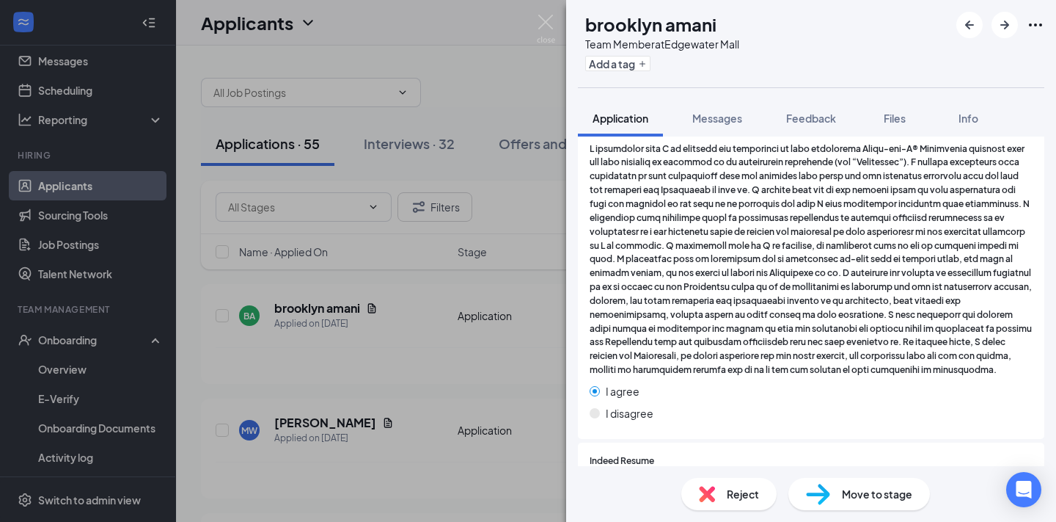
scroll to position [2055, 0]
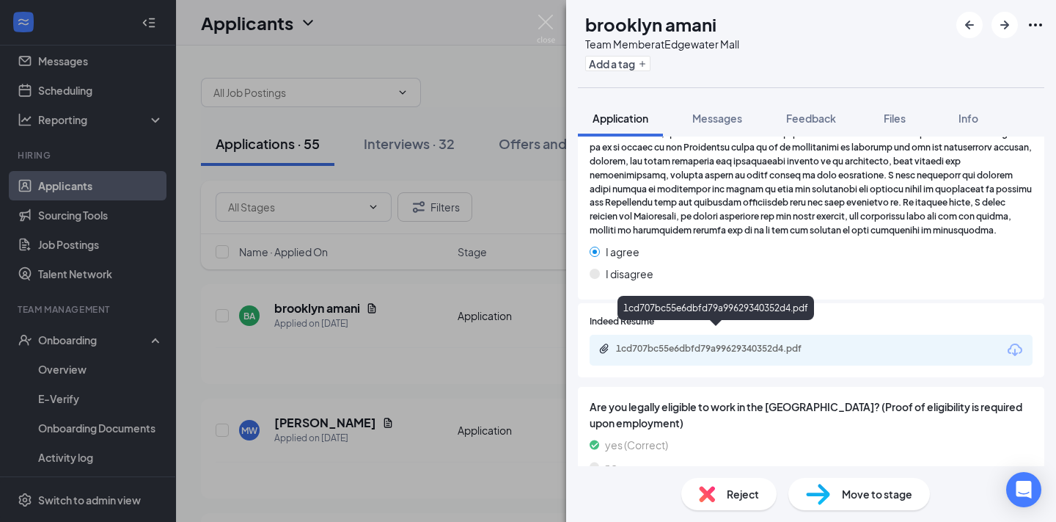
click at [740, 343] on div "1cd707bc55e6dbfd79a99629340352d4.pdf" at bounding box center [718, 349] width 205 height 12
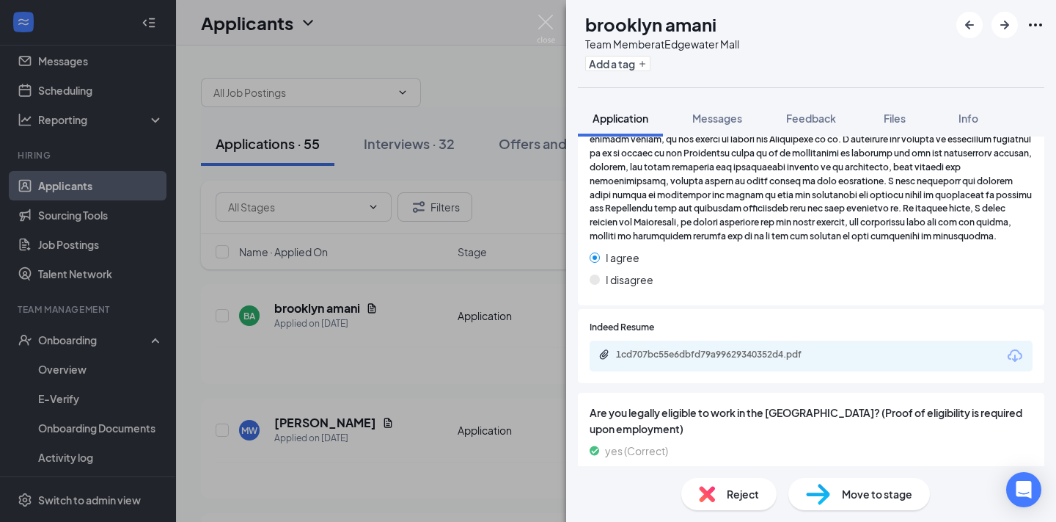
click at [735, 510] on div "Reject Move to stage" at bounding box center [811, 494] width 490 height 56
click at [739, 491] on span "Reject" at bounding box center [743, 494] width 32 height 16
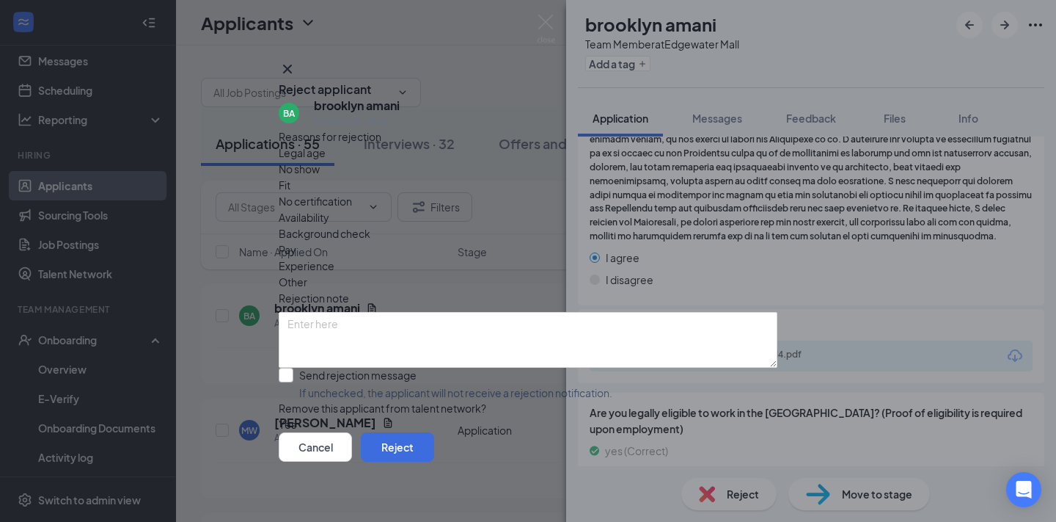
click at [306, 367] on input "Send rejection message If unchecked, the applicant will not receive a rejection…" at bounding box center [446, 383] width 334 height 32
checkbox input "true"
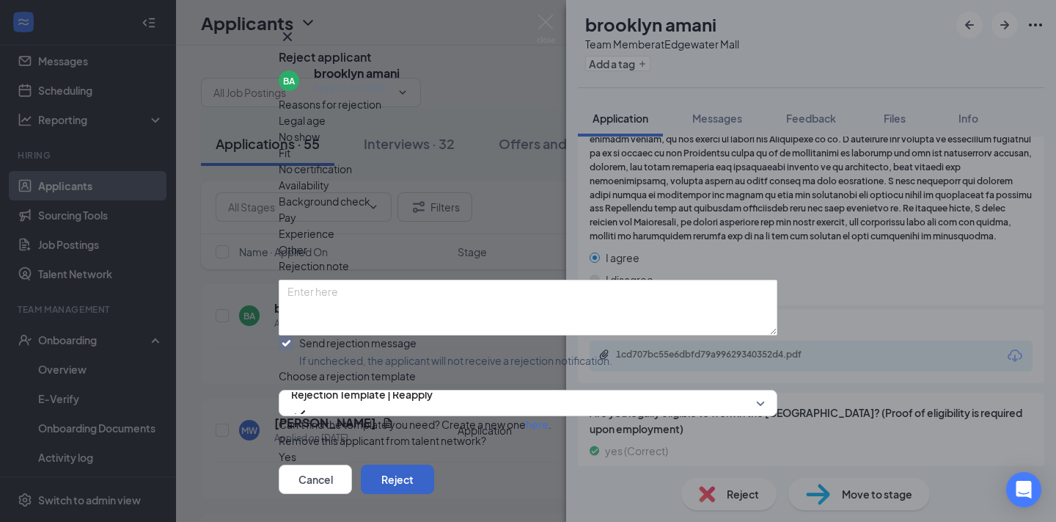
click at [434, 464] on button "Reject" at bounding box center [397, 478] width 73 height 29
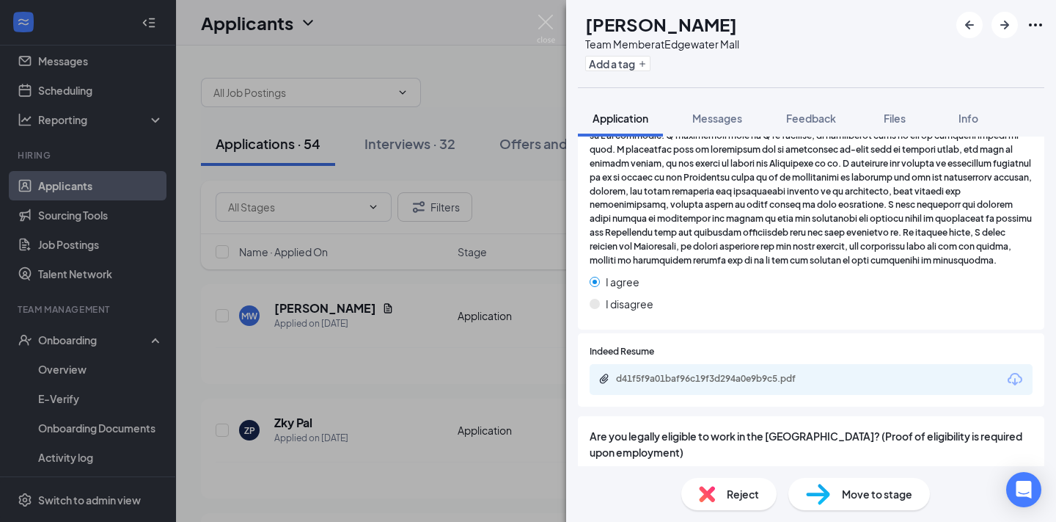
scroll to position [1756, 0]
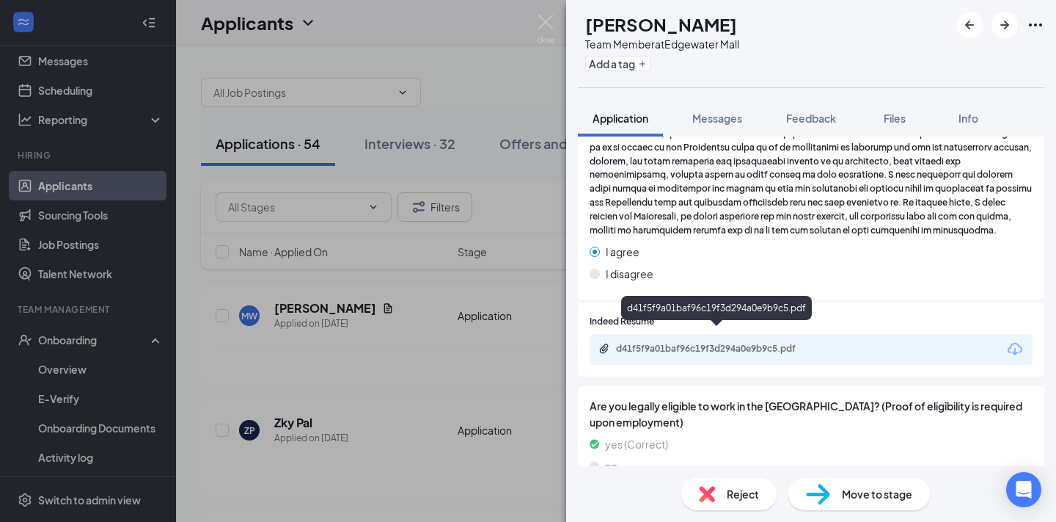
click at [739, 343] on div "d41f5f9a01baf96c19f3d294a0e9b9c5.pdf" at bounding box center [718, 349] width 205 height 12
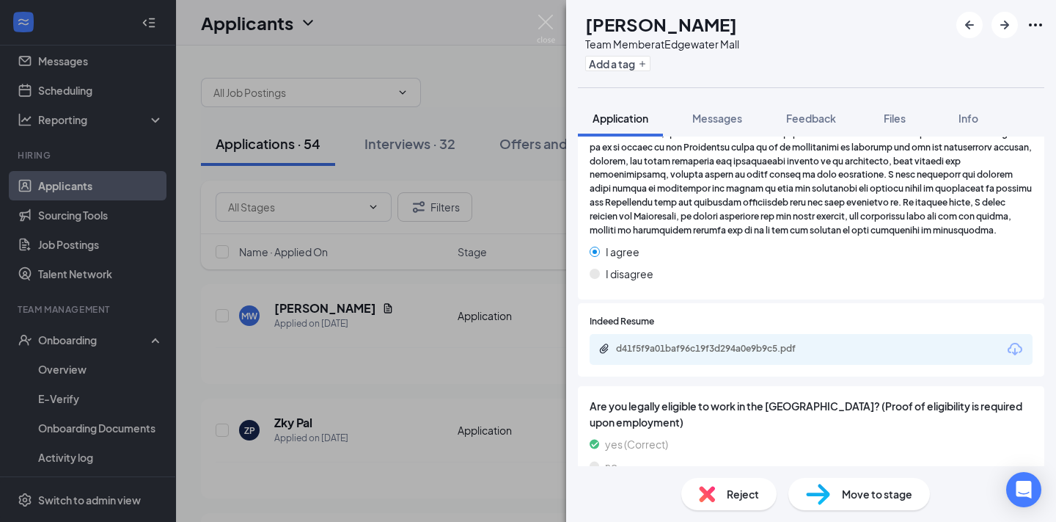
scroll to position [1749, 0]
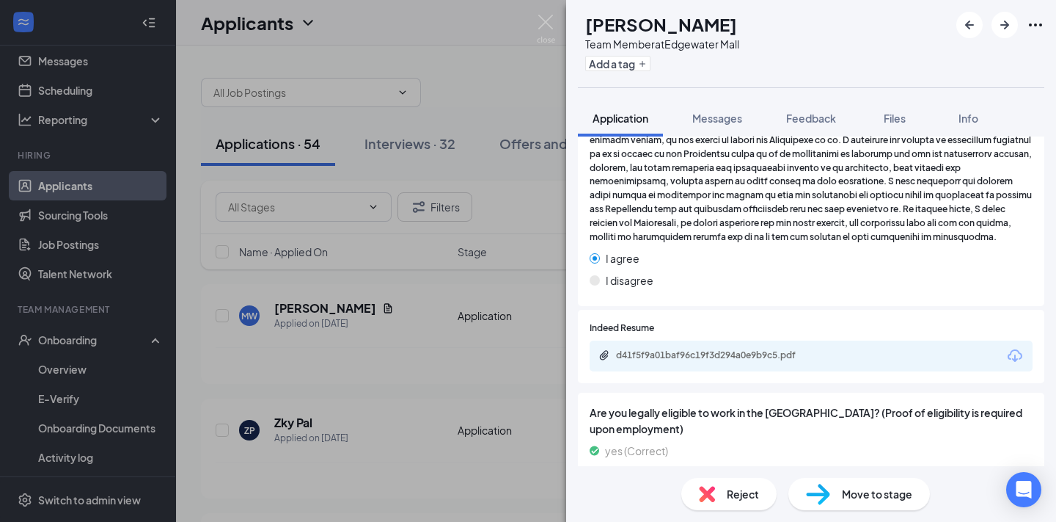
click at [884, 494] on span "Move to stage" at bounding box center [877, 494] width 70 height 16
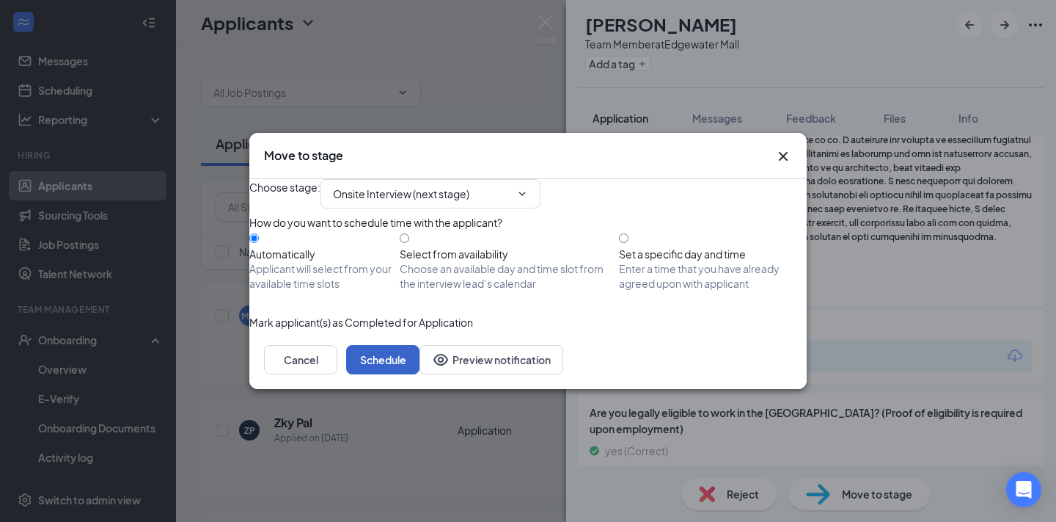
click at [420, 374] on button "Schedule" at bounding box center [382, 359] width 73 height 29
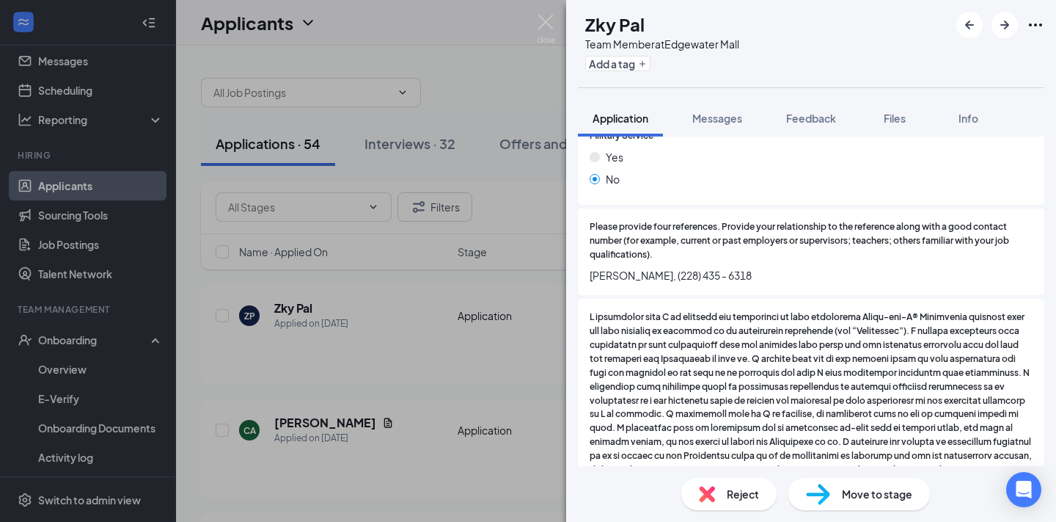
scroll to position [1892, 0]
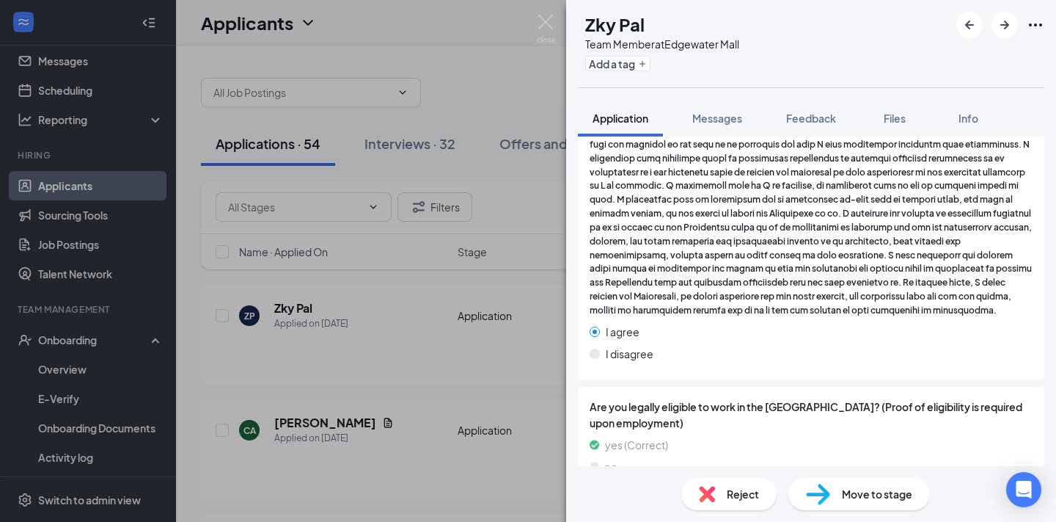
click at [852, 489] on span "Move to stage" at bounding box center [877, 494] width 70 height 16
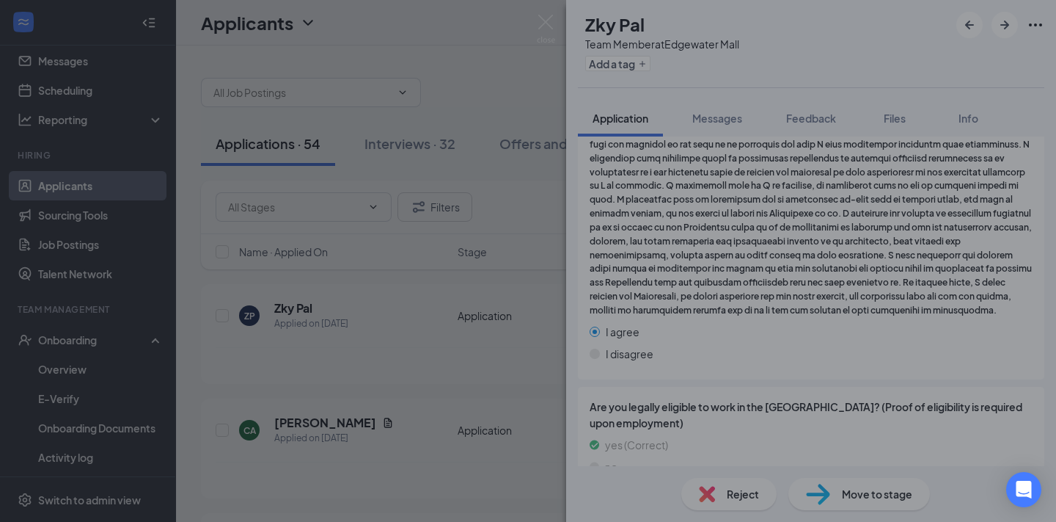
type input "Onsite Interview (next stage)"
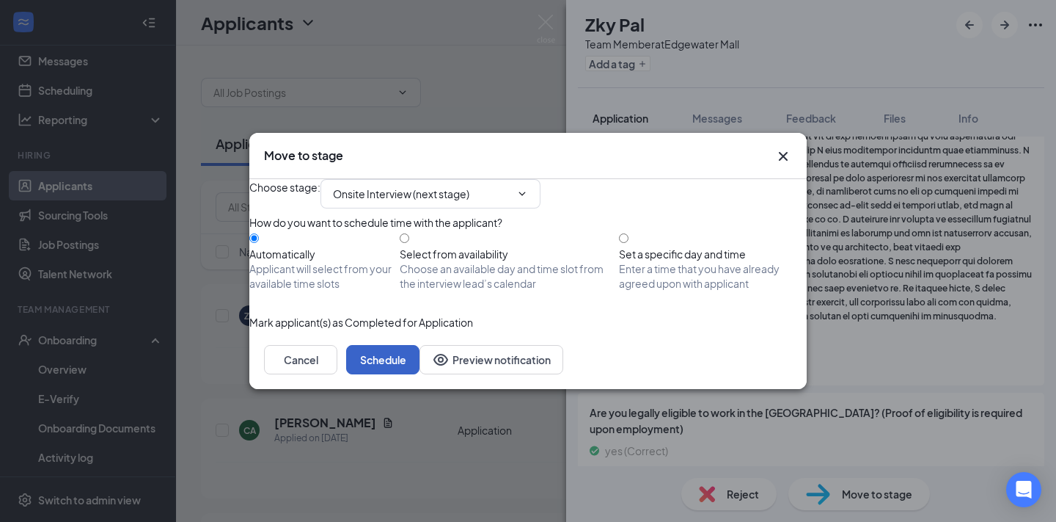
click at [420, 374] on button "Schedule" at bounding box center [382, 359] width 73 height 29
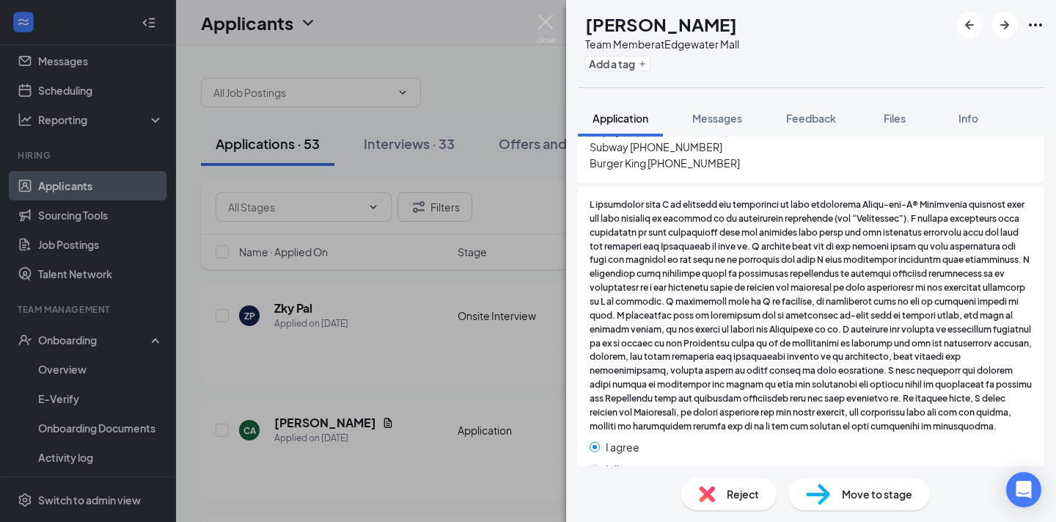
scroll to position [1708, 0]
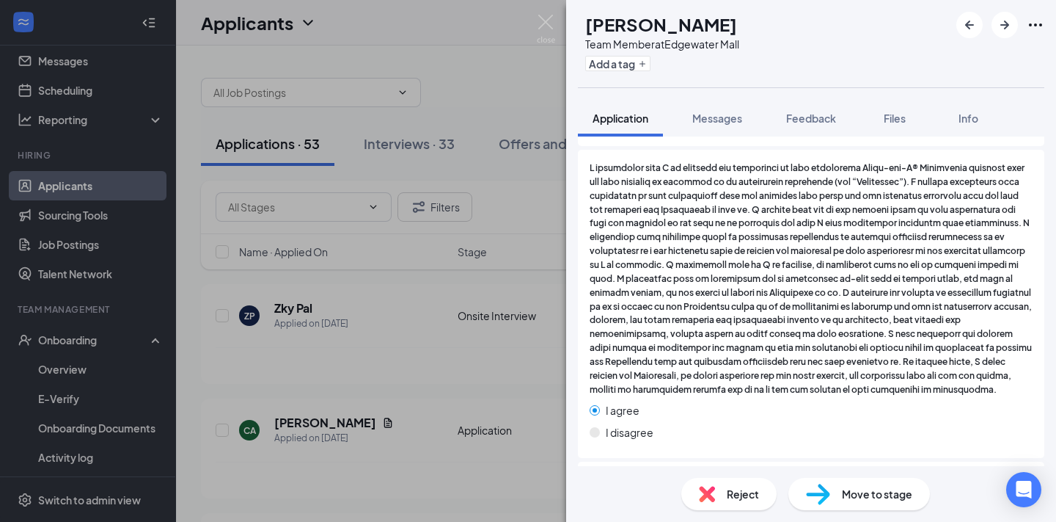
click at [738, 496] on span "Reject" at bounding box center [743, 494] width 32 height 16
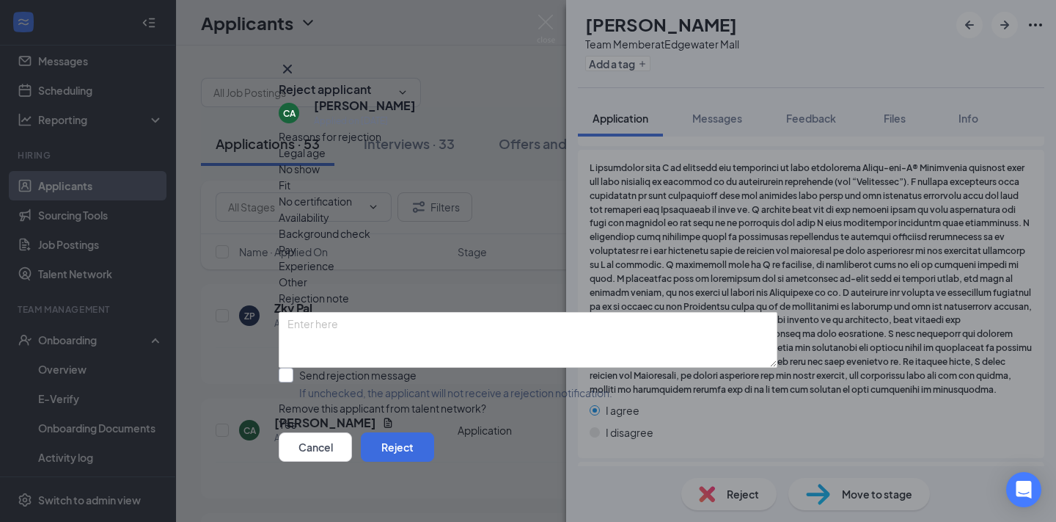
click at [412, 367] on input "Send rejection message If unchecked, the applicant will not receive a rejection…" at bounding box center [446, 383] width 334 height 32
checkbox input "true"
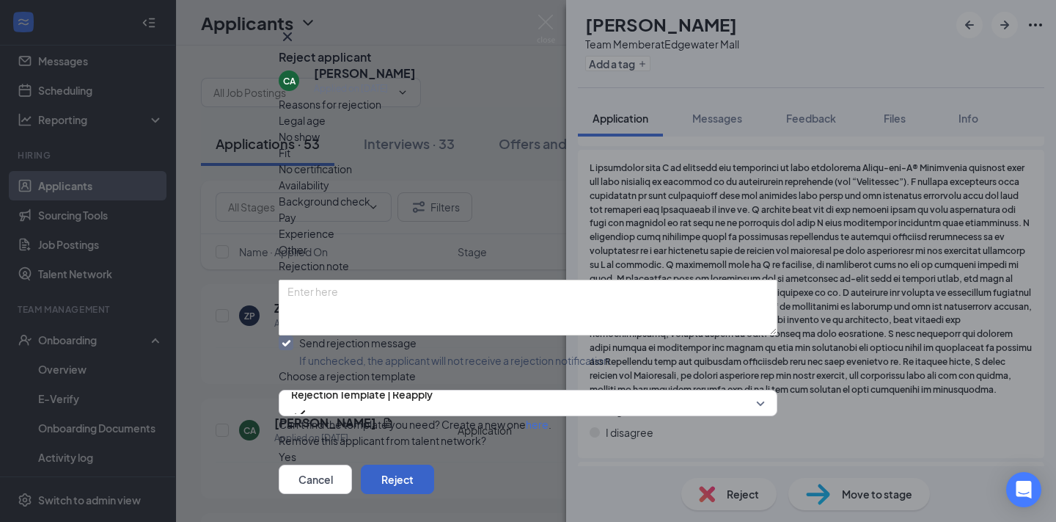
click at [434, 464] on button "Reject" at bounding box center [397, 478] width 73 height 29
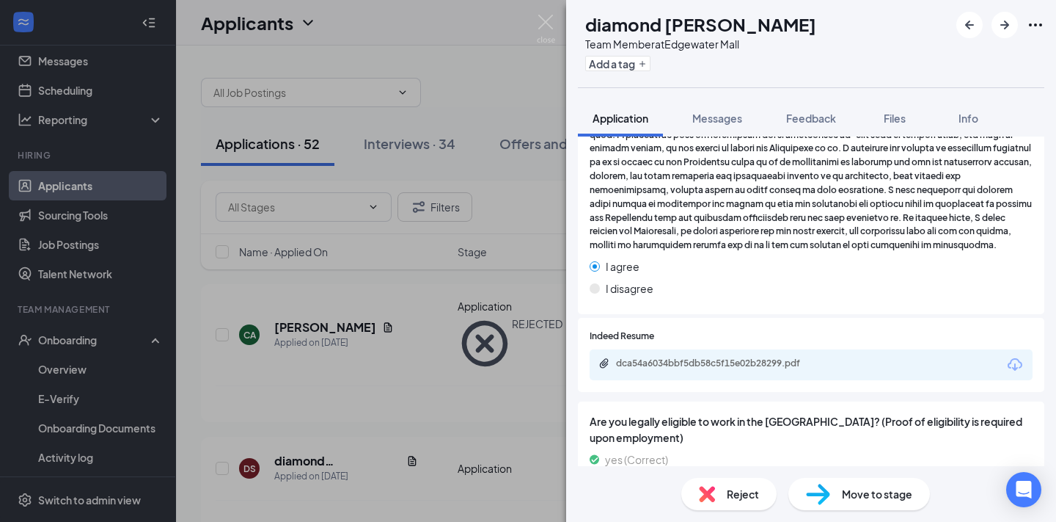
scroll to position [1878, 0]
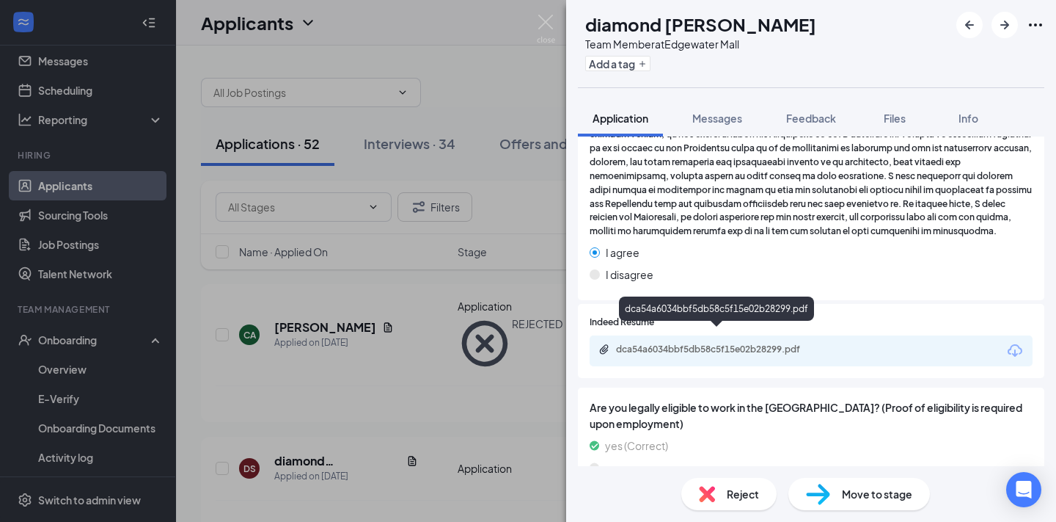
click at [778, 343] on div "dca54a6034bbf5db58c5f15e02b28299.pdf" at bounding box center [718, 349] width 205 height 12
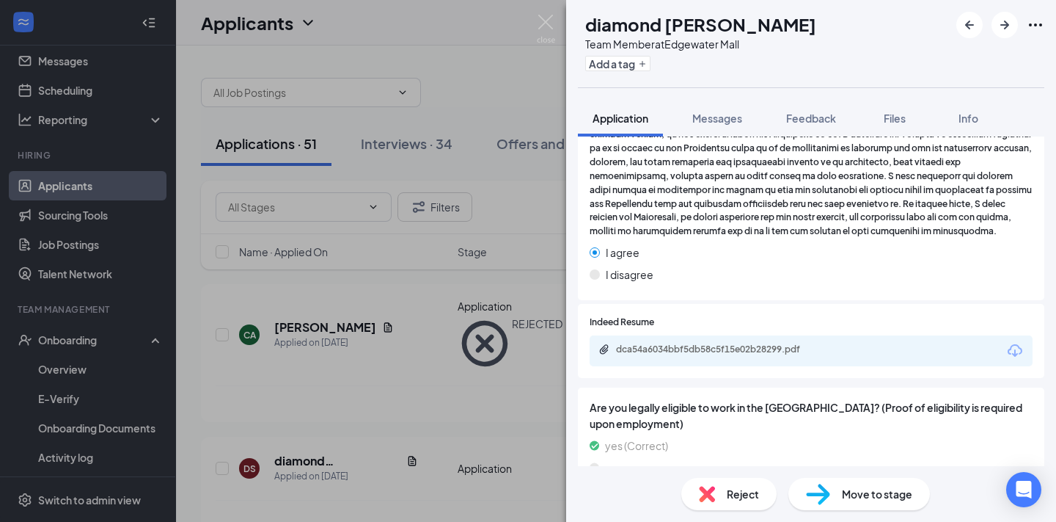
scroll to position [1873, 0]
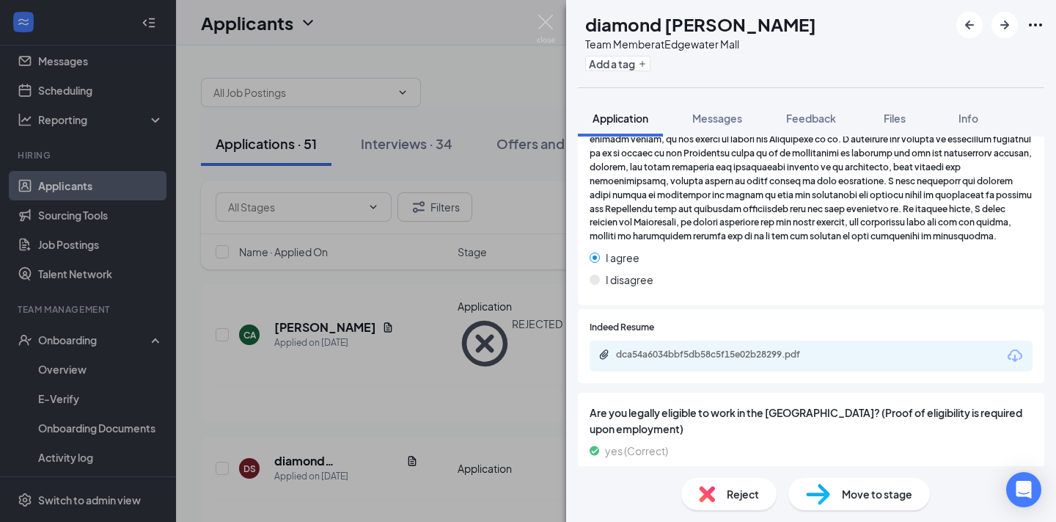
click at [739, 484] on div "Reject" at bounding box center [728, 494] width 95 height 32
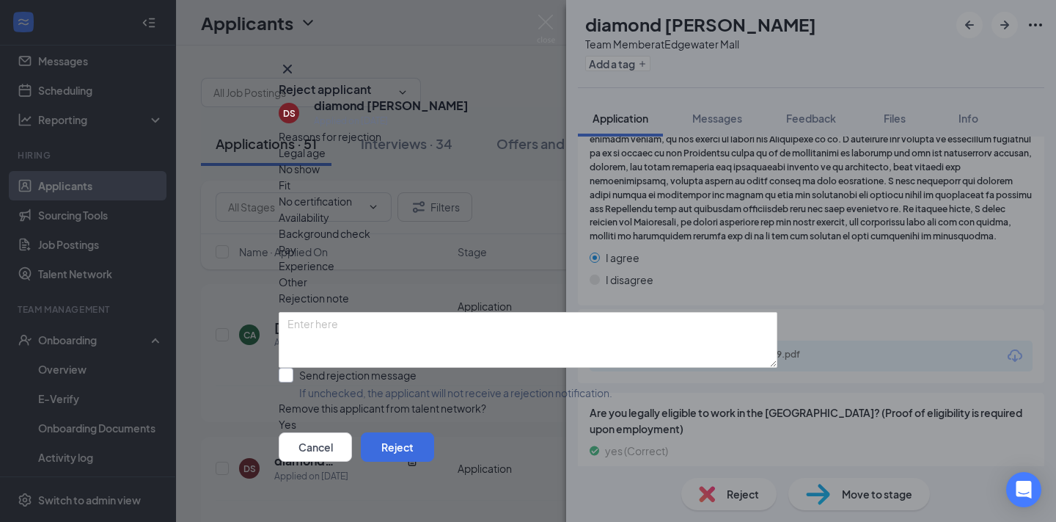
click at [420, 367] on input "Send rejection message If unchecked, the applicant will not receive a rejection…" at bounding box center [446, 383] width 334 height 32
checkbox input "true"
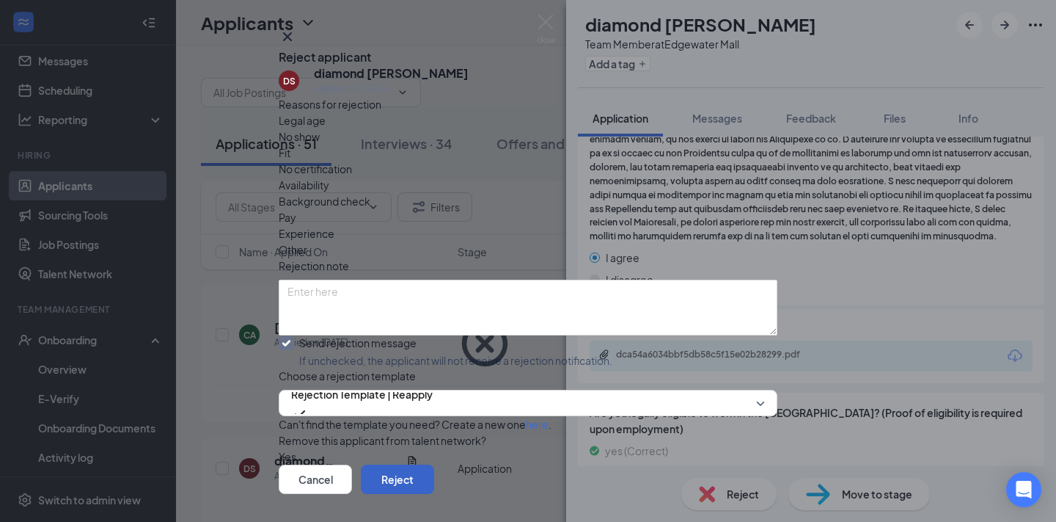
click at [434, 464] on button "Reject" at bounding box center [397, 478] width 73 height 29
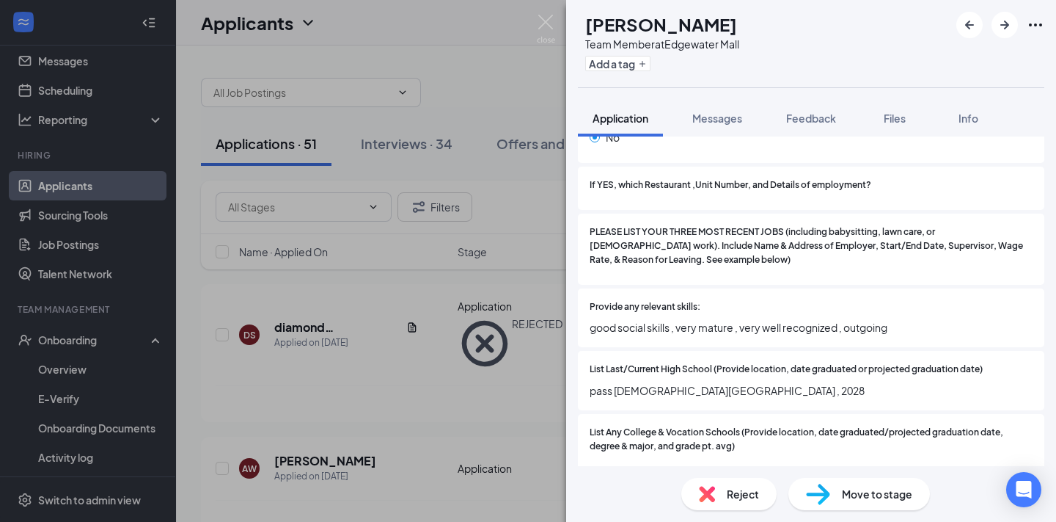
scroll to position [1446, 0]
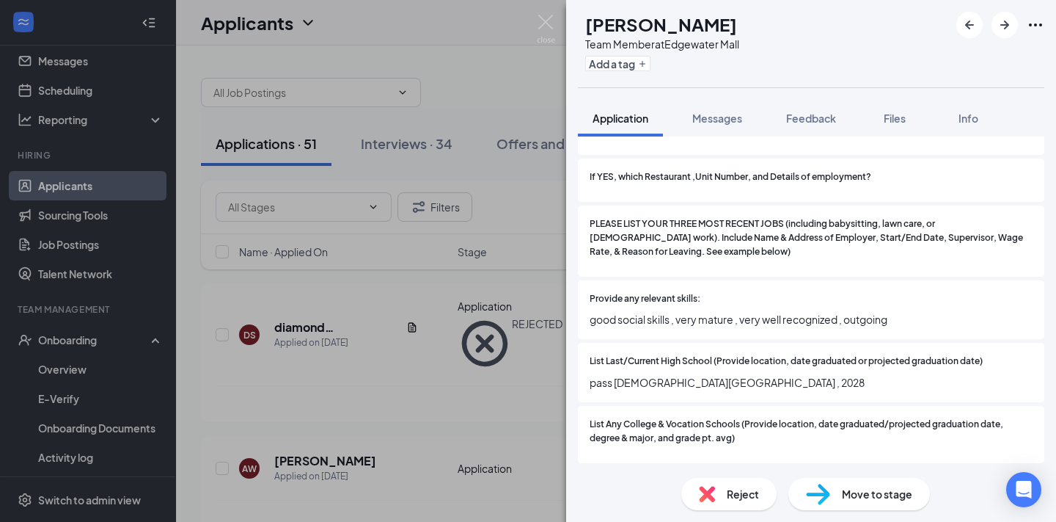
click at [728, 496] on span "Reject" at bounding box center [743, 494] width 32 height 16
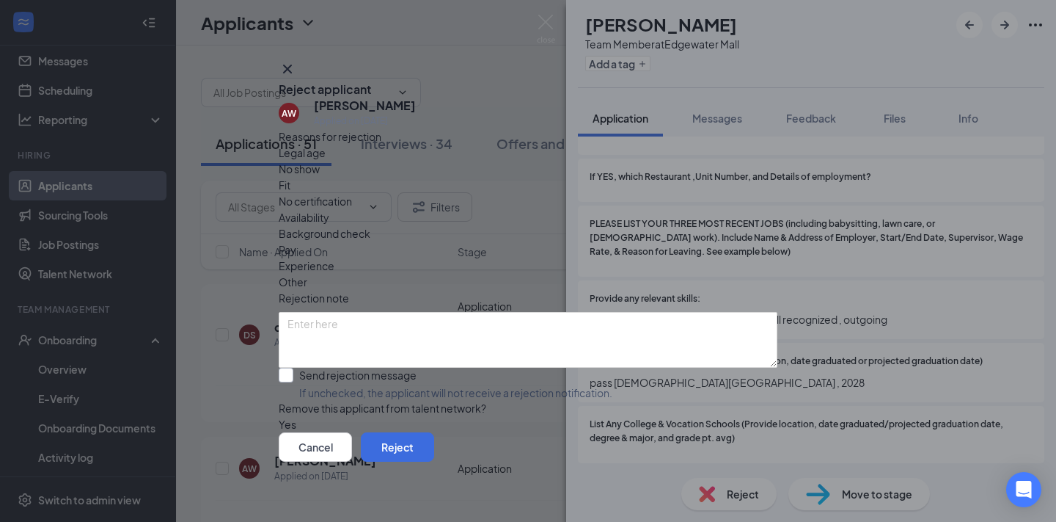
click at [359, 367] on input "Send rejection message If unchecked, the applicant will not receive a rejection…" at bounding box center [446, 383] width 334 height 32
checkbox input "true"
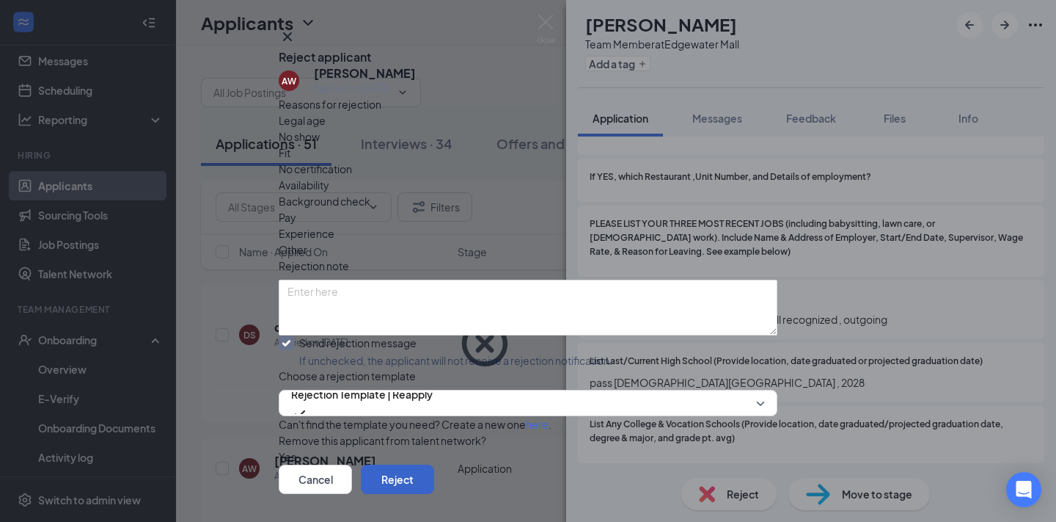
click at [434, 464] on button "Reject" at bounding box center [397, 478] width 73 height 29
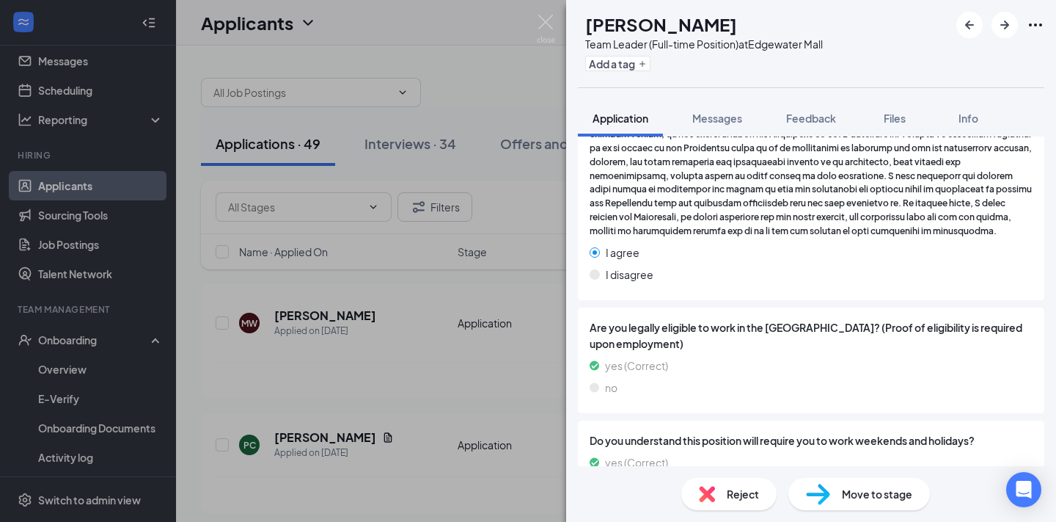
scroll to position [2226, 0]
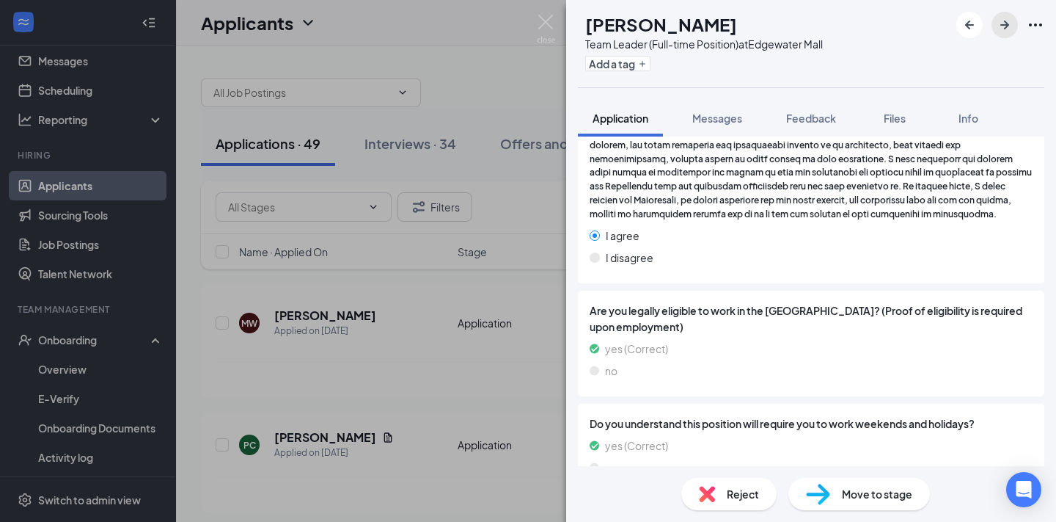
click at [1003, 28] on icon "ArrowRight" at bounding box center [1005, 25] width 18 height 18
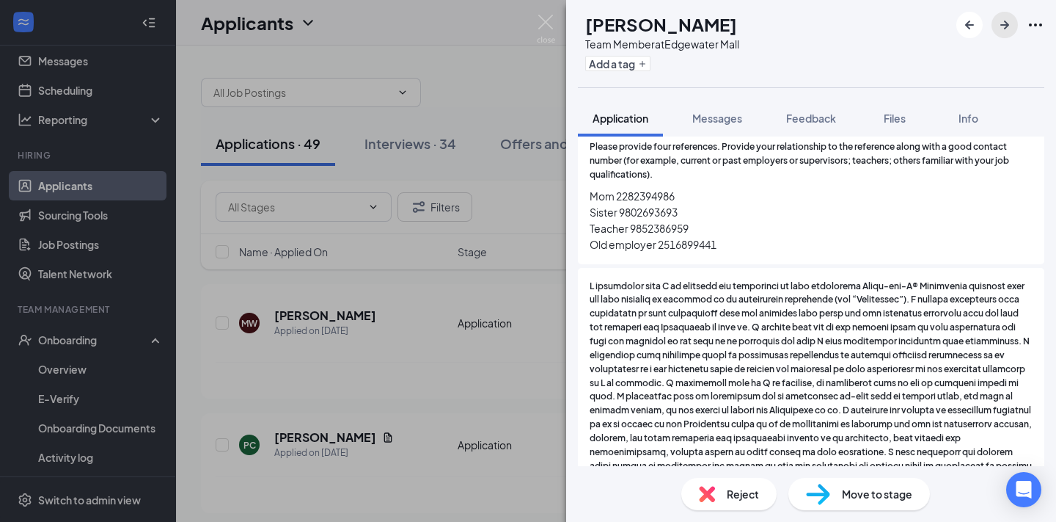
scroll to position [1990, 0]
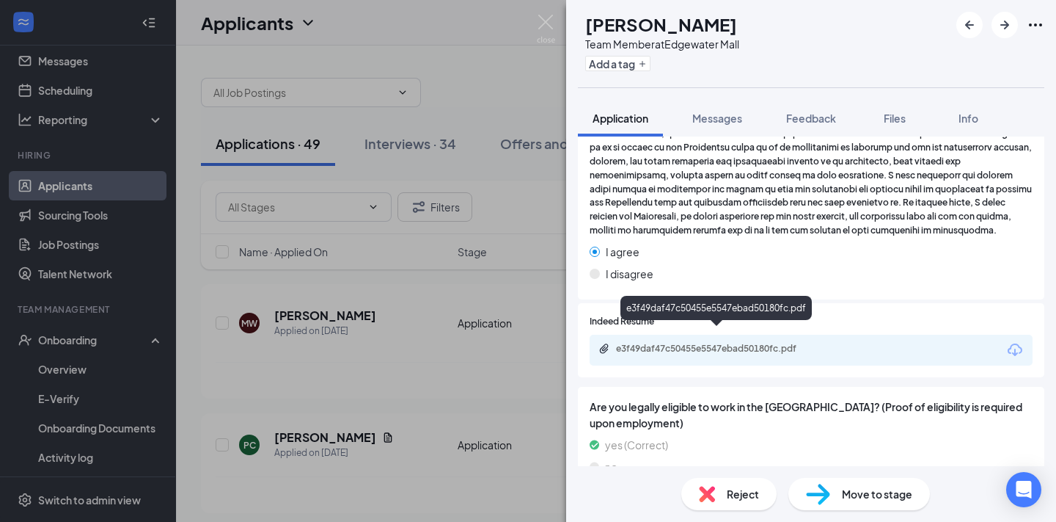
click at [786, 343] on div "e3f49daf47c50455e5547ebad50180fc.pdf" at bounding box center [718, 349] width 205 height 12
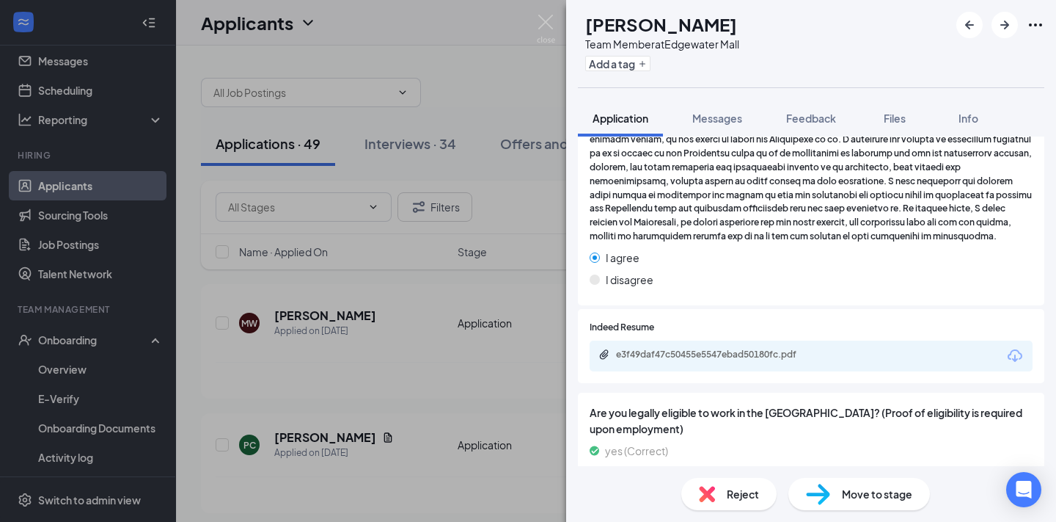
click at [892, 497] on span "Move to stage" at bounding box center [877, 494] width 70 height 16
type input "Onsite Interview (next stage)"
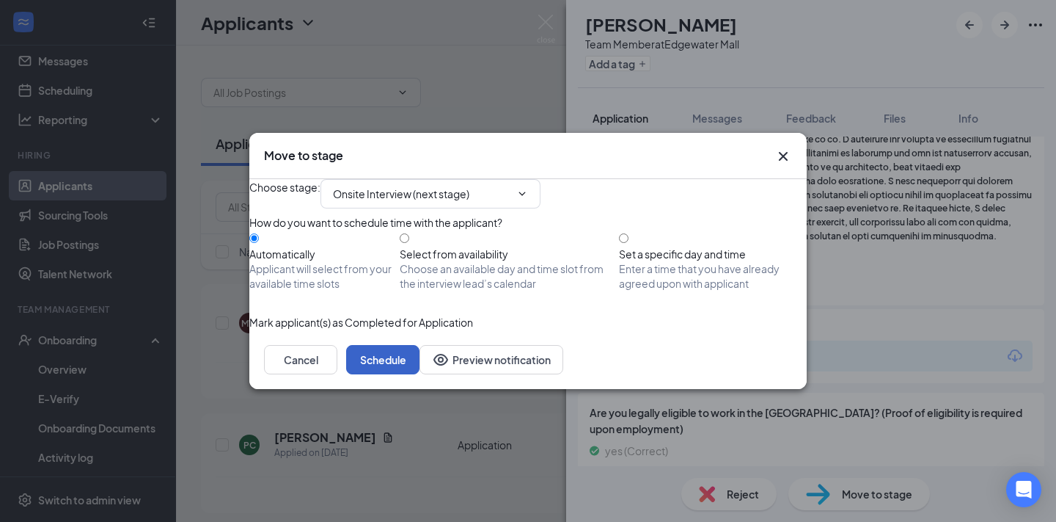
click at [420, 374] on button "Schedule" at bounding box center [382, 359] width 73 height 29
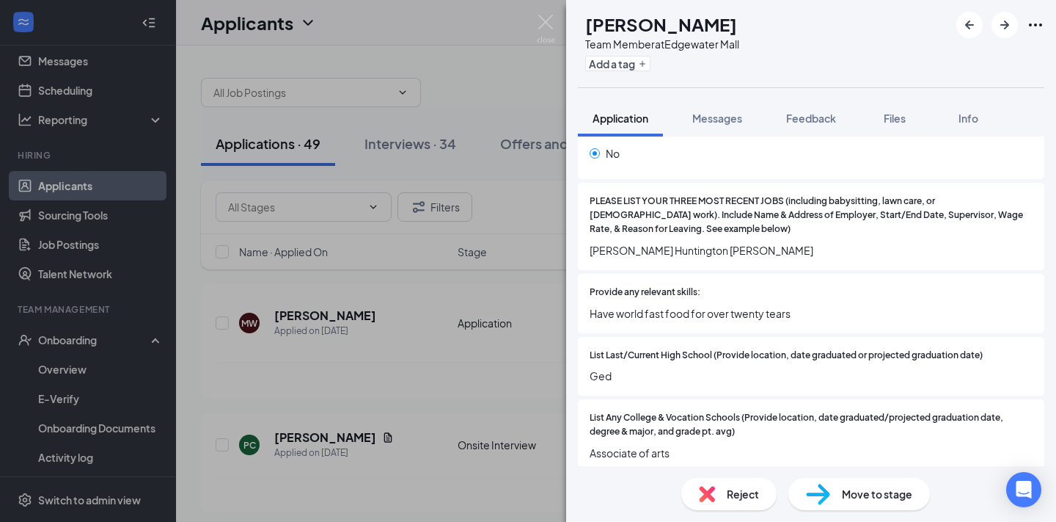
scroll to position [1463, 0]
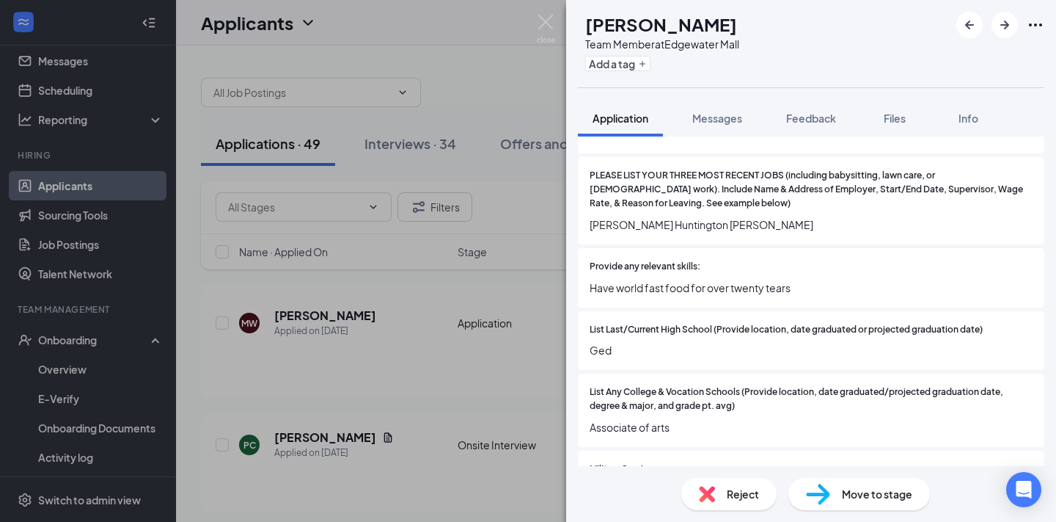
click at [725, 502] on div "Reject" at bounding box center [728, 494] width 95 height 32
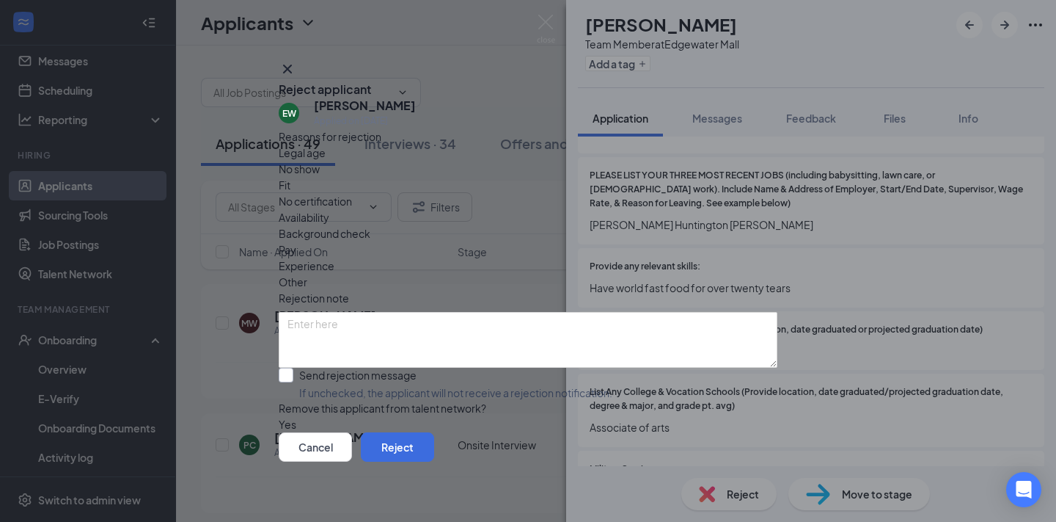
click at [373, 367] on input "Send rejection message If unchecked, the applicant will not receive a rejection…" at bounding box center [446, 383] width 334 height 32
checkbox input "true"
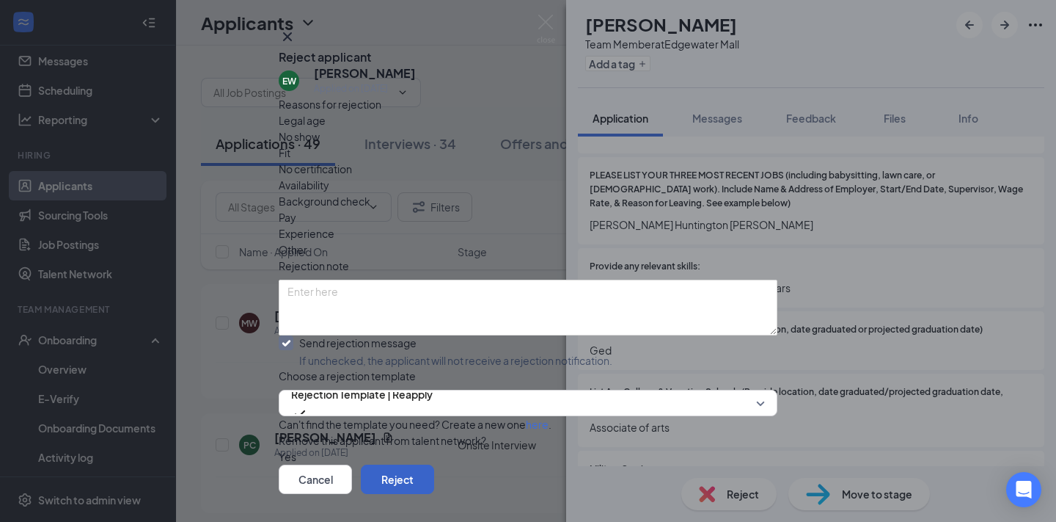
click at [434, 464] on button "Reject" at bounding box center [397, 478] width 73 height 29
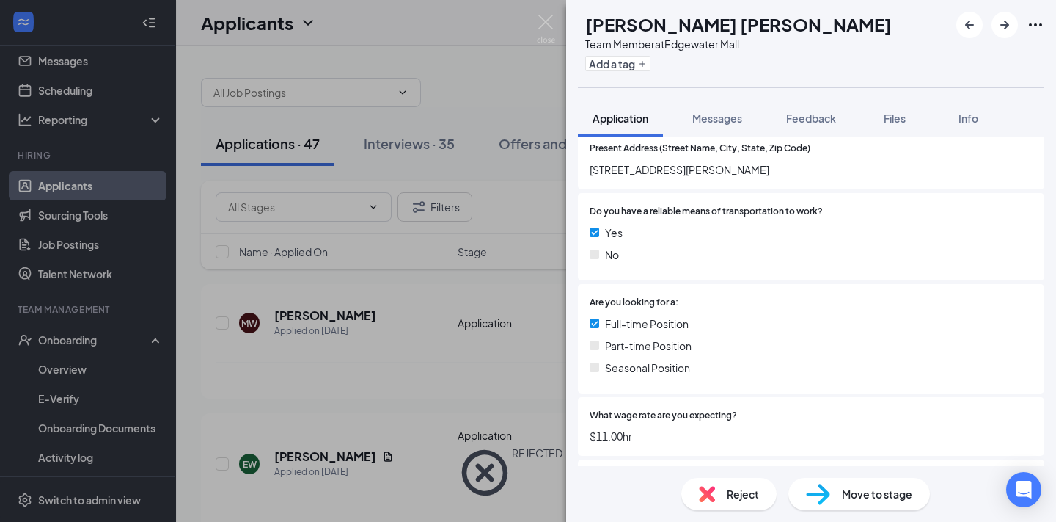
scroll to position [288, 0]
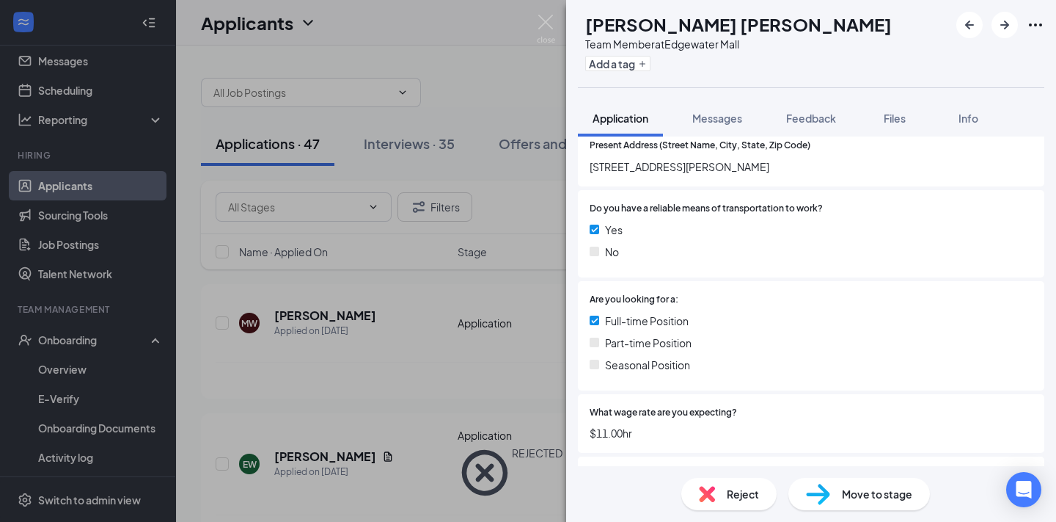
click at [727, 495] on span "Reject" at bounding box center [743, 494] width 32 height 16
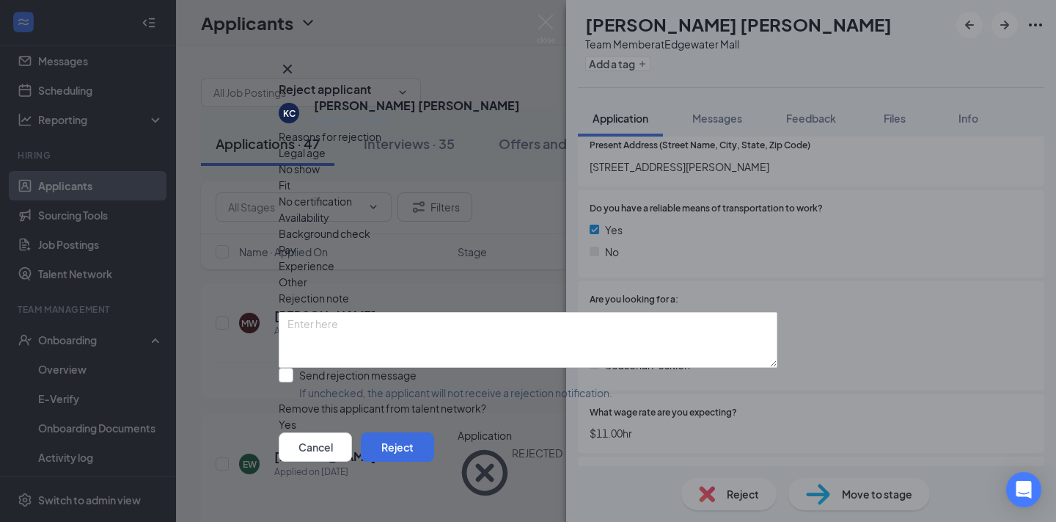
click at [384, 367] on input "Send rejection message If unchecked, the applicant will not receive a rejection…" at bounding box center [446, 383] width 334 height 32
checkbox input "true"
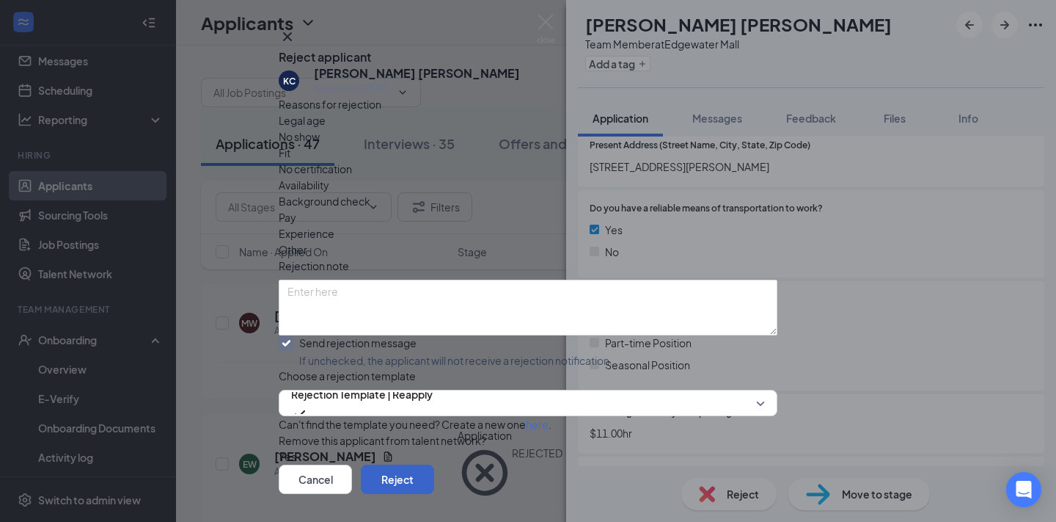
click at [434, 464] on button "Reject" at bounding box center [397, 478] width 73 height 29
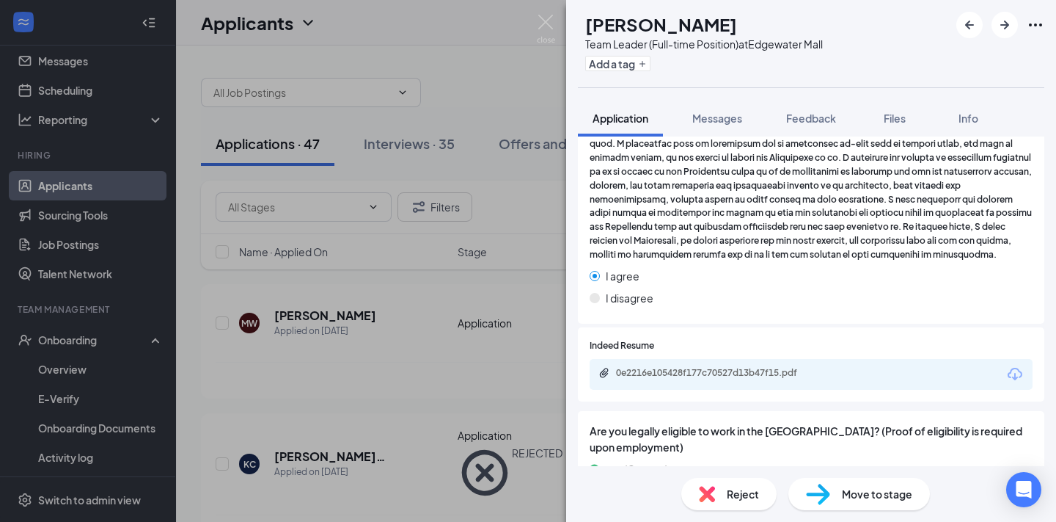
scroll to position [1622, 0]
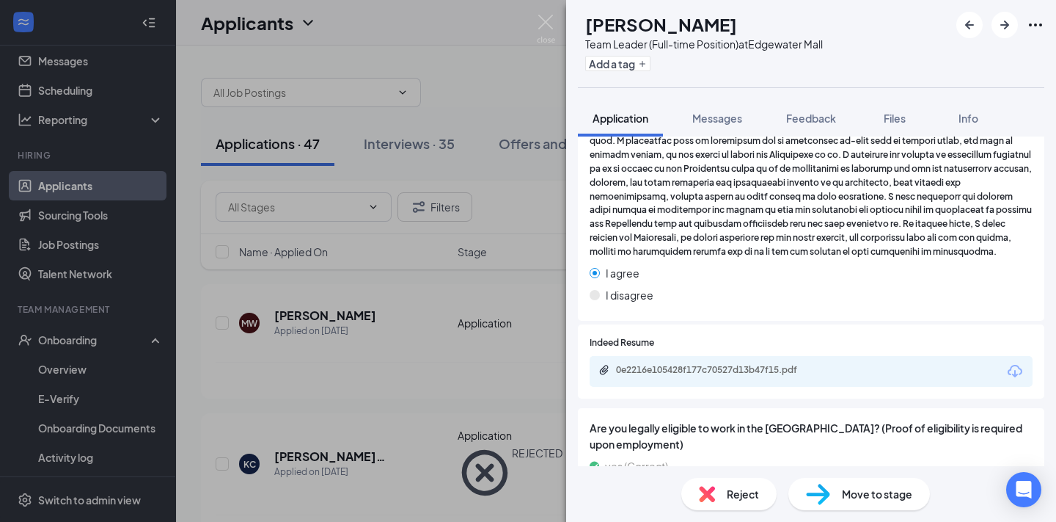
click at [794, 364] on div "0e2216e105428f177c70527d13b47f15.pdf" at bounding box center [718, 371] width 238 height 14
click at [757, 502] on div "Reject" at bounding box center [728, 494] width 95 height 32
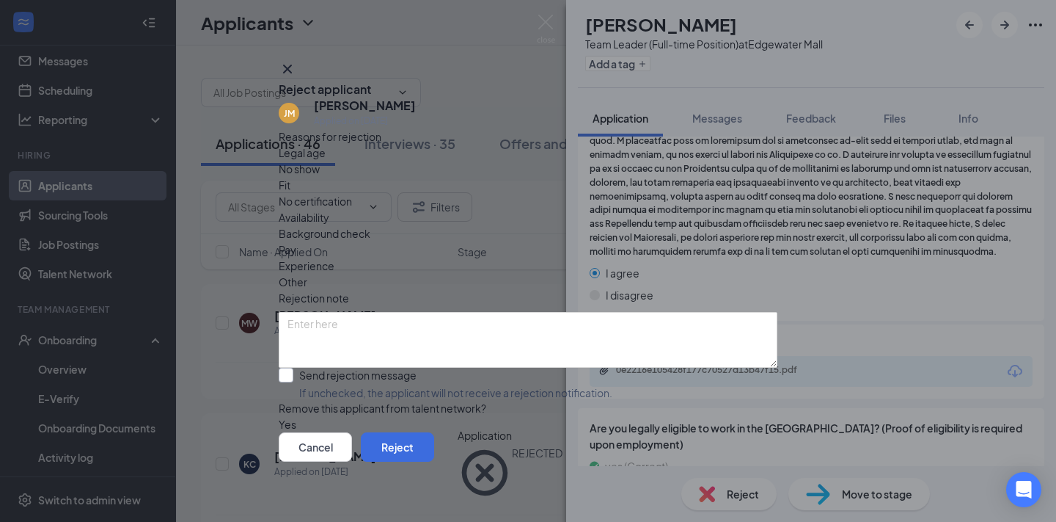
click at [370, 367] on input "Send rejection message If unchecked, the applicant will not receive a rejection…" at bounding box center [446, 383] width 334 height 32
checkbox input "true"
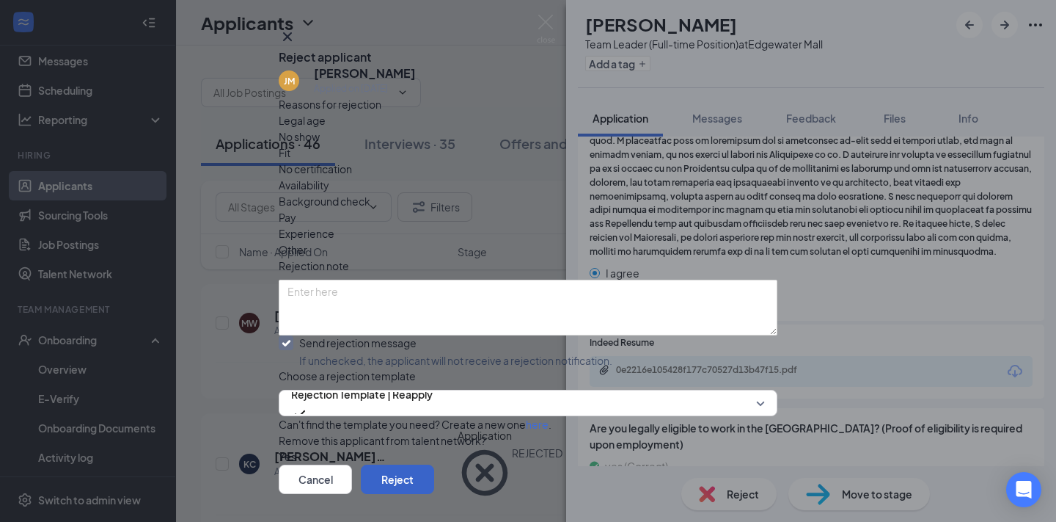
click at [434, 464] on button "Reject" at bounding box center [397, 478] width 73 height 29
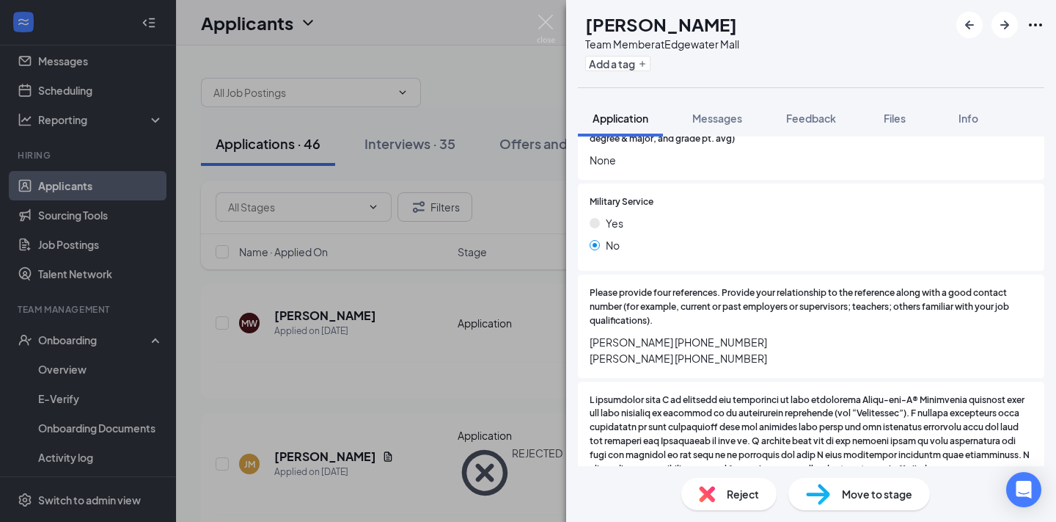
scroll to position [1851, 0]
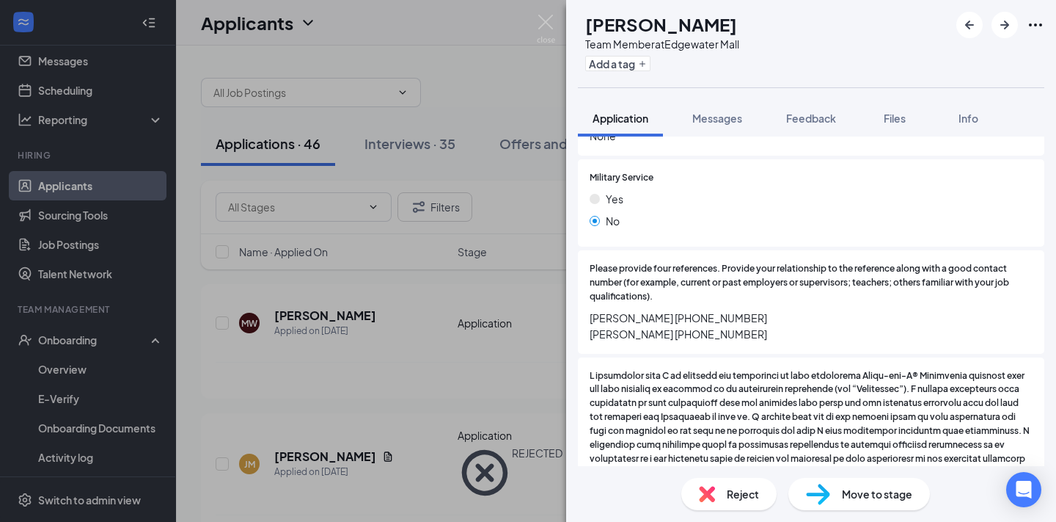
click at [728, 487] on span "Reject" at bounding box center [743, 494] width 32 height 16
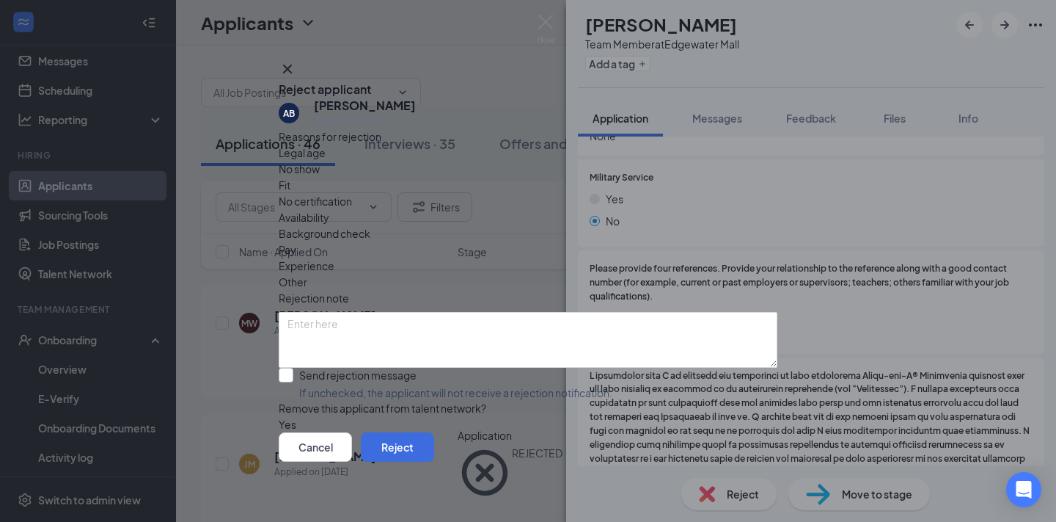
click at [341, 367] on input "Send rejection message If unchecked, the applicant will not receive a rejection…" at bounding box center [446, 383] width 334 height 32
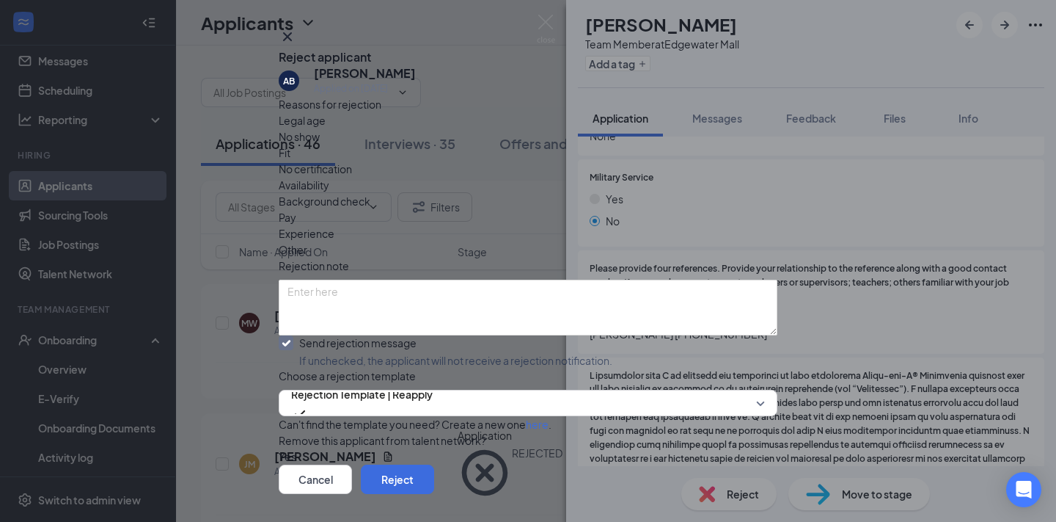
click at [341, 341] on input "Send rejection message If unchecked, the applicant will not receive a rejection…" at bounding box center [446, 351] width 334 height 32
checkbox input "false"
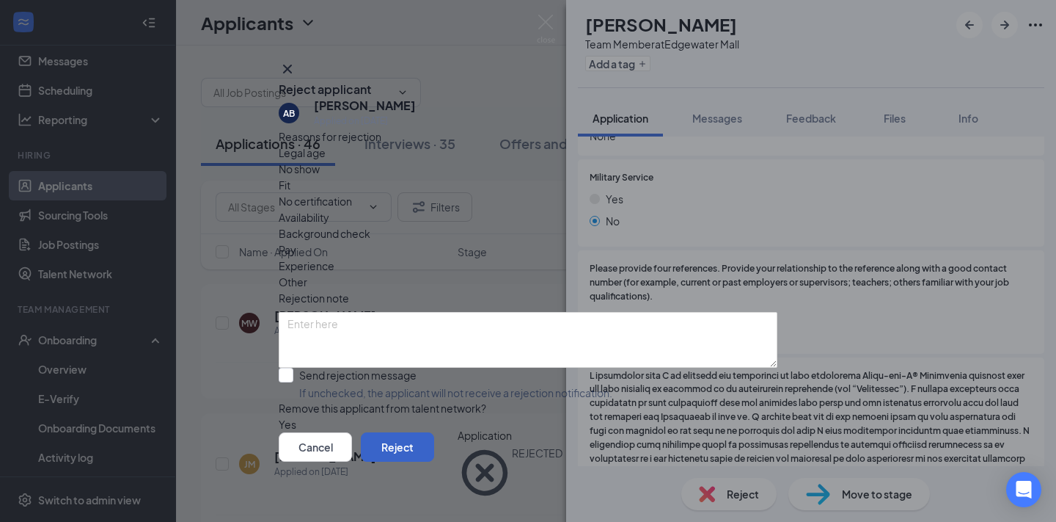
click at [434, 458] on button "Reject" at bounding box center [397, 446] width 73 height 29
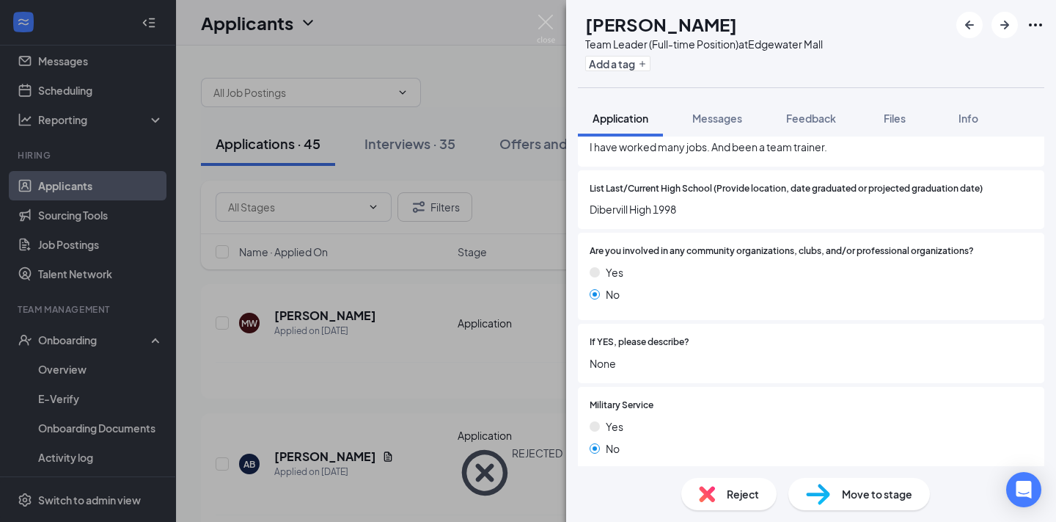
scroll to position [1406, 0]
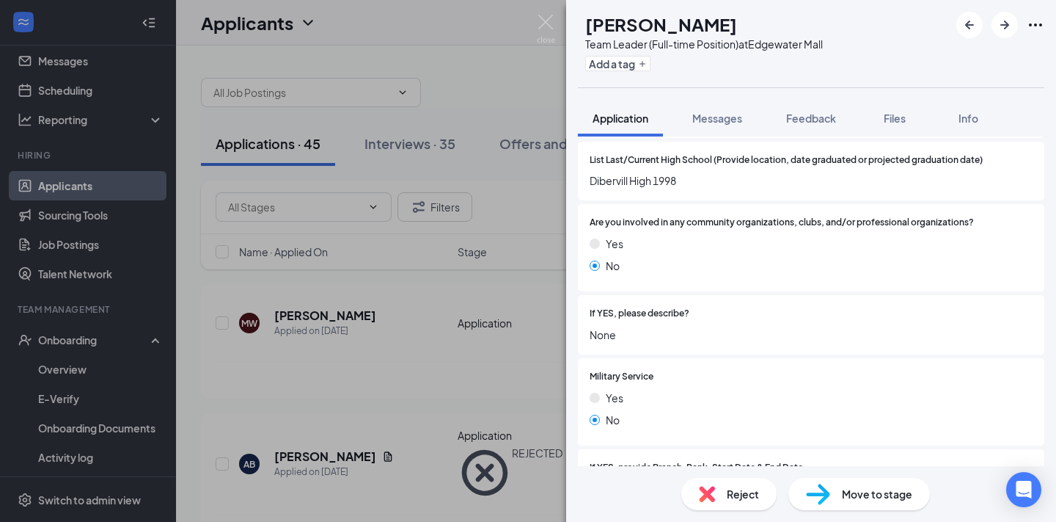
click at [727, 492] on span "Reject" at bounding box center [743, 494] width 32 height 16
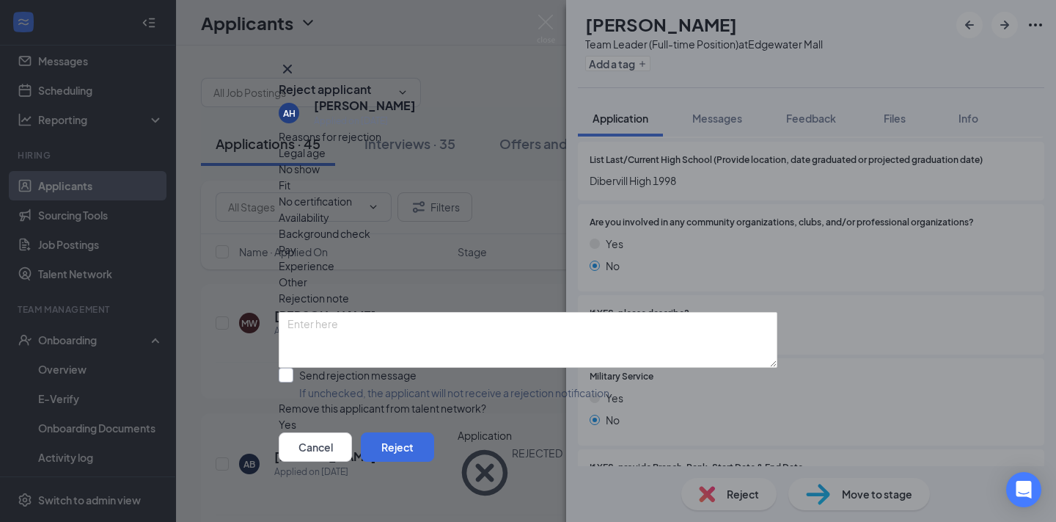
click at [393, 367] on input "Send rejection message If unchecked, the applicant will not receive a rejection…" at bounding box center [446, 383] width 334 height 32
checkbox input "true"
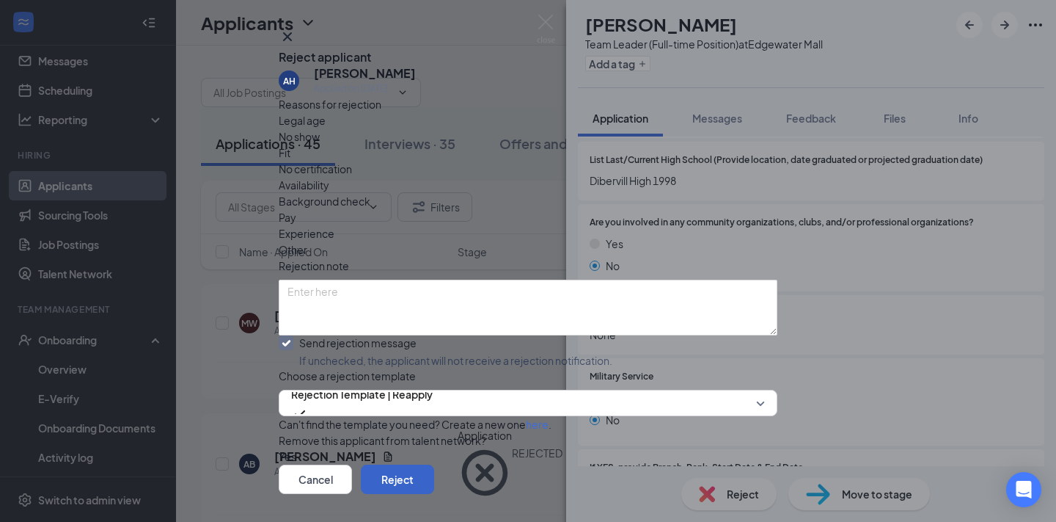
click at [434, 464] on button "Reject" at bounding box center [397, 478] width 73 height 29
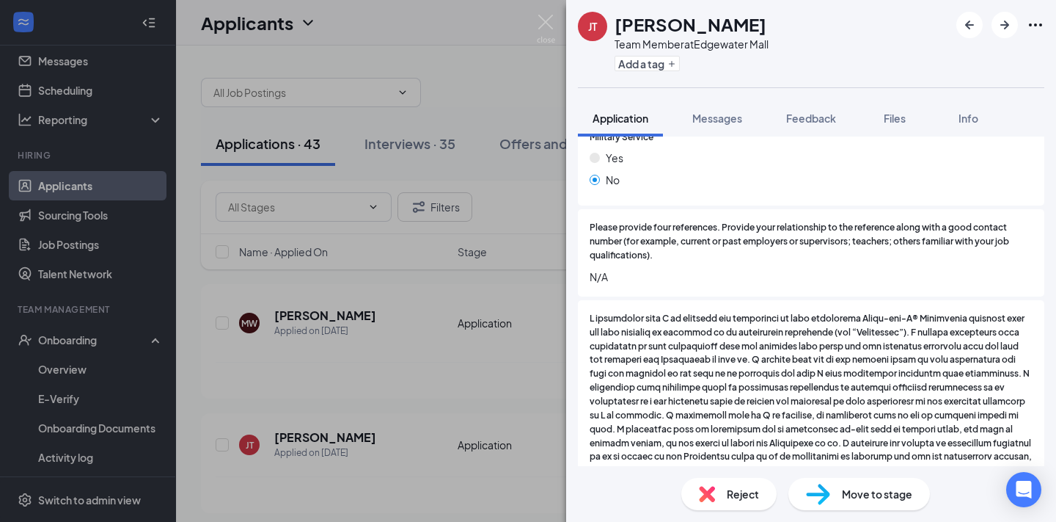
scroll to position [1677, 0]
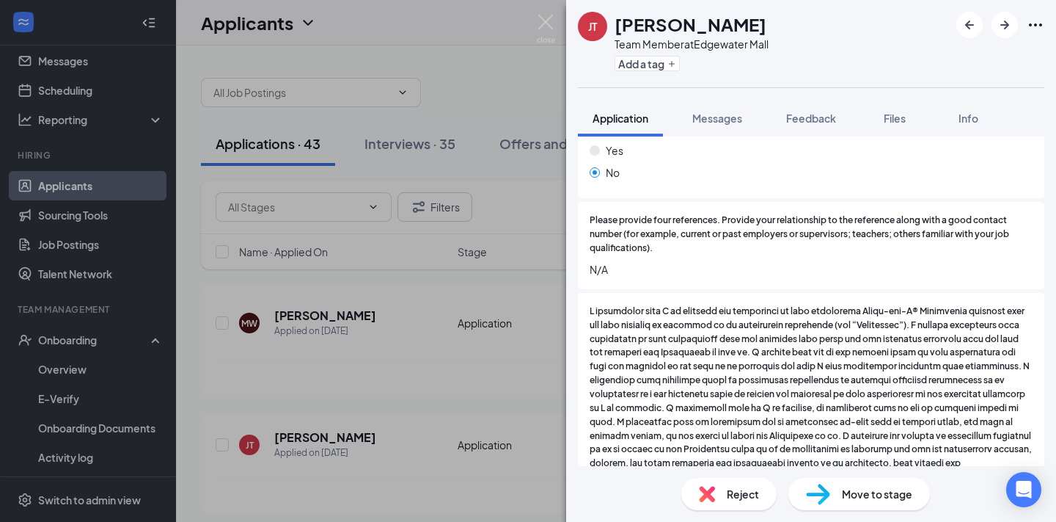
click at [892, 489] on span "Move to stage" at bounding box center [877, 494] width 70 height 16
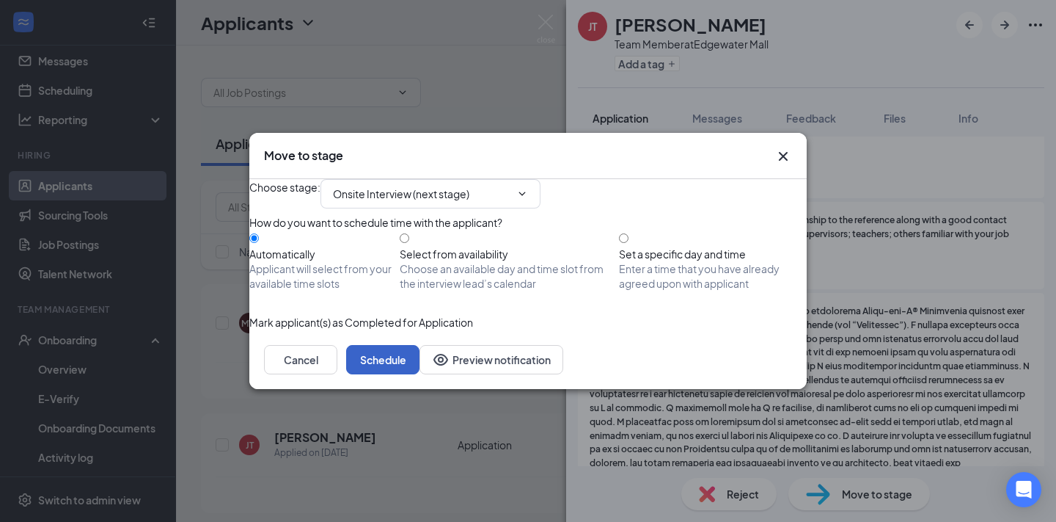
click at [420, 374] on button "Schedule" at bounding box center [382, 359] width 73 height 29
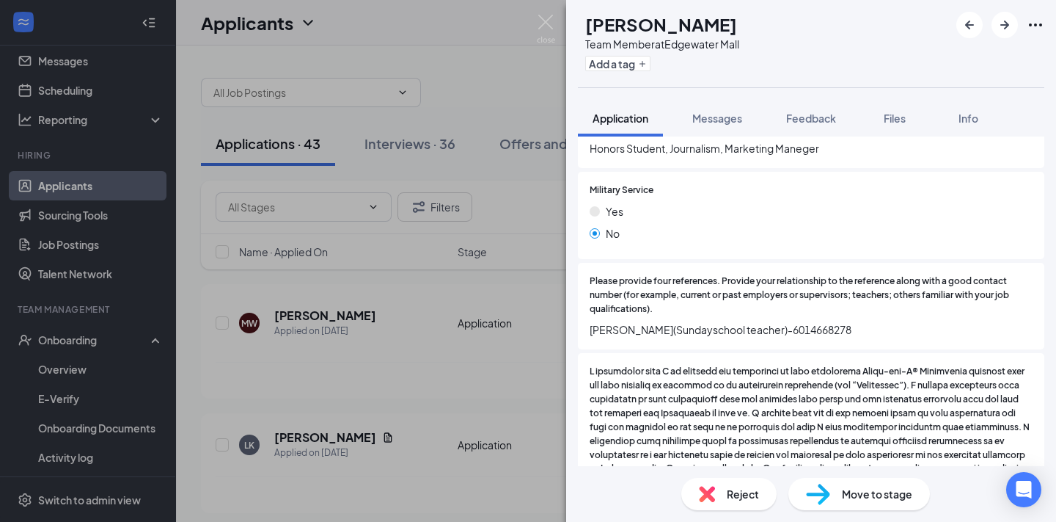
scroll to position [1615, 0]
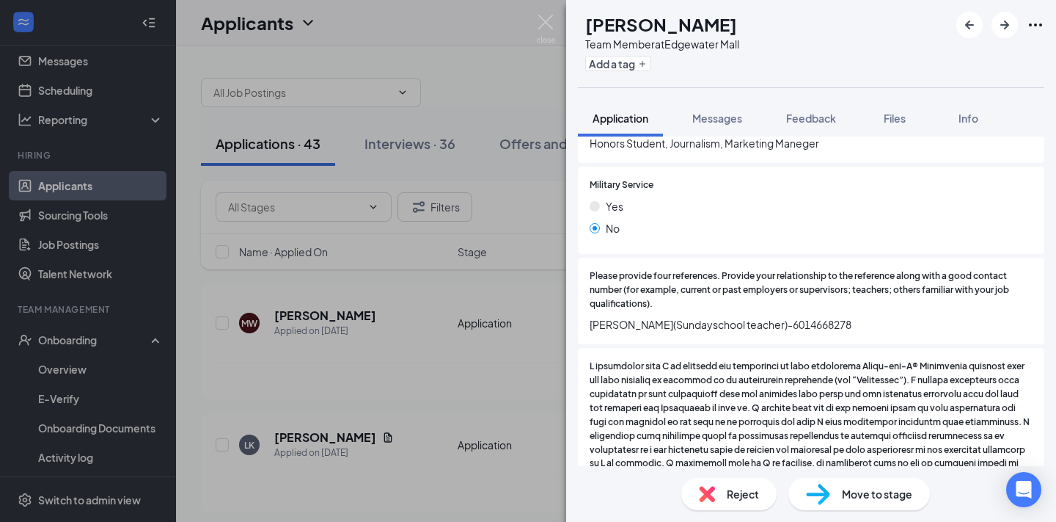
click at [729, 500] on span "Reject" at bounding box center [743, 494] width 32 height 16
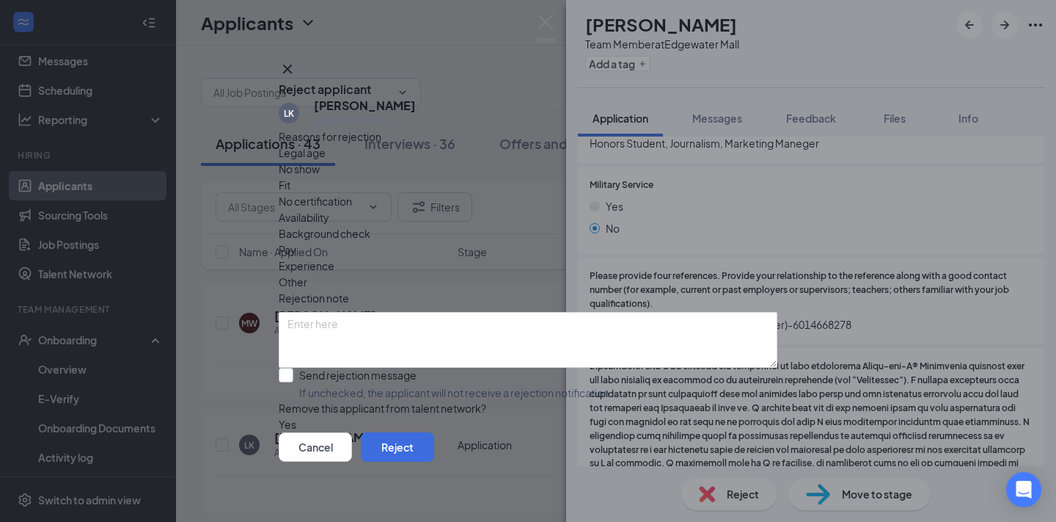
click at [362, 367] on input "Send rejection message If unchecked, the applicant will not receive a rejection…" at bounding box center [446, 383] width 334 height 32
checkbox input "true"
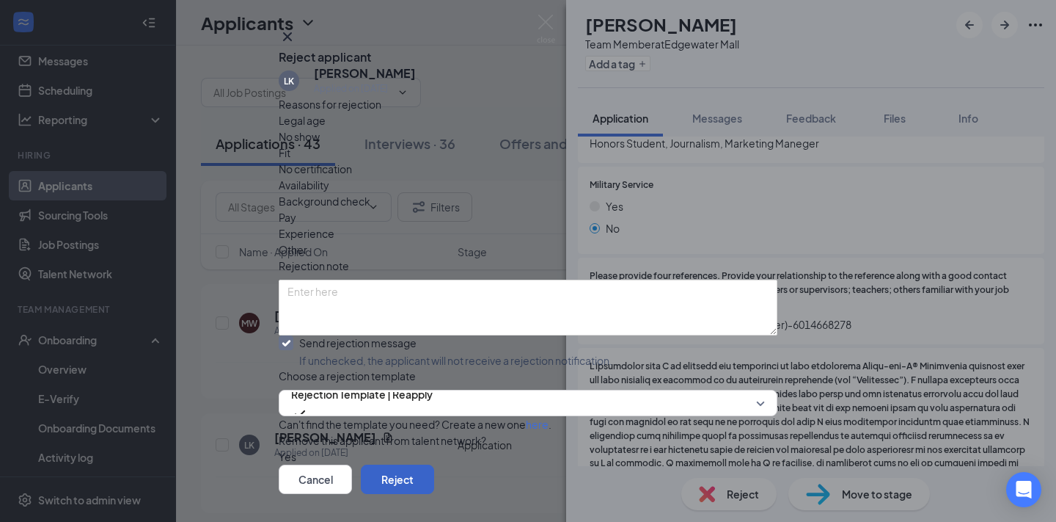
click at [434, 464] on button "Reject" at bounding box center [397, 478] width 73 height 29
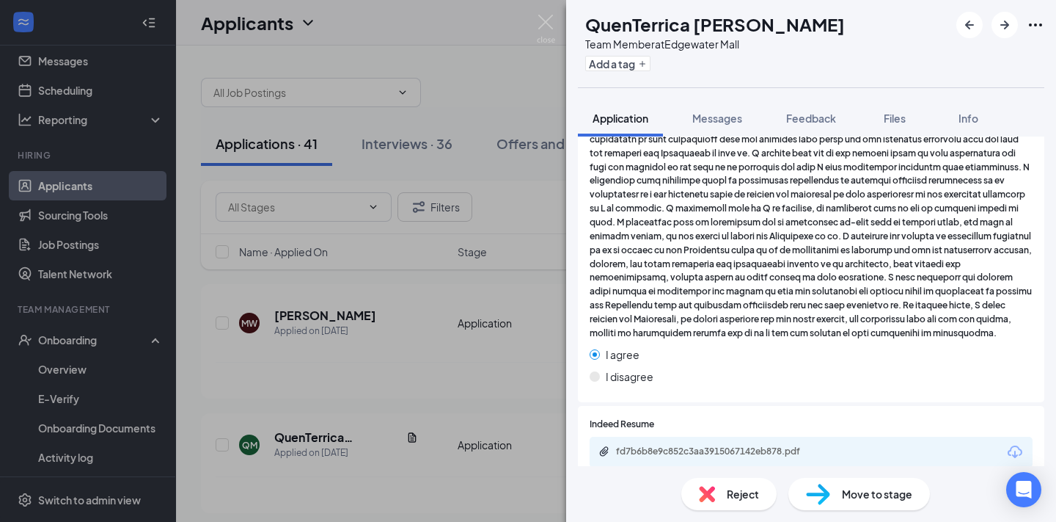
scroll to position [1705, 0]
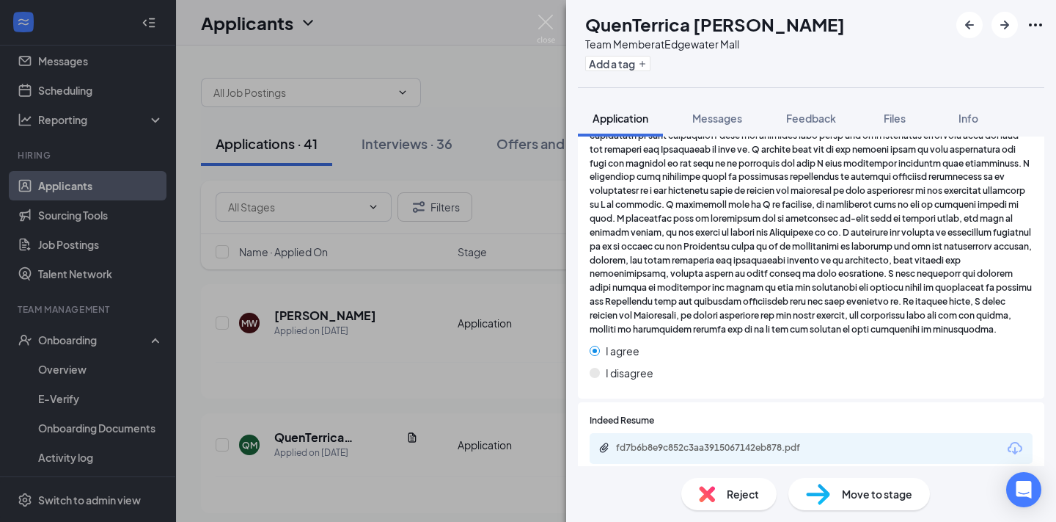
click at [721, 433] on div "fd7b6b8e9c852c3aa3915067142eb878.pdf" at bounding box center [811, 448] width 443 height 31
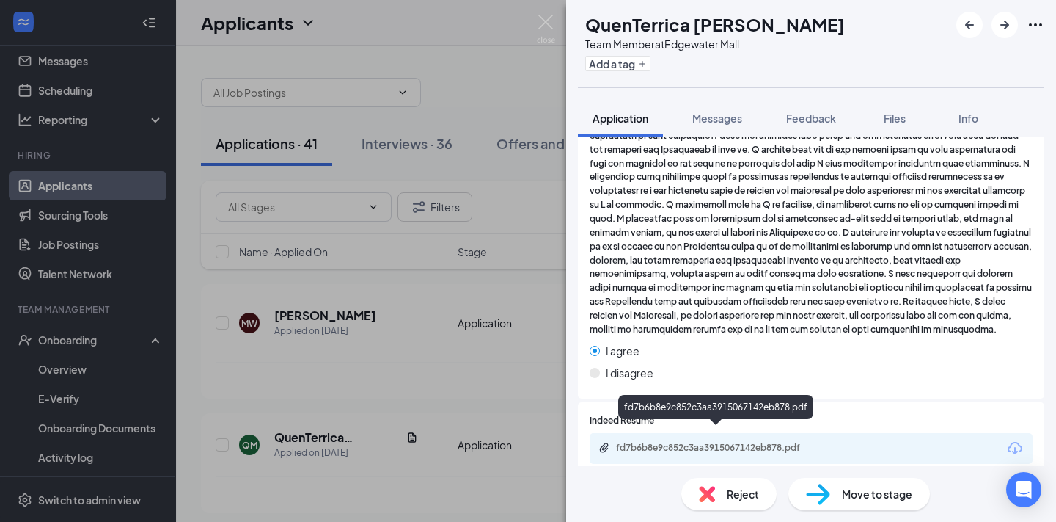
click at [721, 442] on div "fd7b6b8e9c852c3aa3915067142eb878.pdf" at bounding box center [718, 448] width 205 height 12
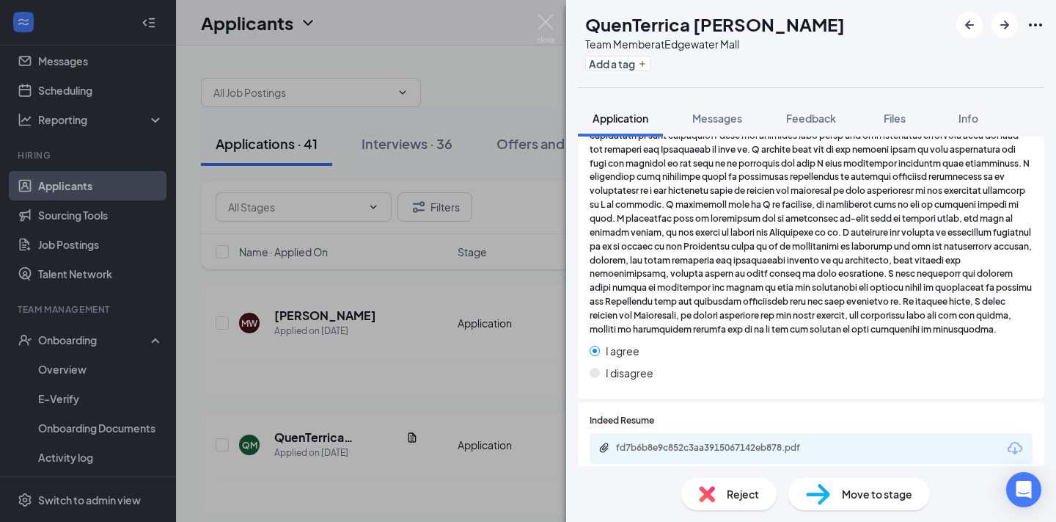
click at [740, 499] on span "Reject" at bounding box center [743, 494] width 32 height 16
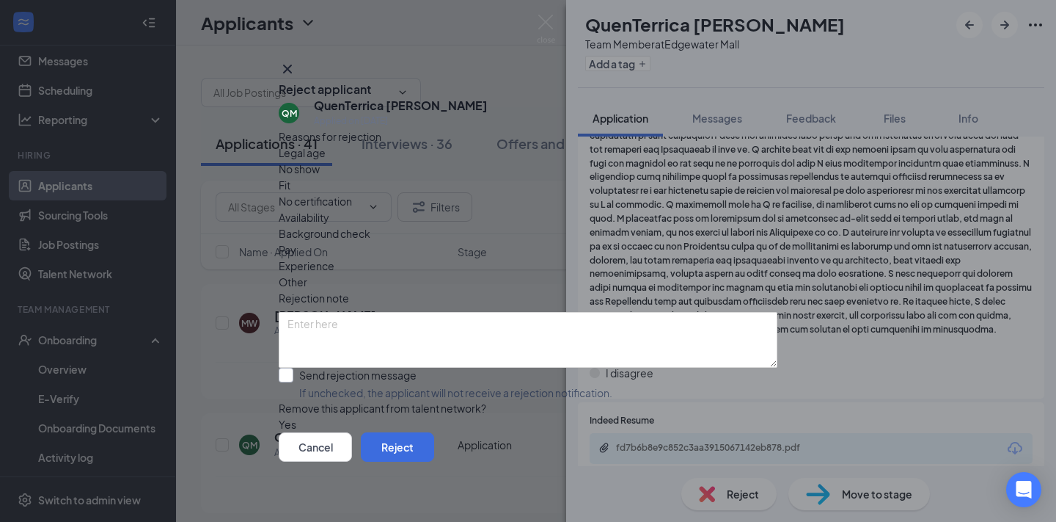
click at [370, 367] on input "Send rejection message If unchecked, the applicant will not receive a rejection…" at bounding box center [446, 383] width 334 height 32
checkbox input "true"
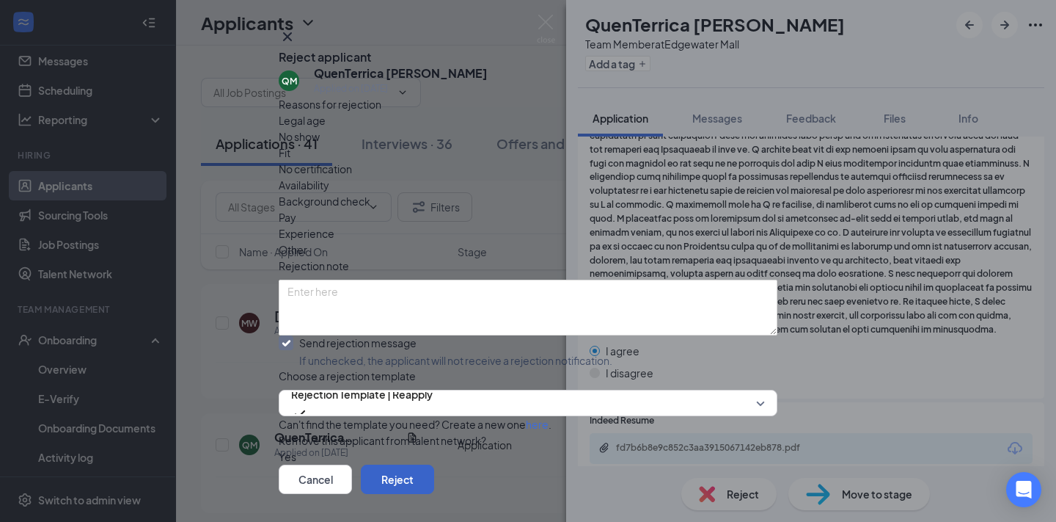
click at [434, 464] on button "Reject" at bounding box center [397, 478] width 73 height 29
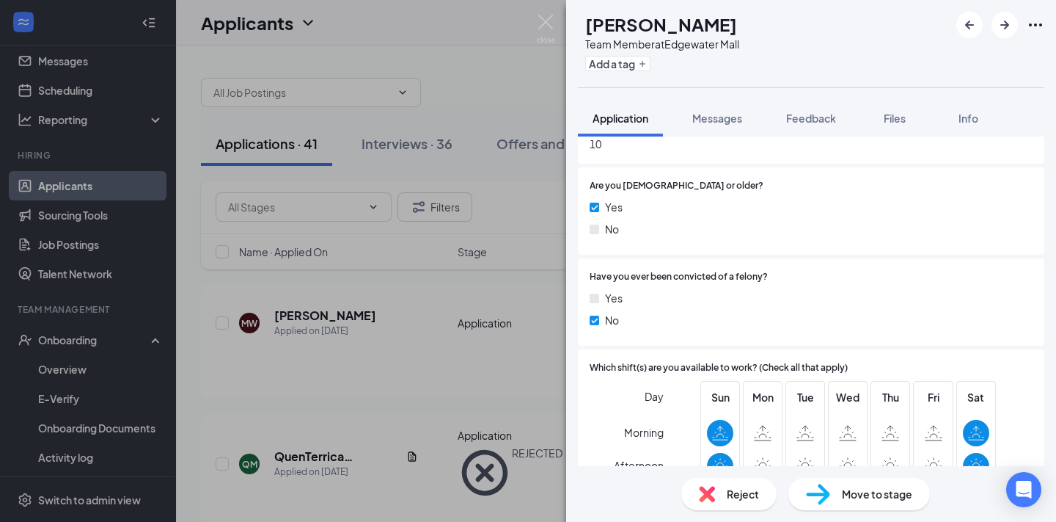
scroll to position [581, 0]
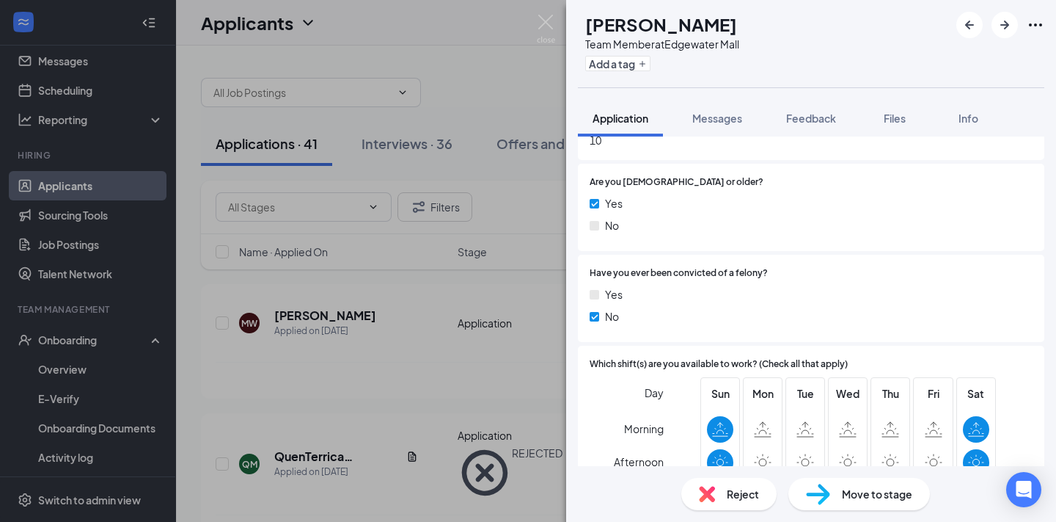
click at [888, 500] on span "Move to stage" at bounding box center [877, 494] width 70 height 16
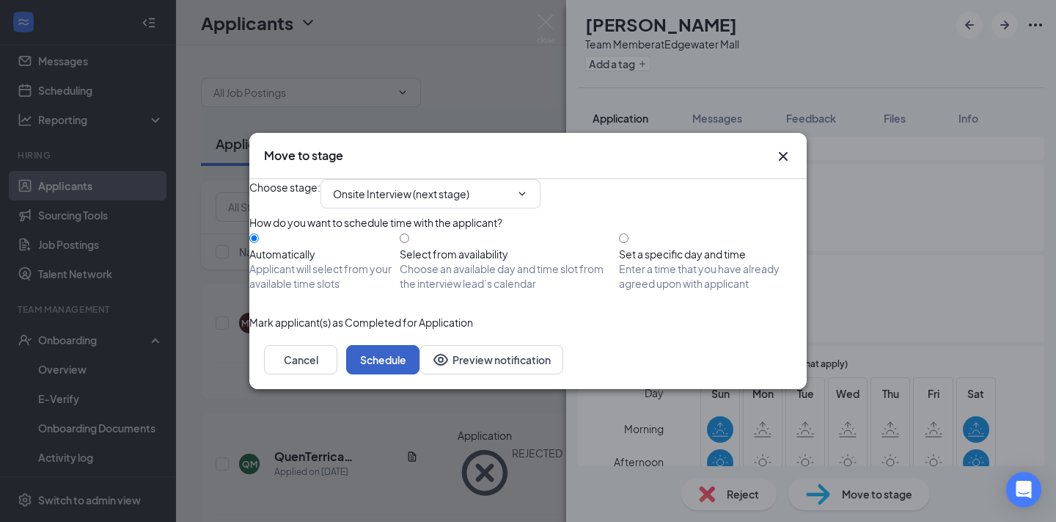
click at [420, 374] on button "Schedule" at bounding box center [382, 359] width 73 height 29
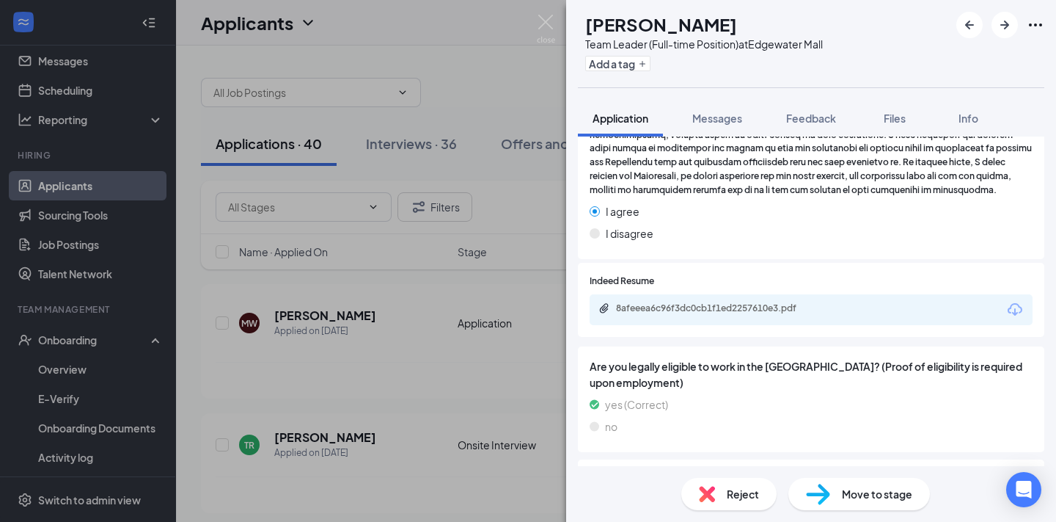
scroll to position [2126, 0]
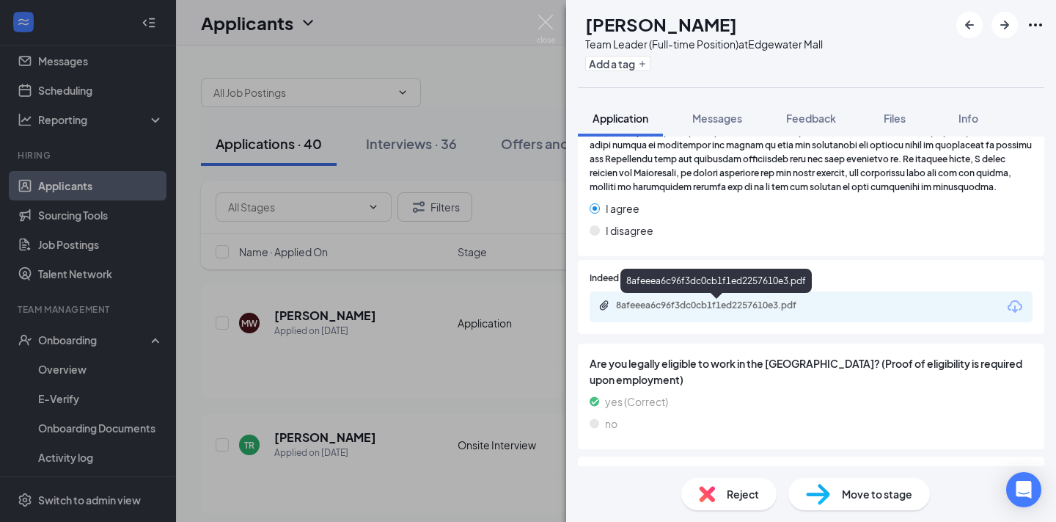
click at [792, 310] on div "8afeeea6c96f3dc0cb1f1ed2257610e3.pdf" at bounding box center [718, 305] width 205 height 12
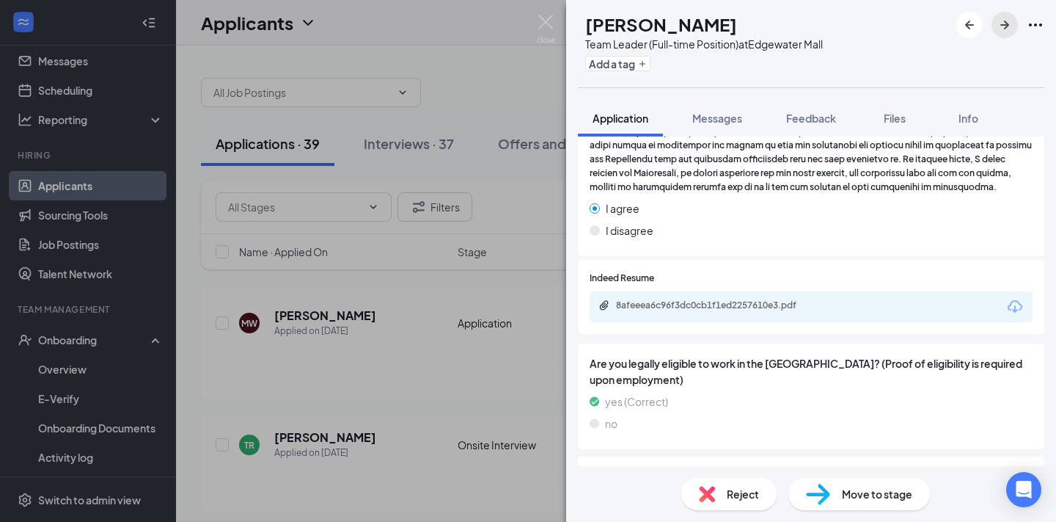
click at [1000, 34] on button "button" at bounding box center [1005, 25] width 26 height 26
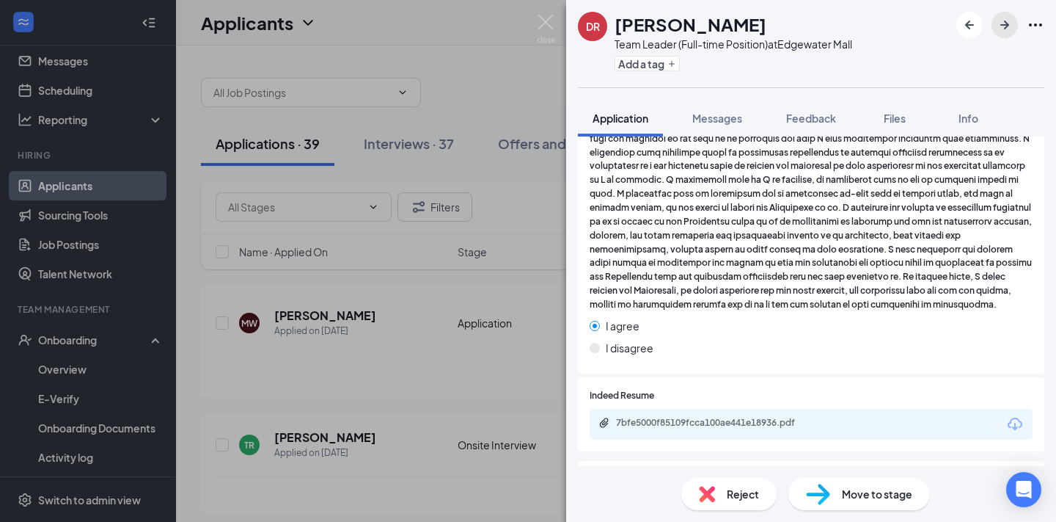
scroll to position [1652, 0]
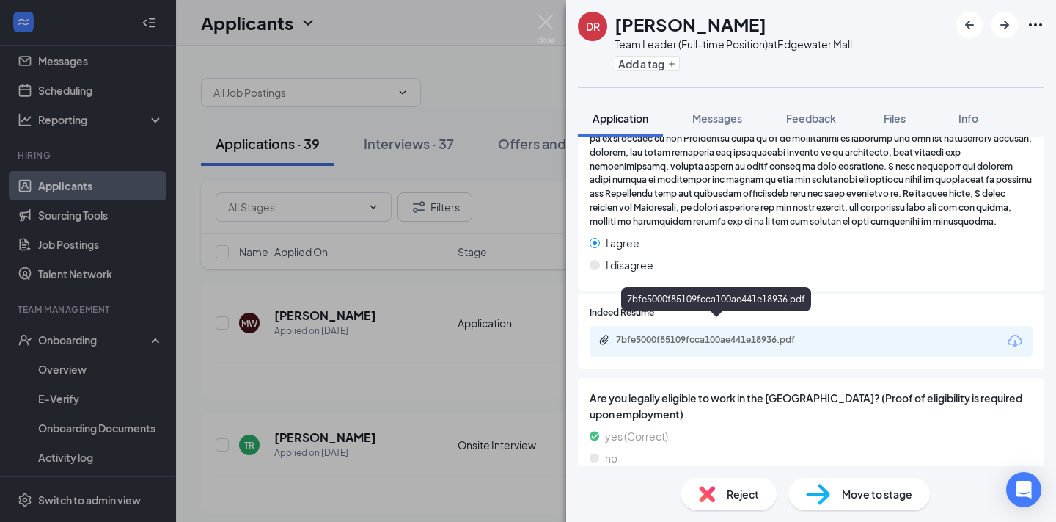
click at [780, 334] on div "7bfe5000f85109fcca100ae441e18936.pdf" at bounding box center [718, 340] width 205 height 12
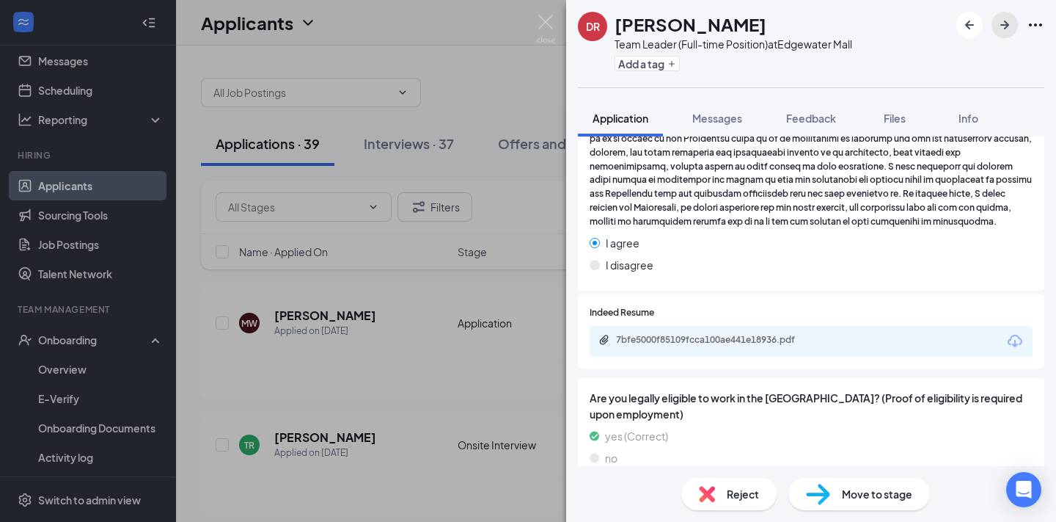
click at [1009, 29] on icon "ArrowRight" at bounding box center [1005, 25] width 18 height 18
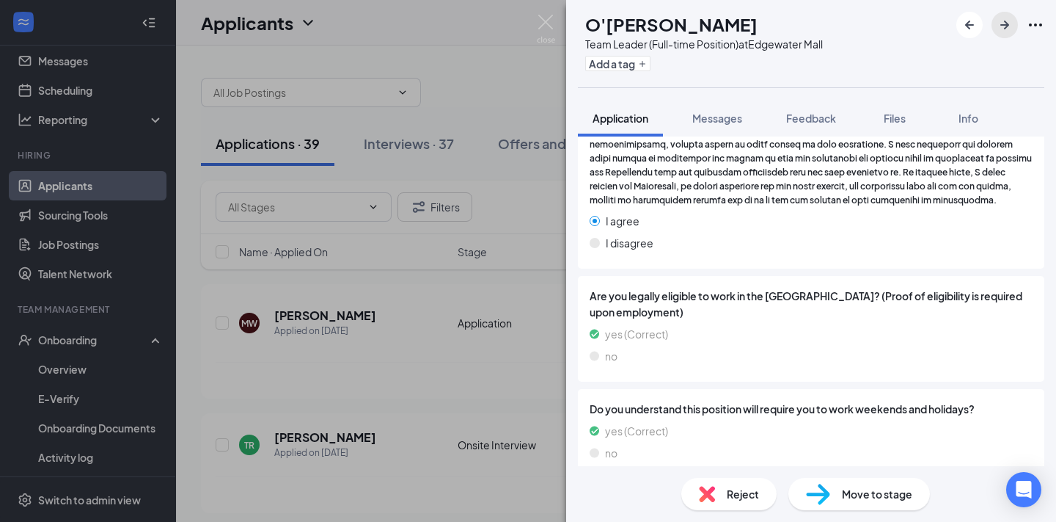
scroll to position [2194, 0]
click at [723, 508] on div "Reject" at bounding box center [728, 494] width 95 height 32
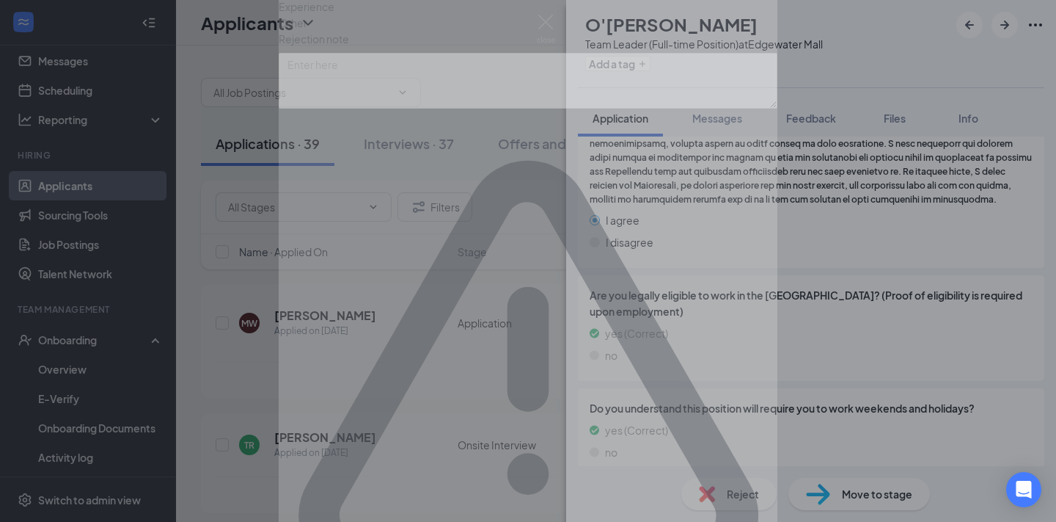
scroll to position [2187, 0]
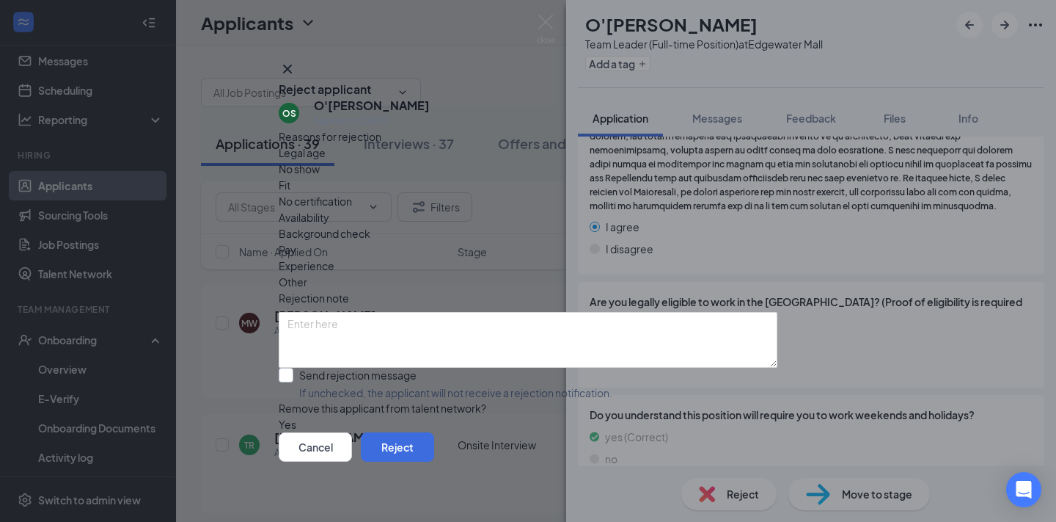
click at [395, 367] on input "Send rejection message If unchecked, the applicant will not receive a rejection…" at bounding box center [446, 383] width 334 height 32
checkbox input "true"
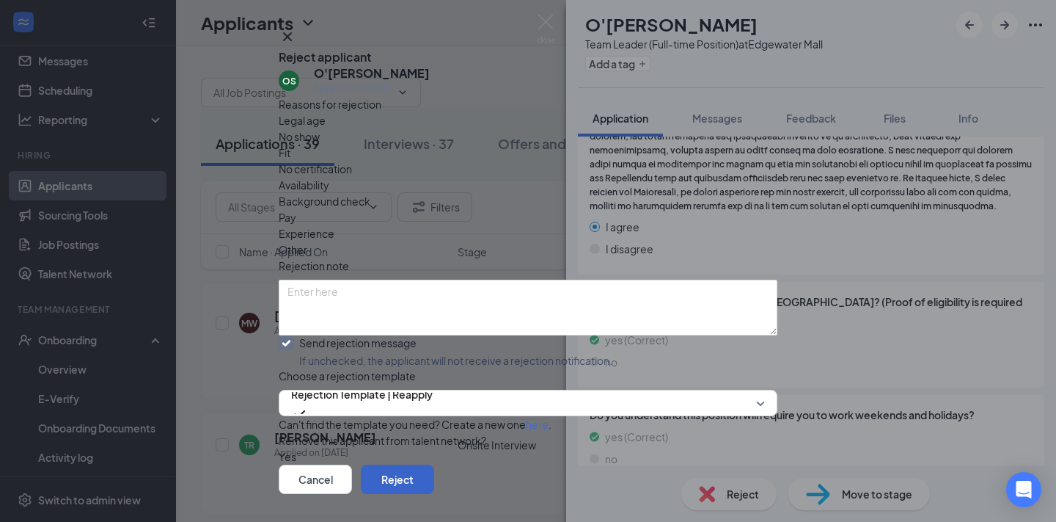
click at [434, 464] on button "Reject" at bounding box center [397, 478] width 73 height 29
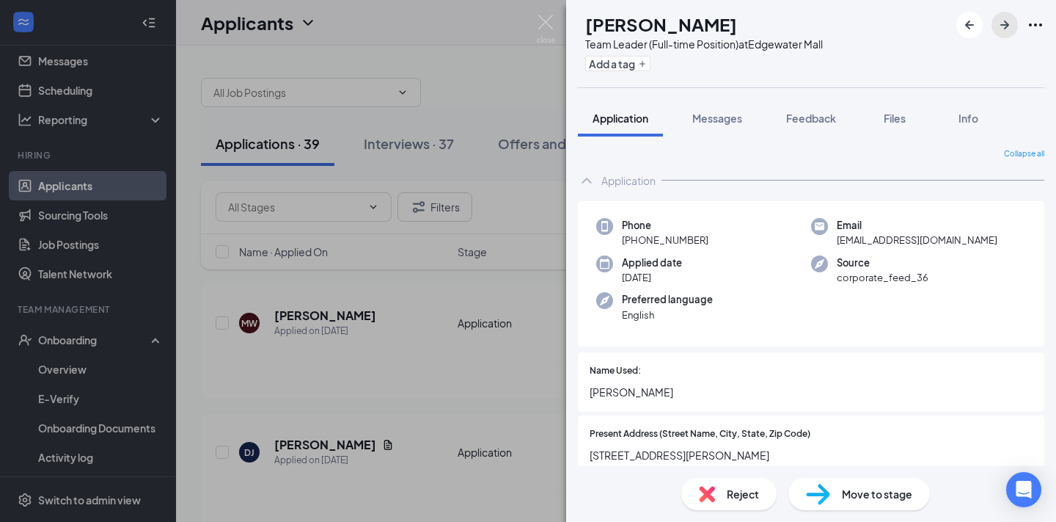
click at [1009, 21] on icon "ArrowRight" at bounding box center [1005, 25] width 18 height 18
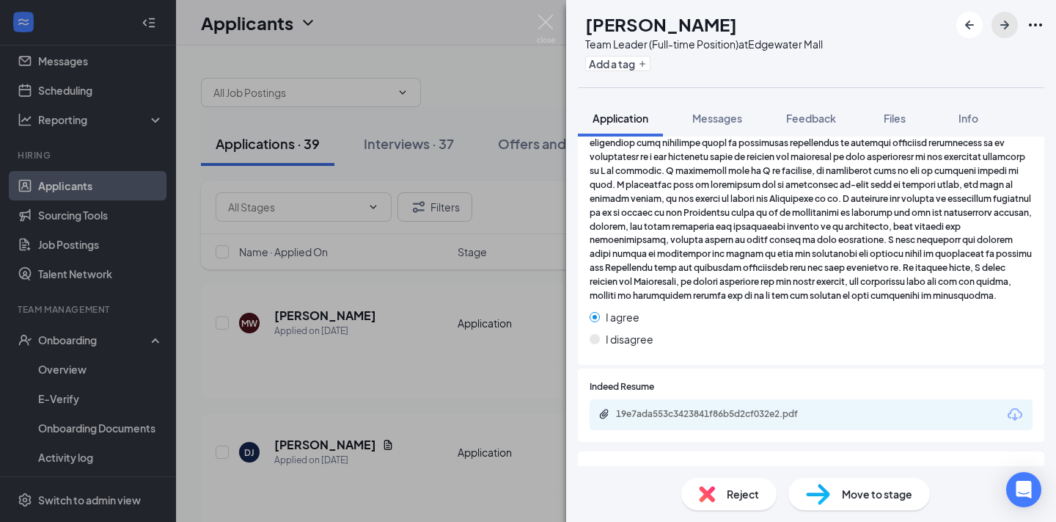
scroll to position [1651, 0]
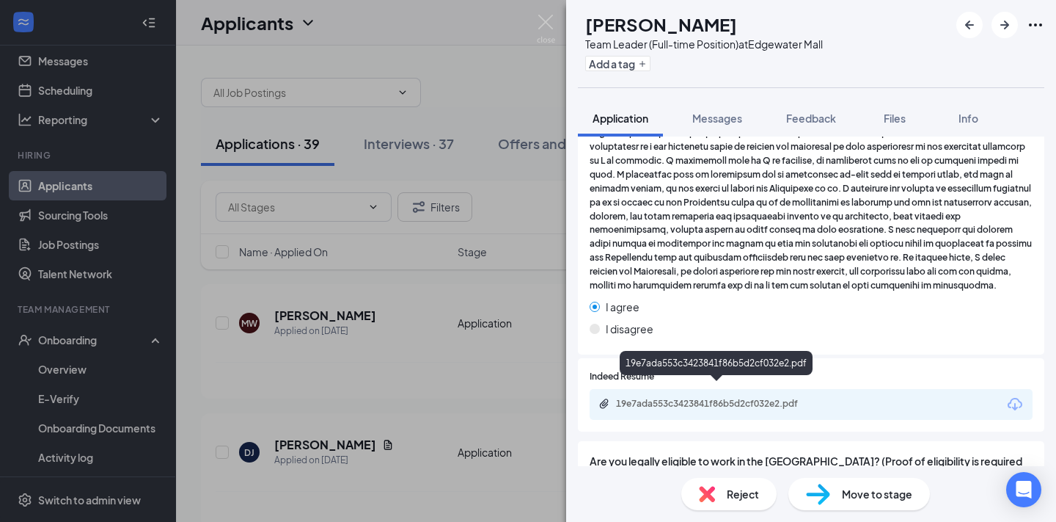
click at [757, 398] on div "19e7ada553c3423841f86b5d2cf032e2.pdf" at bounding box center [718, 404] width 205 height 12
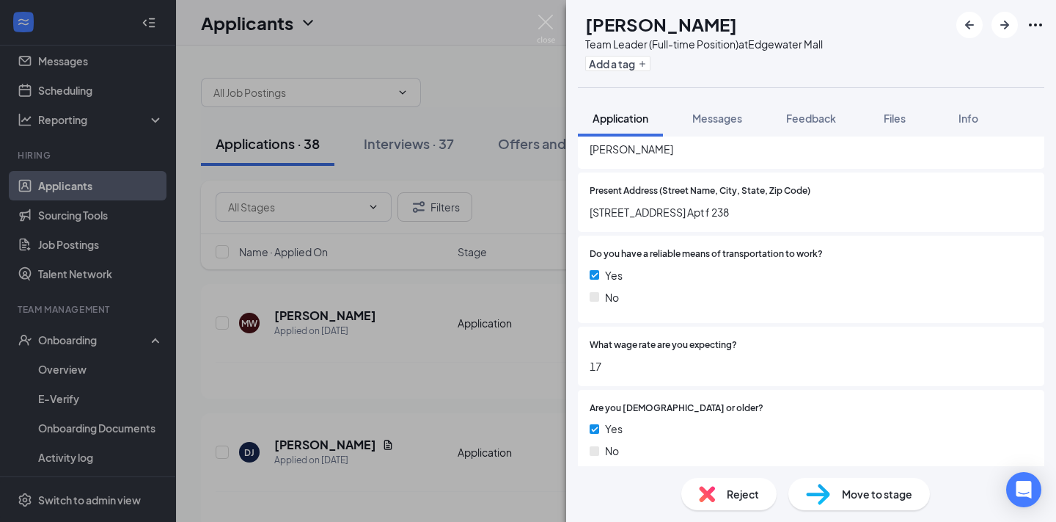
scroll to position [0, 0]
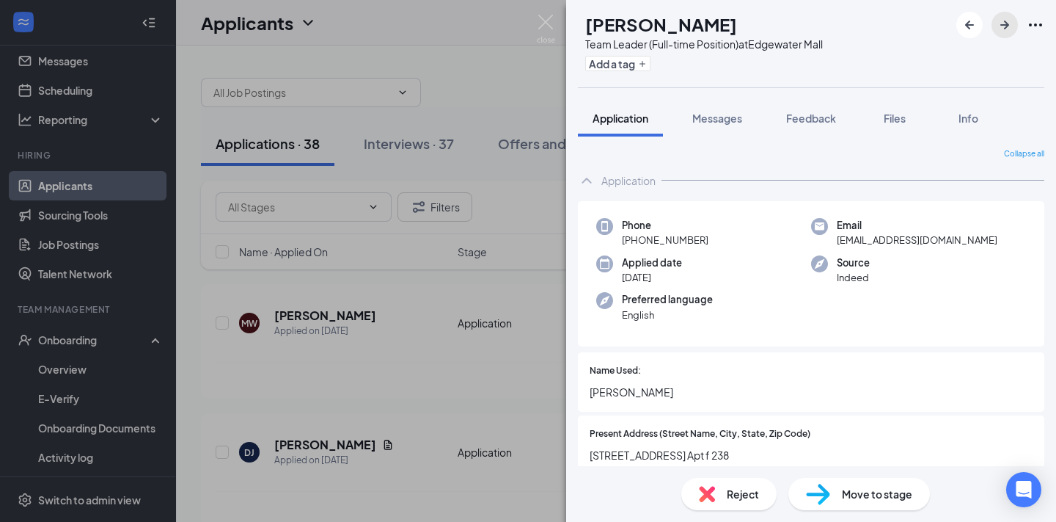
click at [1007, 19] on icon "ArrowRight" at bounding box center [1005, 25] width 18 height 18
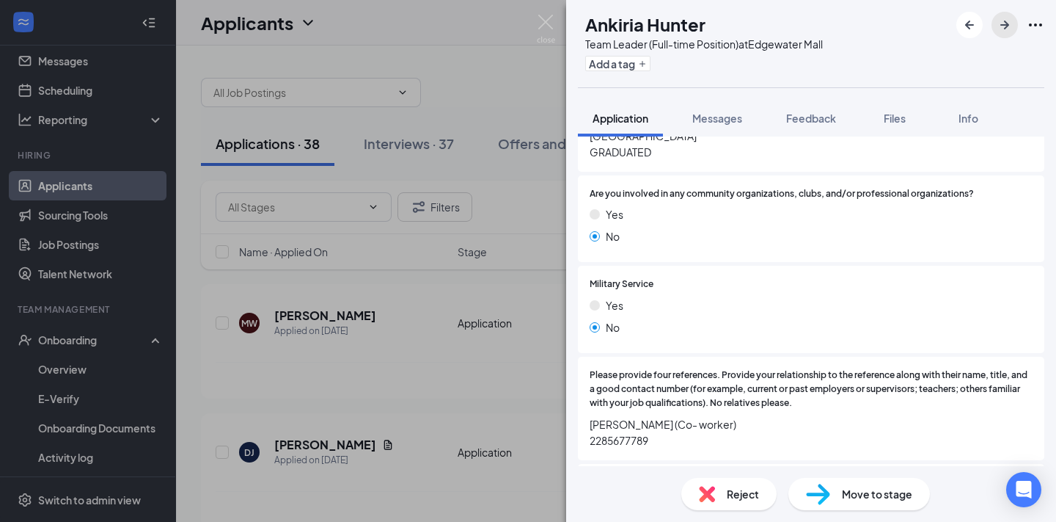
scroll to position [1399, 0]
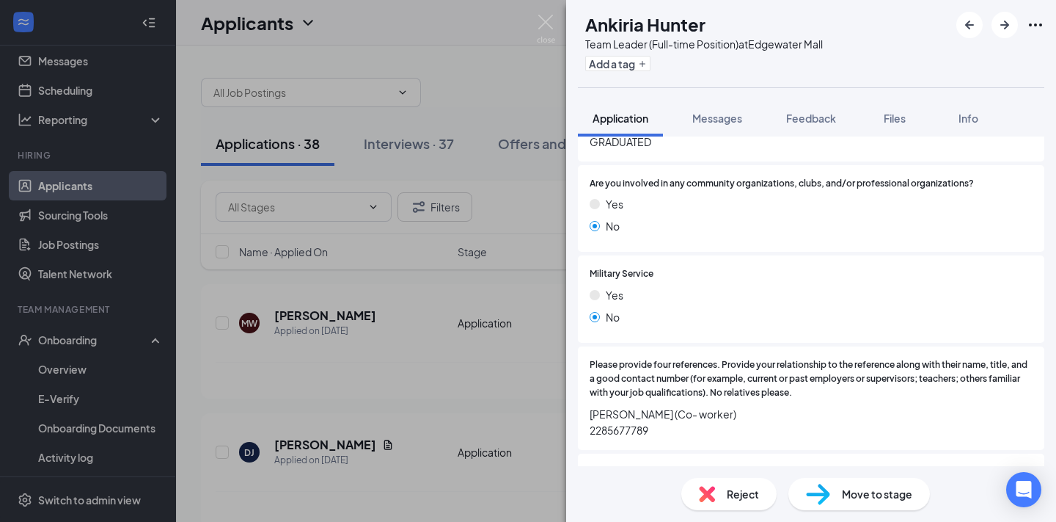
click at [735, 501] on span "Reject" at bounding box center [743, 494] width 32 height 16
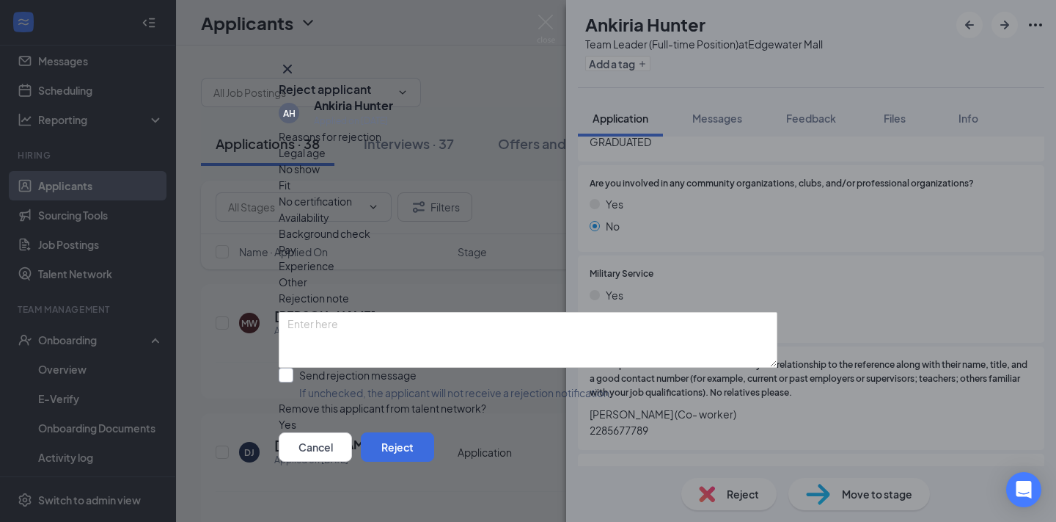
click at [388, 367] on input "Send rejection message If unchecked, the applicant will not receive a rejection…" at bounding box center [446, 383] width 334 height 32
checkbox input "true"
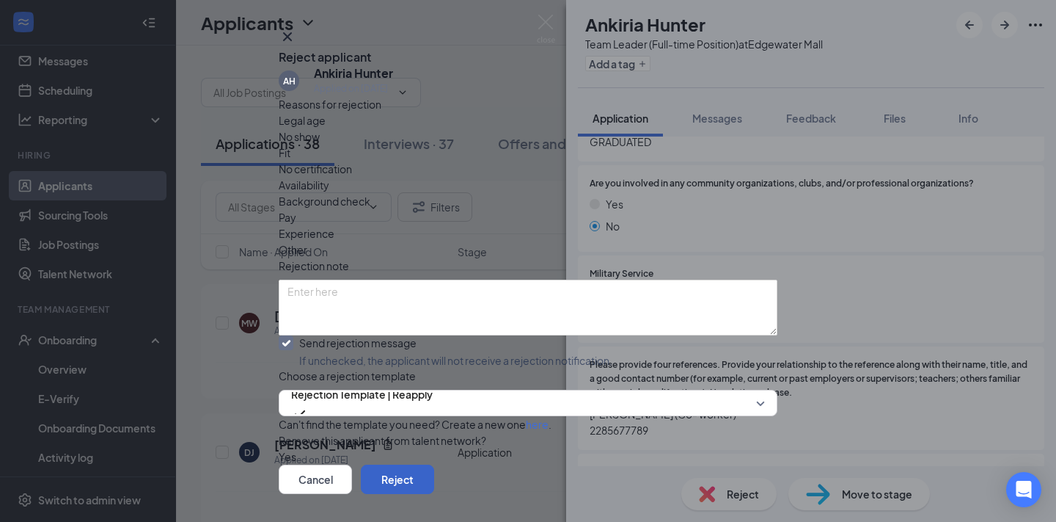
click at [434, 464] on button "Reject" at bounding box center [397, 478] width 73 height 29
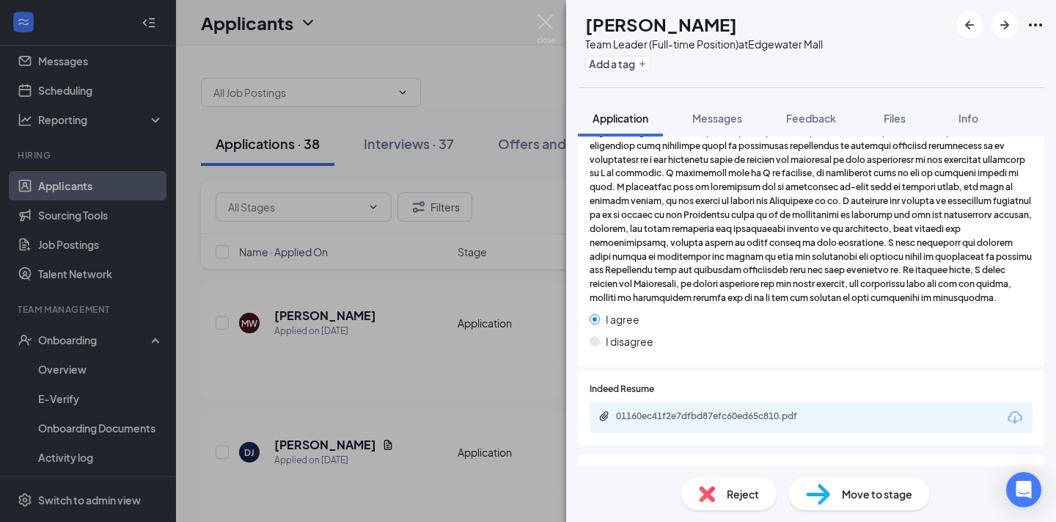
scroll to position [2009, 0]
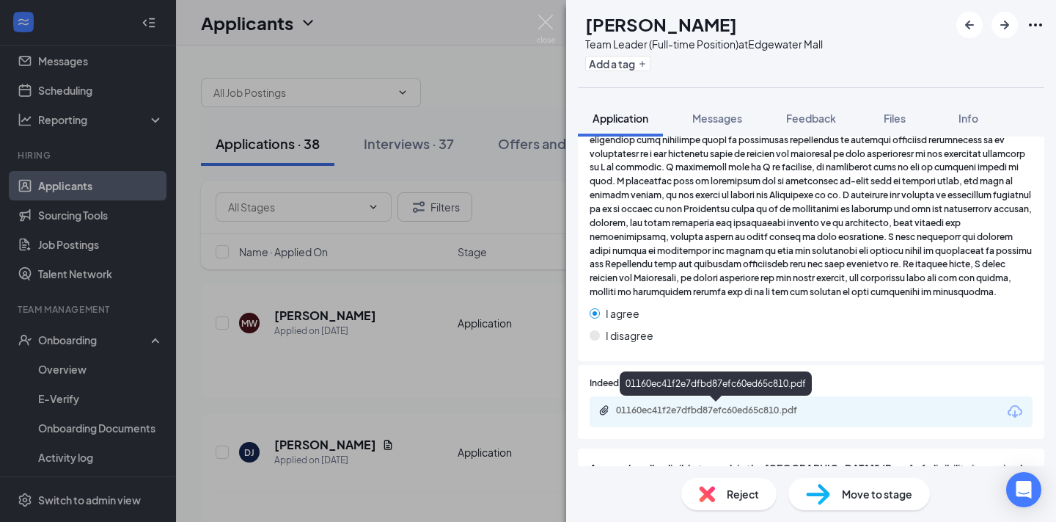
click at [767, 417] on div "01160ec41f2e7dfbd87efc60ed65c810.pdf" at bounding box center [718, 411] width 238 height 14
click at [750, 500] on span "Reject" at bounding box center [743, 494] width 32 height 16
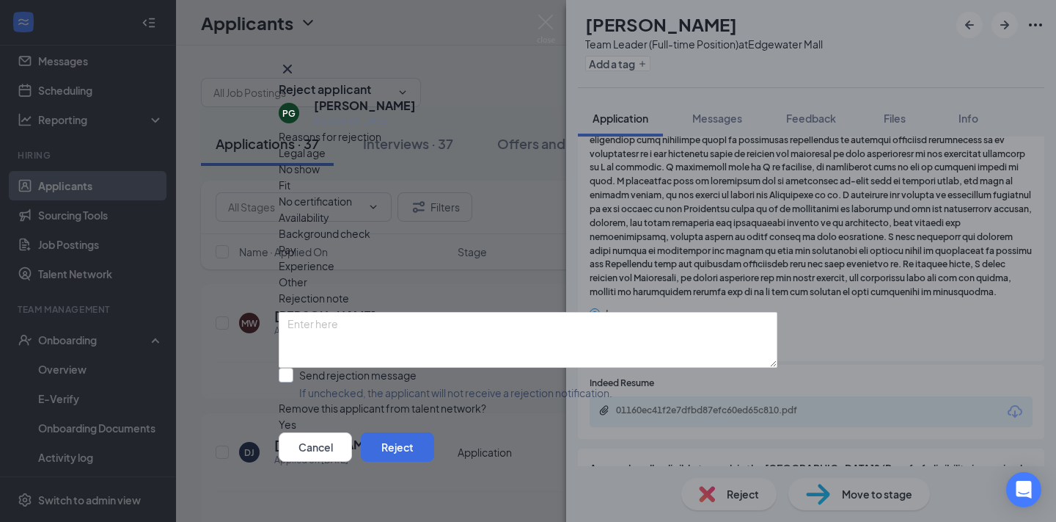
click at [384, 367] on input "Send rejection message If unchecked, the applicant will not receive a rejection…" at bounding box center [446, 383] width 334 height 32
checkbox input "true"
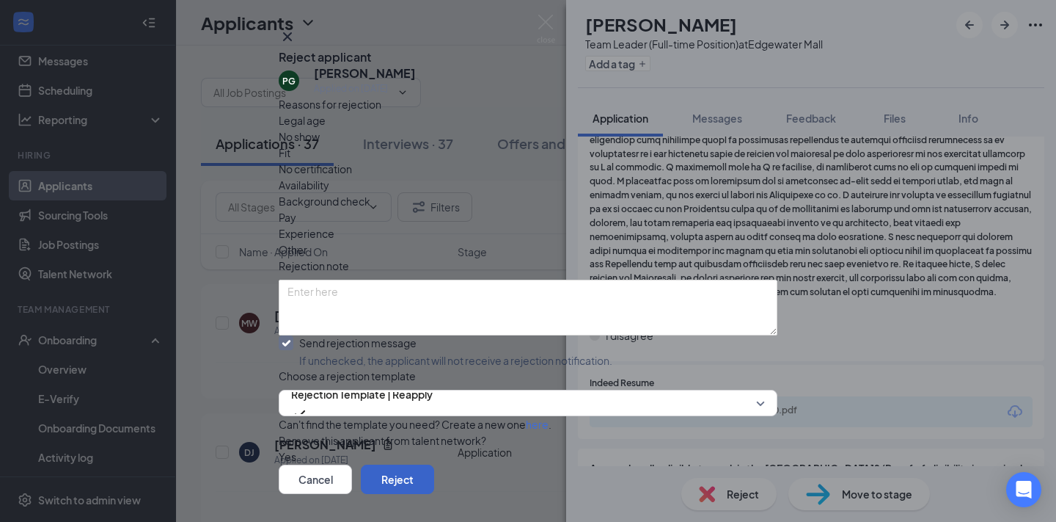
click at [434, 464] on button "Reject" at bounding box center [397, 478] width 73 height 29
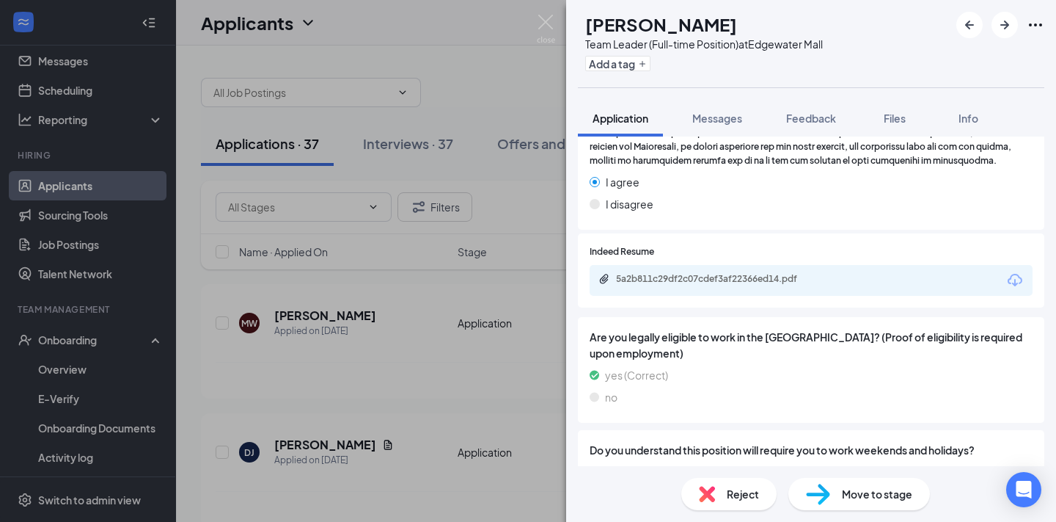
scroll to position [1872, 0]
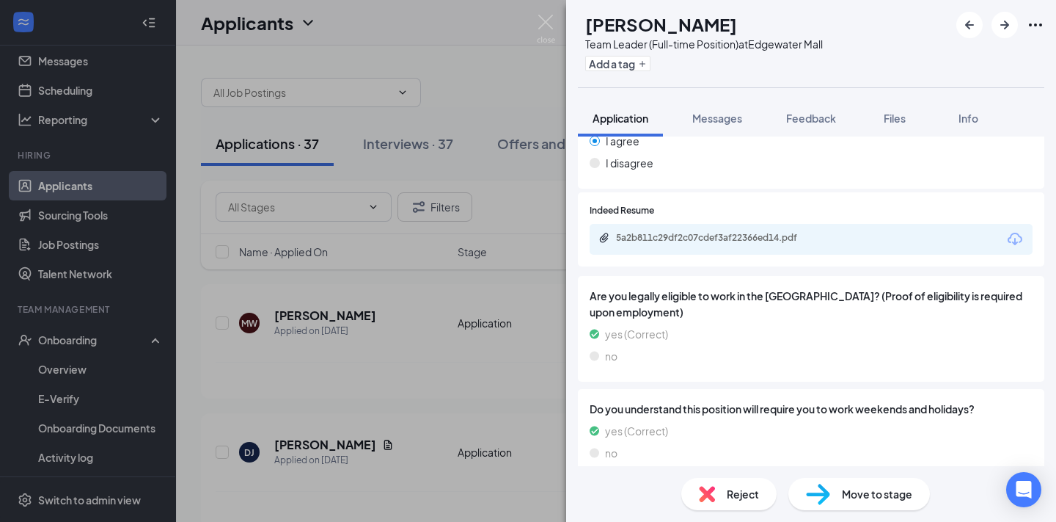
click at [772, 245] on div "5a2b811c29df2c07cdef3af22366ed14.pdf" at bounding box center [718, 239] width 238 height 14
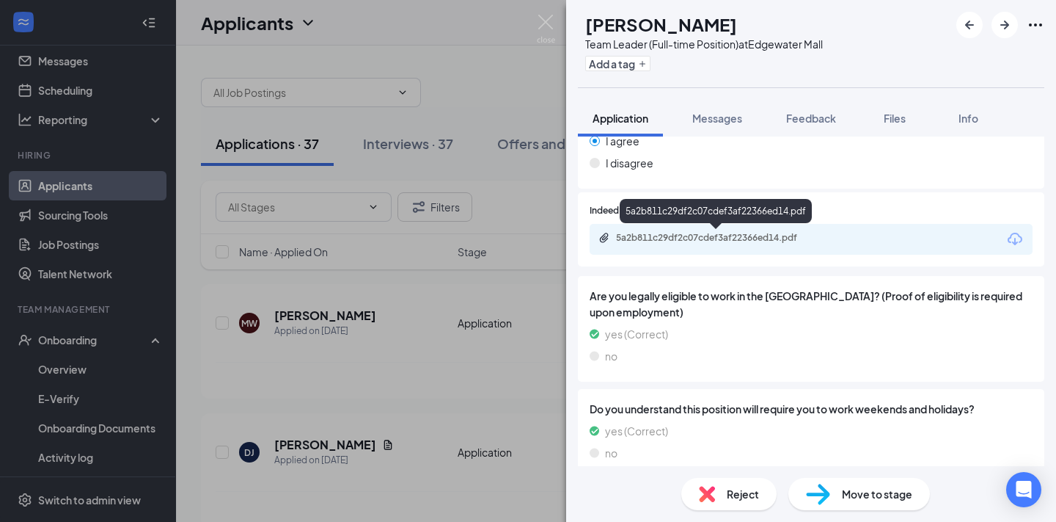
scroll to position [1865, 0]
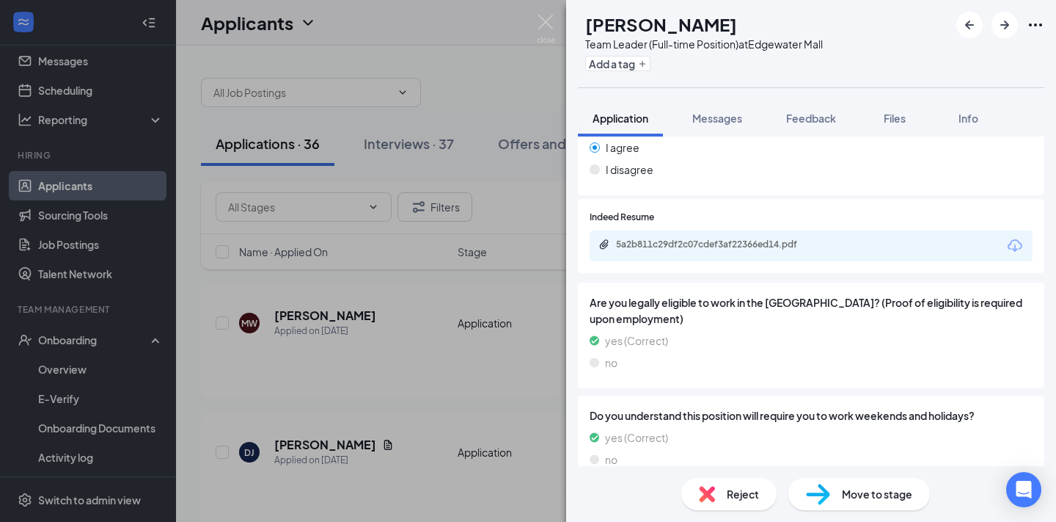
click at [747, 494] on span "Reject" at bounding box center [743, 494] width 32 height 16
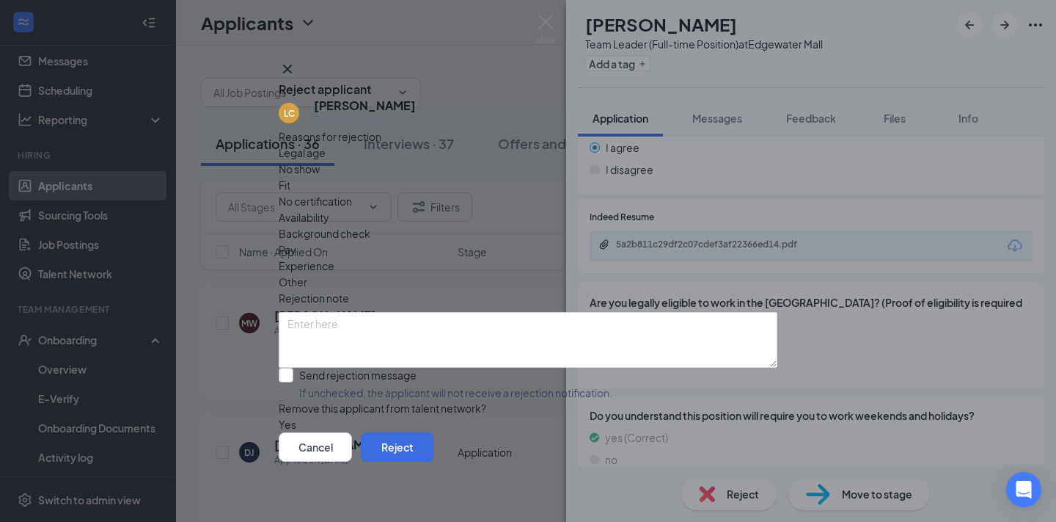
click at [401, 367] on input "Send rejection message If unchecked, the applicant will not receive a rejection…" at bounding box center [446, 383] width 334 height 32
checkbox input "true"
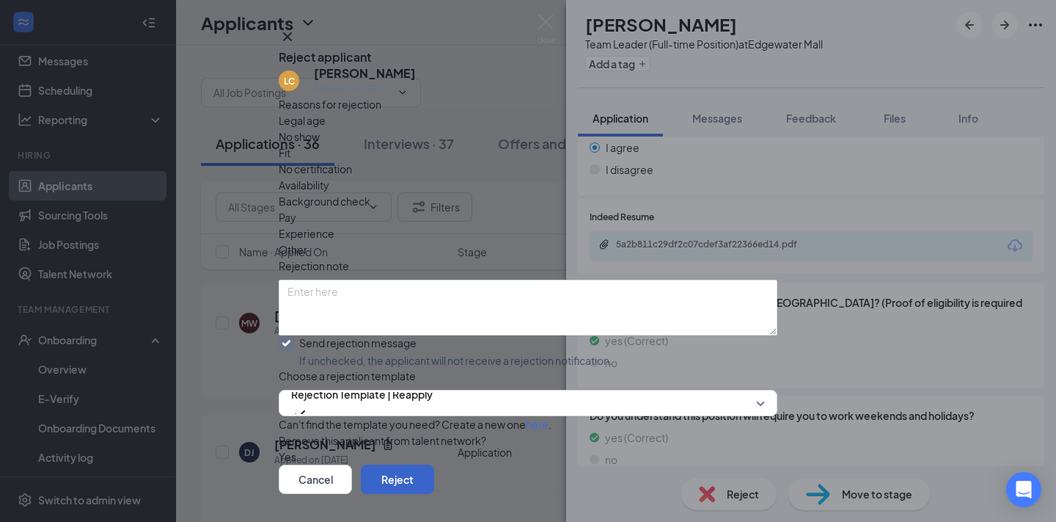
click at [434, 464] on button "Reject" at bounding box center [397, 478] width 73 height 29
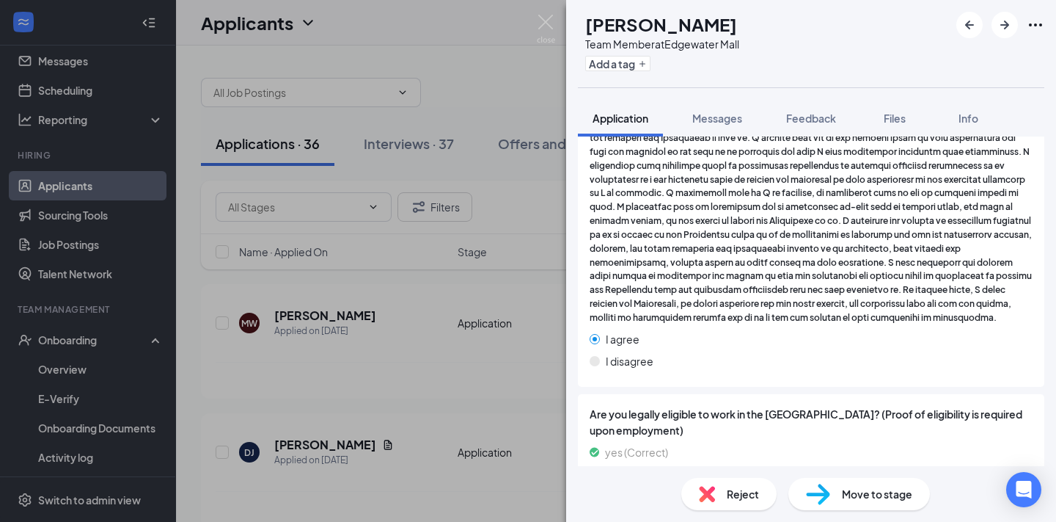
scroll to position [2212, 0]
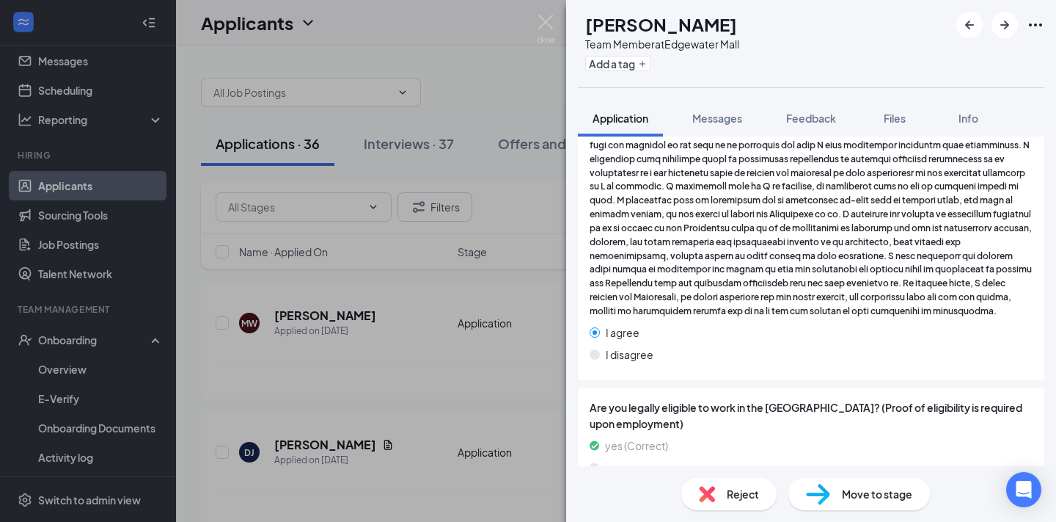
click at [401, 379] on div "[PERSON_NAME] Team Member at [GEOGRAPHIC_DATA] Add a tag Application Messages F…" at bounding box center [528, 261] width 1056 height 522
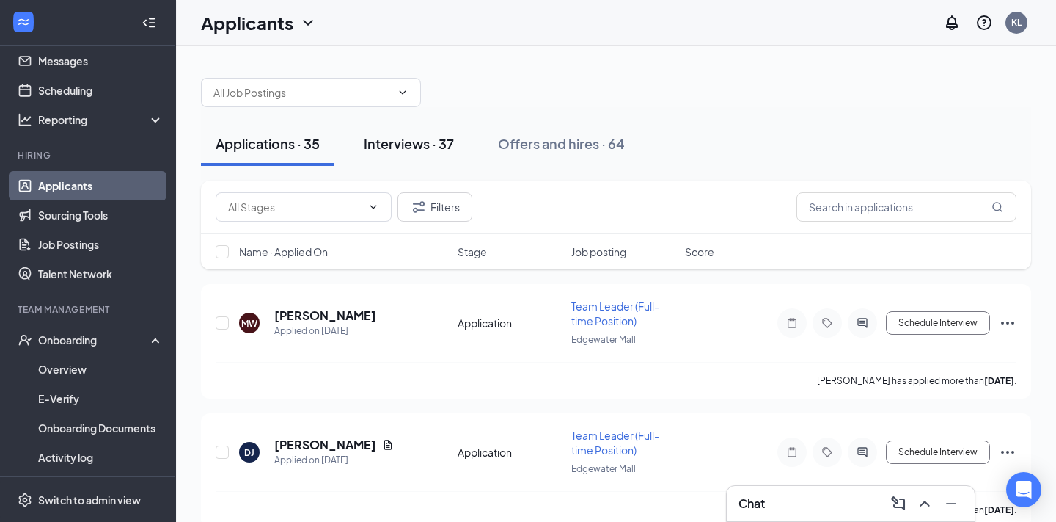
click at [425, 138] on div "Interviews · 37" at bounding box center [409, 143] width 90 height 18
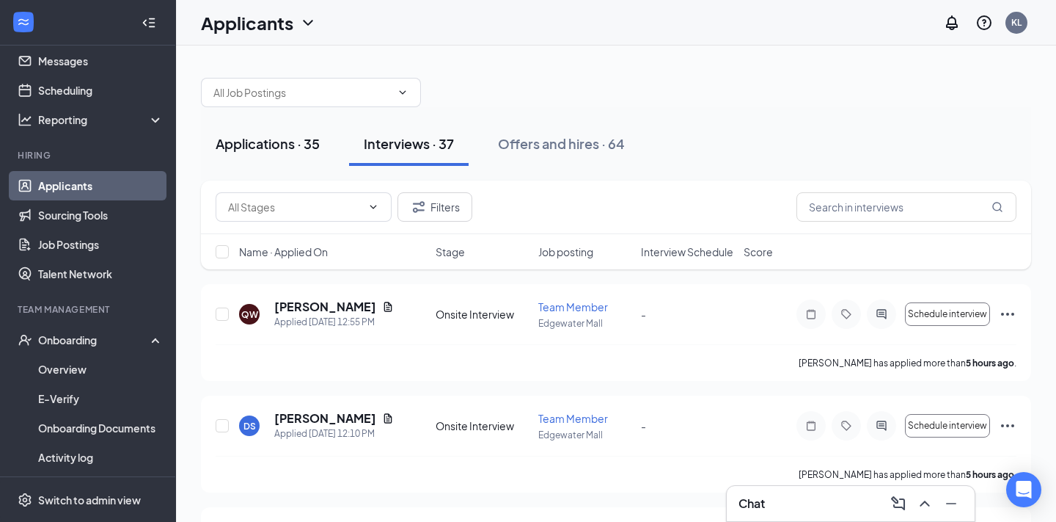
click at [279, 148] on div "Applications · 35" at bounding box center [268, 143] width 104 height 18
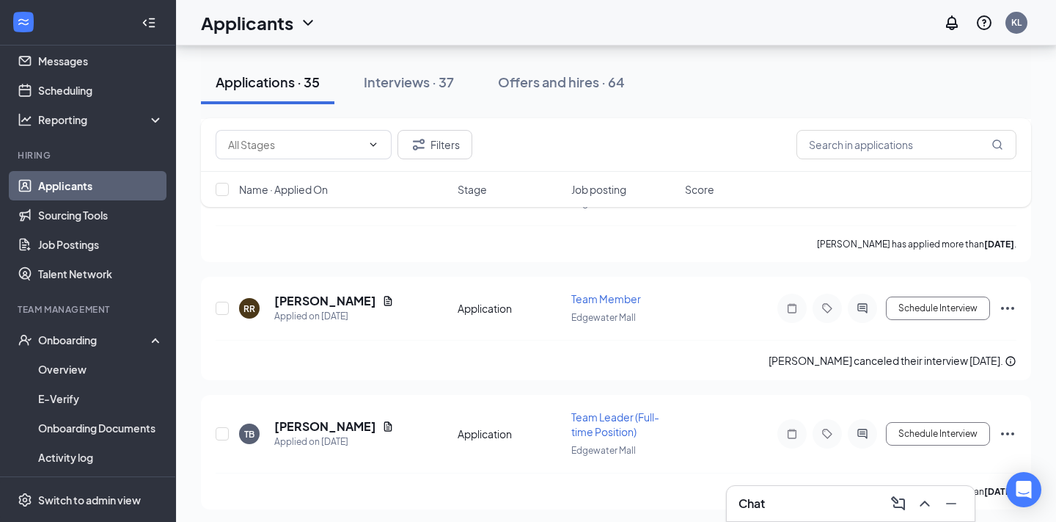
scroll to position [3074, 0]
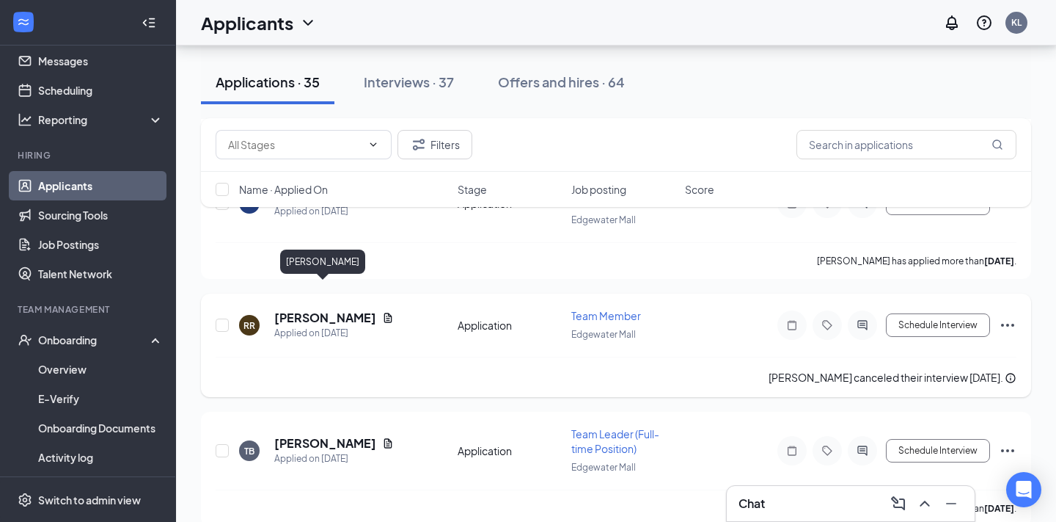
click at [354, 310] on h5 "[PERSON_NAME]" at bounding box center [325, 318] width 102 height 16
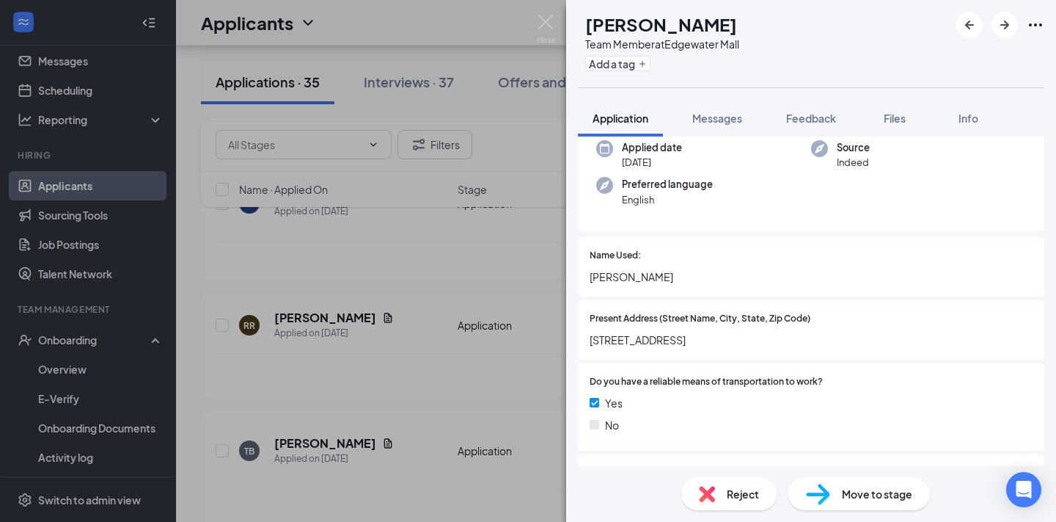
scroll to position [169, 0]
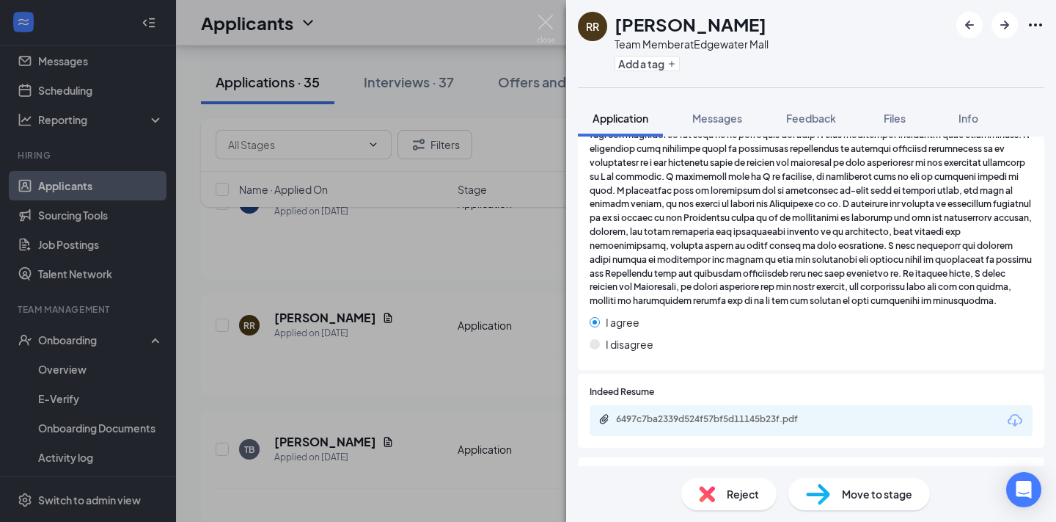
scroll to position [1920, 0]
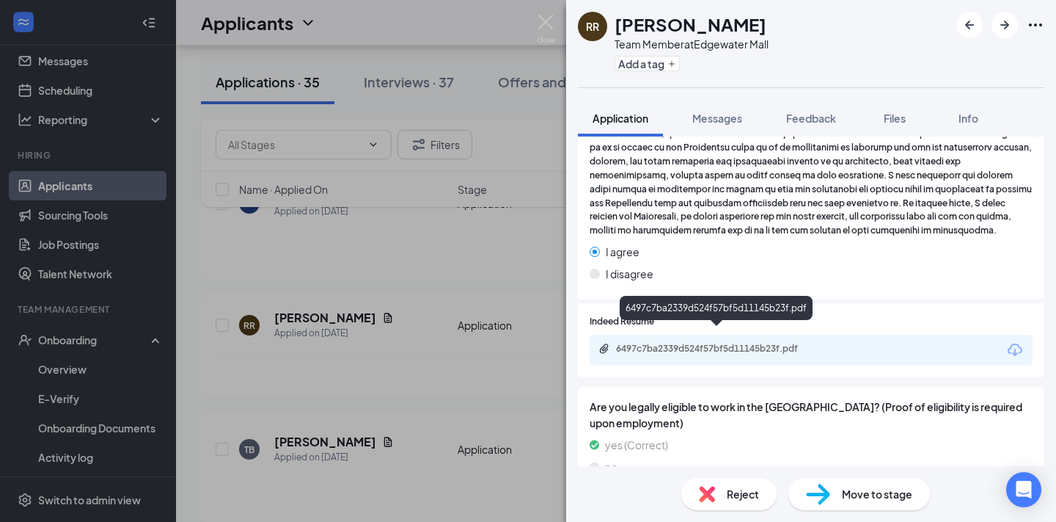
click at [760, 343] on div "6497c7ba2339d524f57bf5d11145b23f.pdf" at bounding box center [718, 349] width 205 height 12
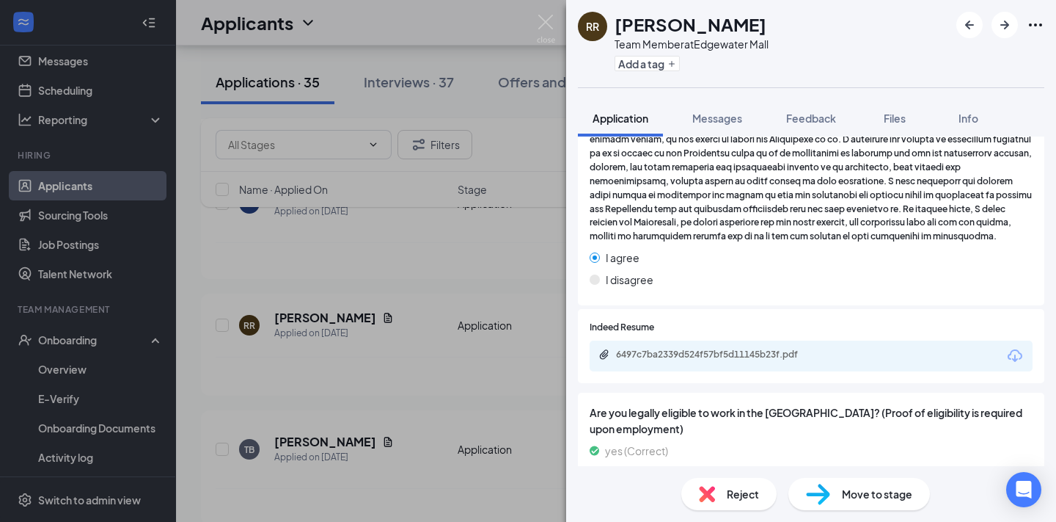
click at [1014, 36] on div at bounding box center [1001, 25] width 88 height 26
click at [1003, 26] on icon "ArrowRight" at bounding box center [1005, 25] width 18 height 18
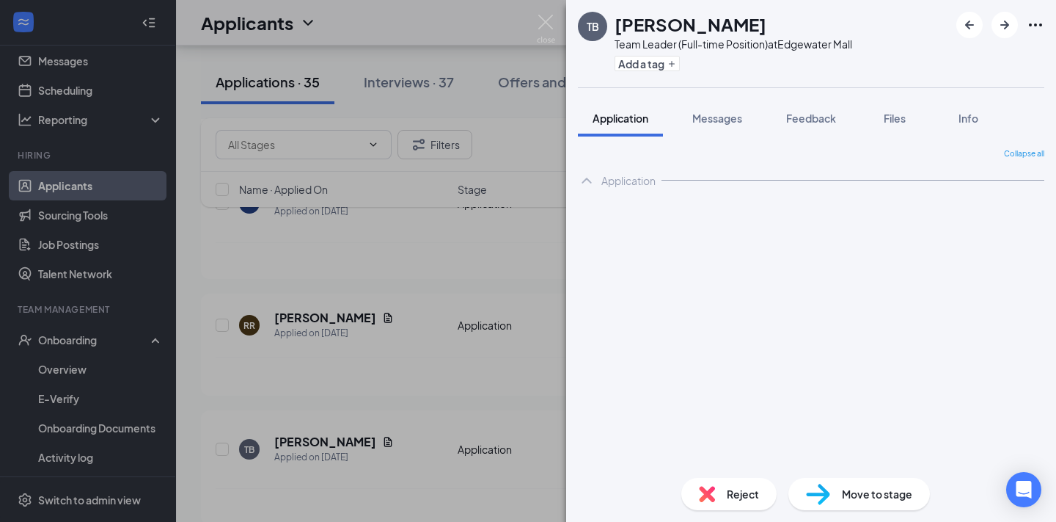
click at [422, 326] on div "TB Tanisha Bradford Team Leader (Full-time Position) at Edgewater Mall Add a ta…" at bounding box center [528, 261] width 1056 height 522
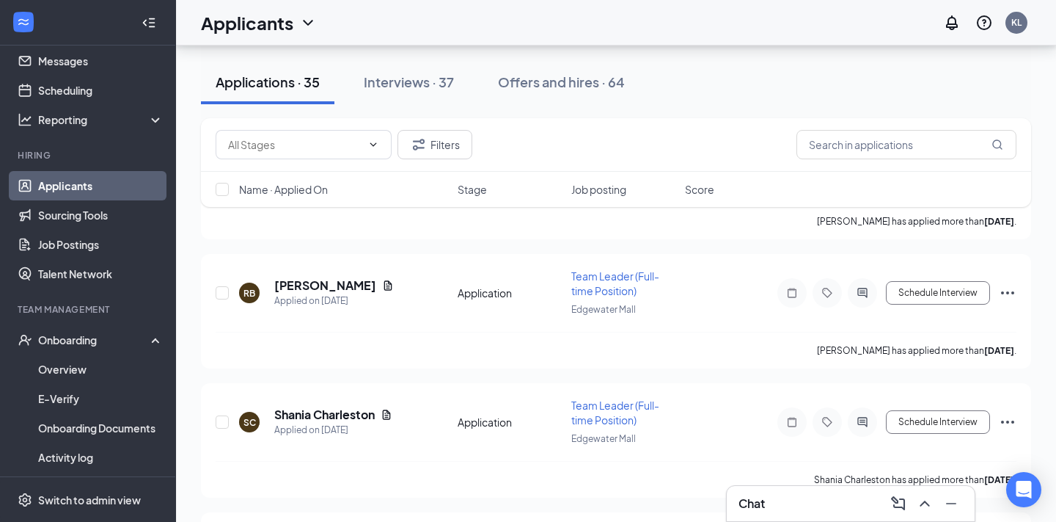
scroll to position [3241, 0]
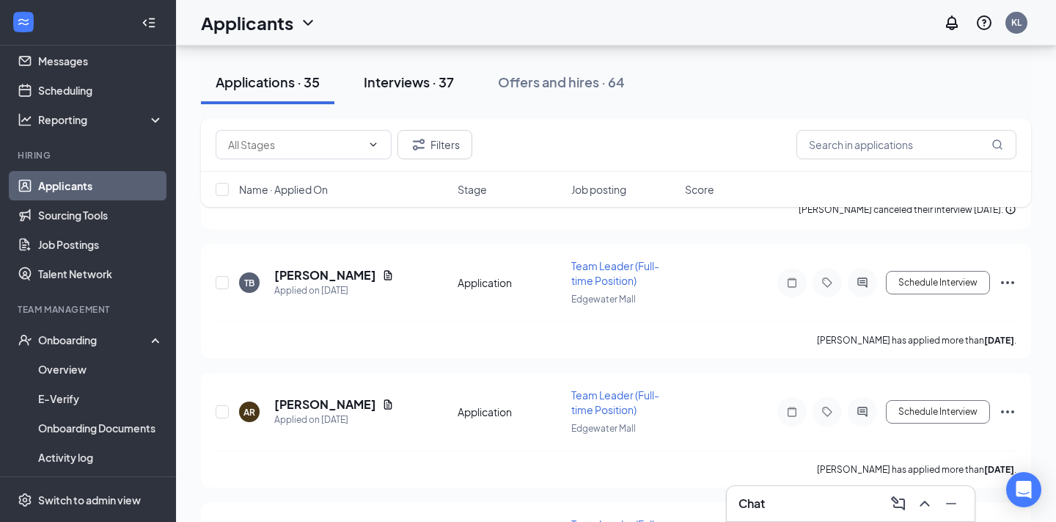
click at [420, 85] on div "Interviews · 37" at bounding box center [409, 82] width 90 height 18
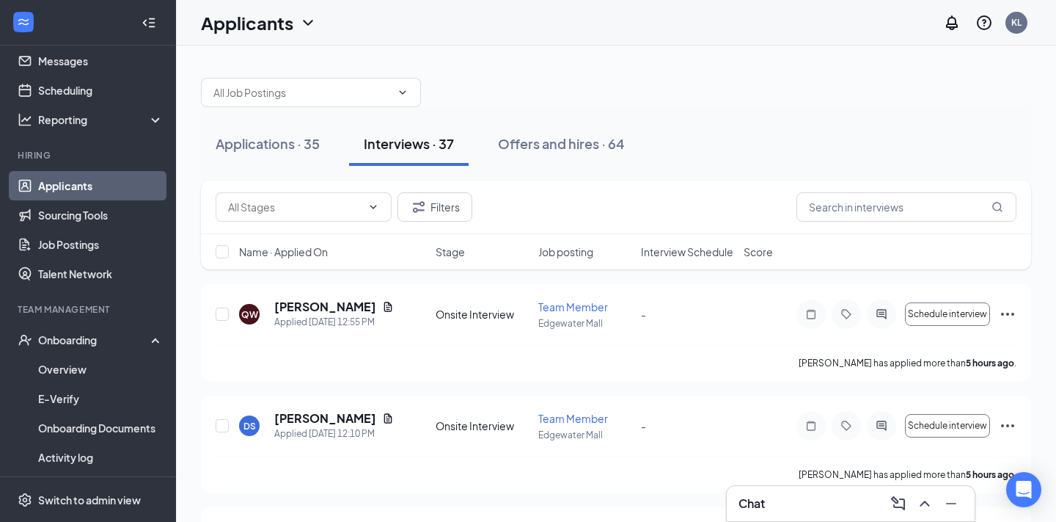
click at [588, 254] on span "Job posting" at bounding box center [565, 251] width 55 height 15
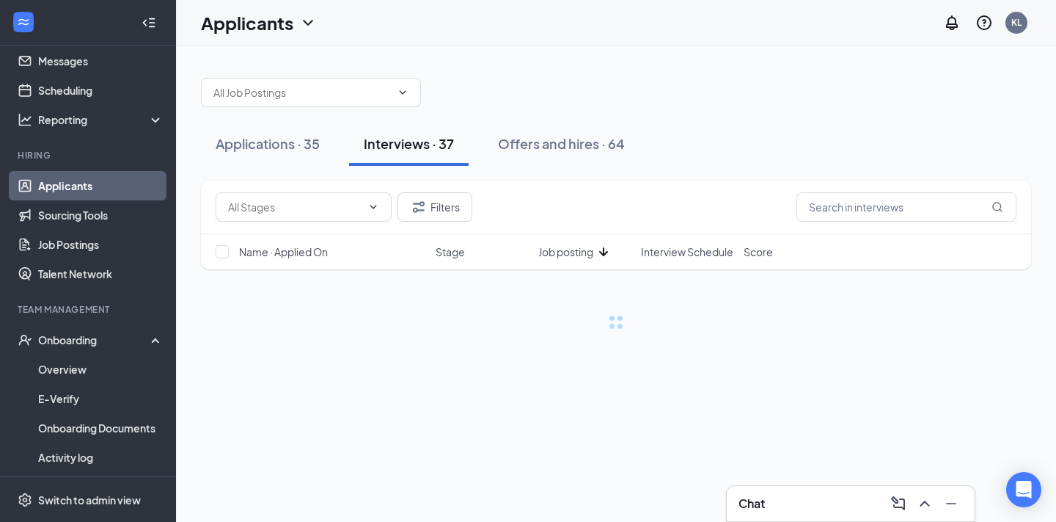
click at [697, 249] on span "Interview Schedule" at bounding box center [687, 251] width 92 height 15
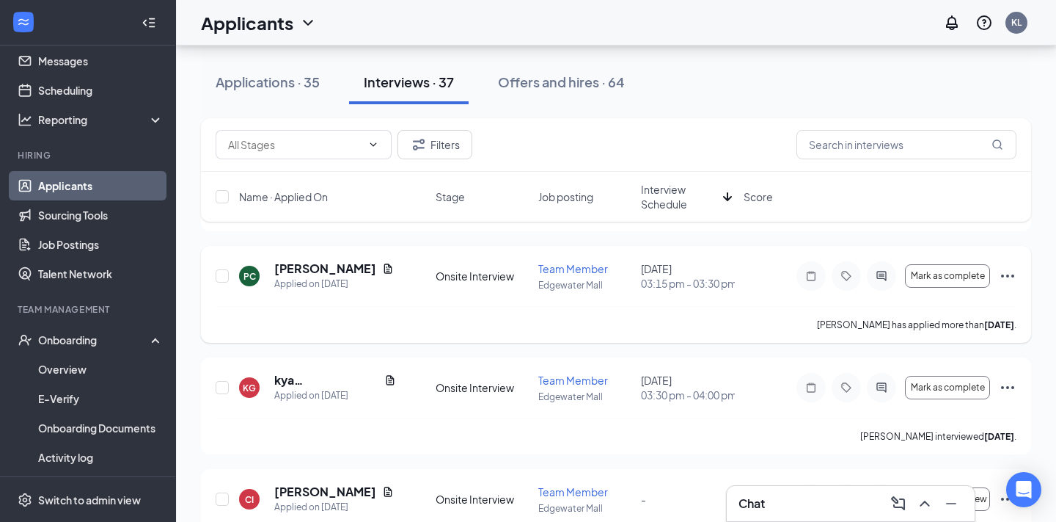
scroll to position [169, 0]
